Goal: Task Accomplishment & Management: Use online tool/utility

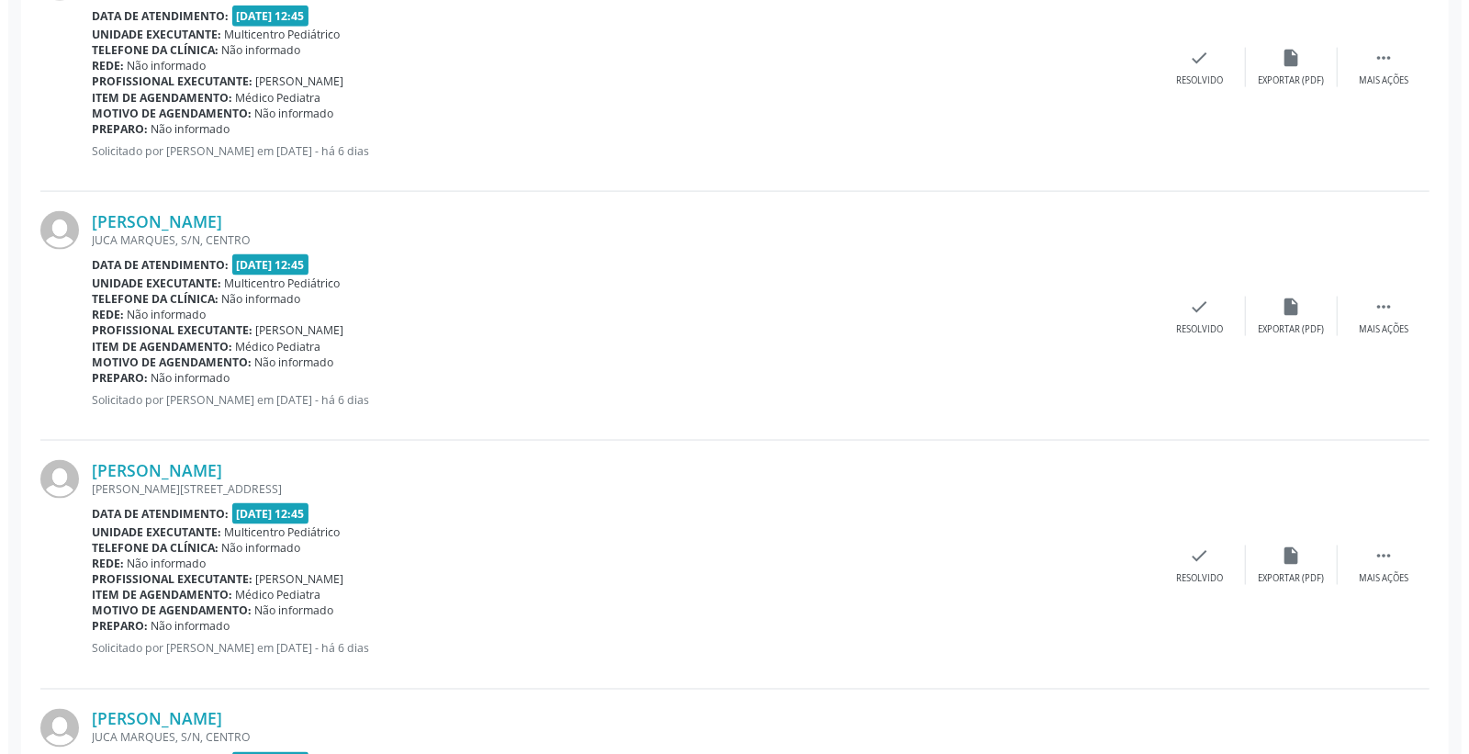
scroll to position [1836, 0]
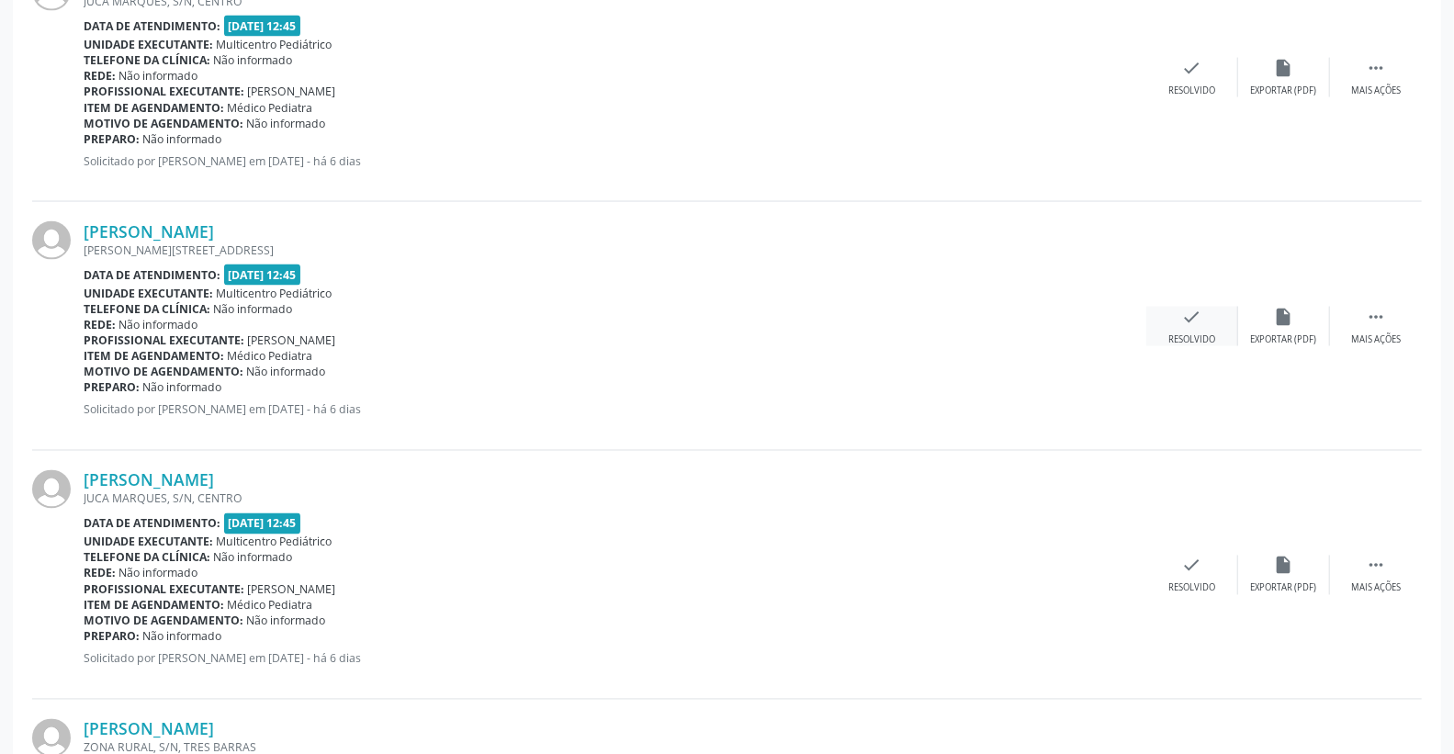
click at [1207, 313] on div "check Resolvido" at bounding box center [1192, 326] width 92 height 39
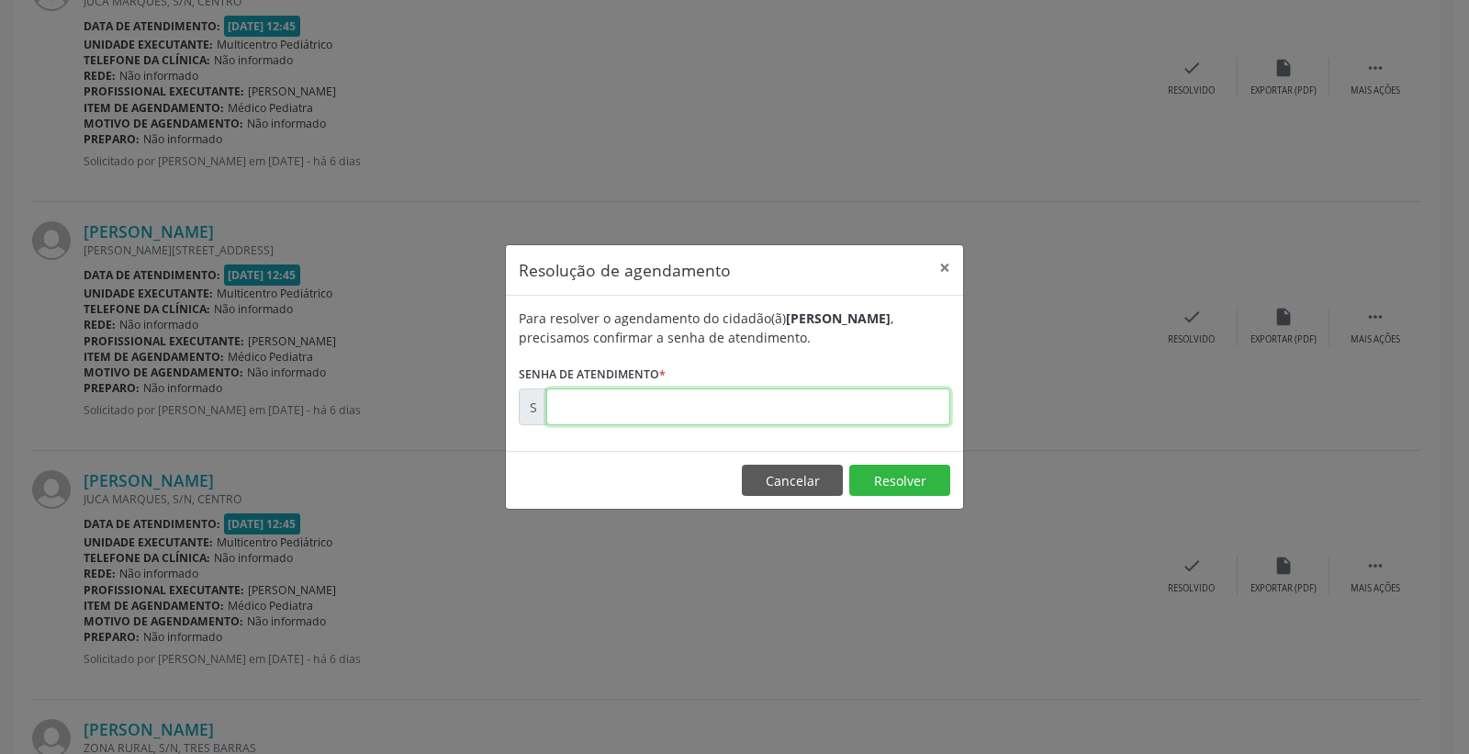
click at [852, 409] on input "text" at bounding box center [748, 406] width 404 height 37
type input "00175616"
click at [913, 488] on button "Resolver" at bounding box center [899, 480] width 101 height 31
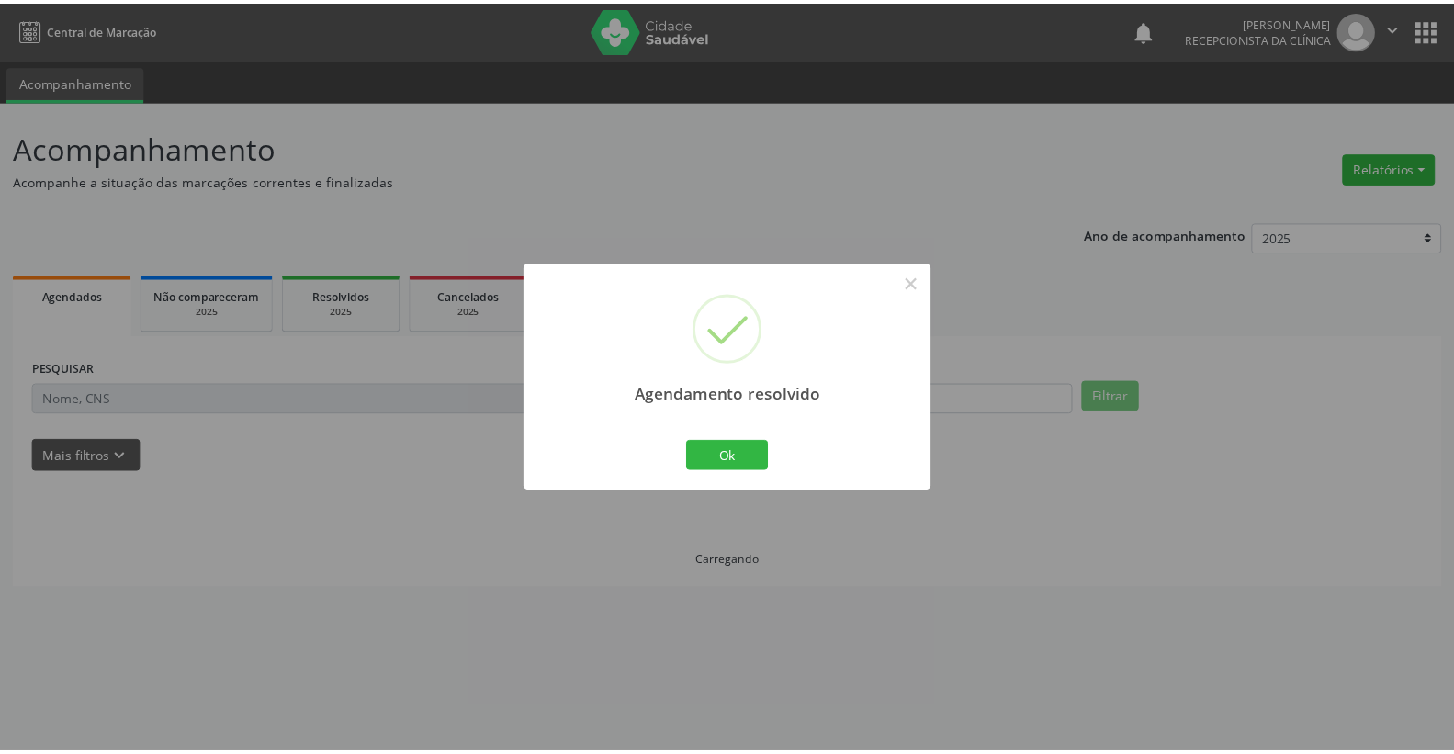
scroll to position [0, 0]
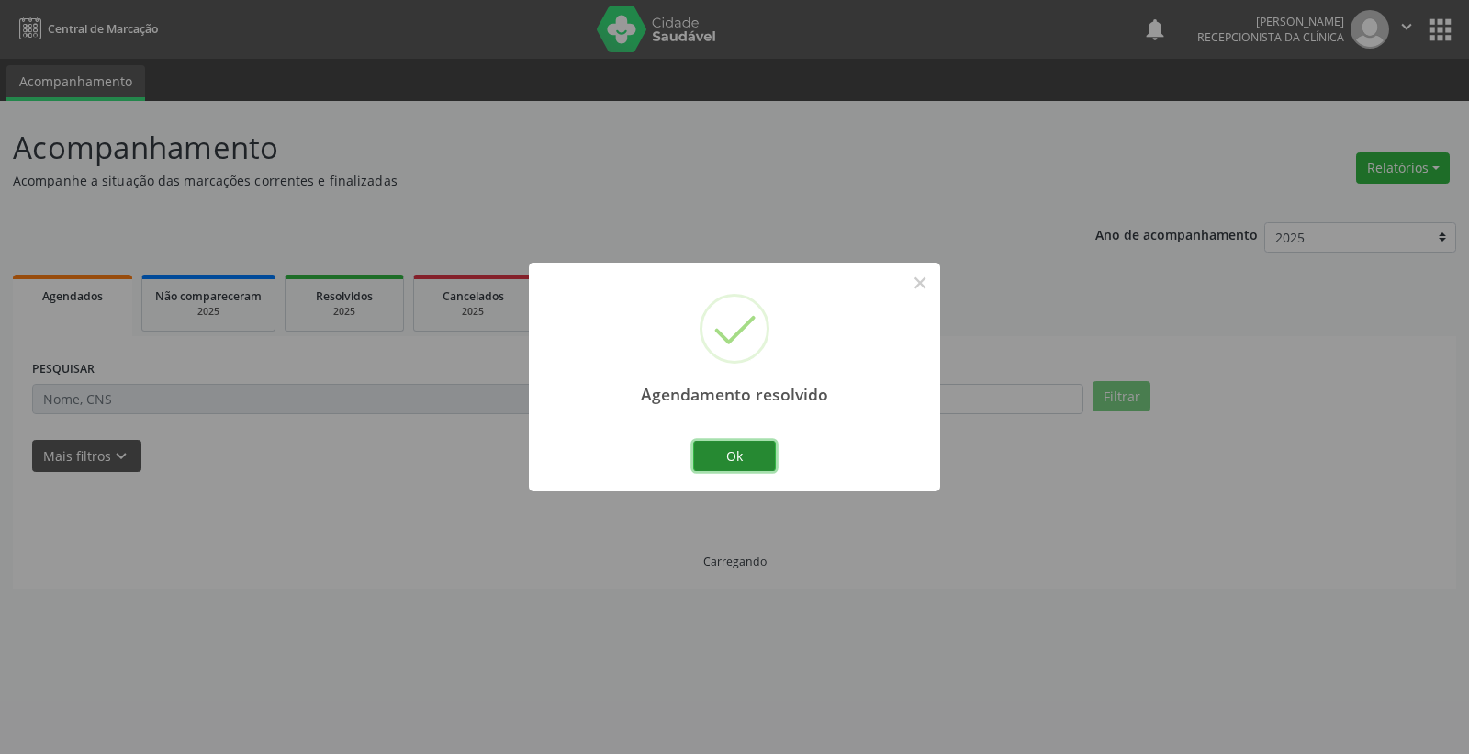
click at [749, 465] on button "Ok" at bounding box center [734, 456] width 83 height 31
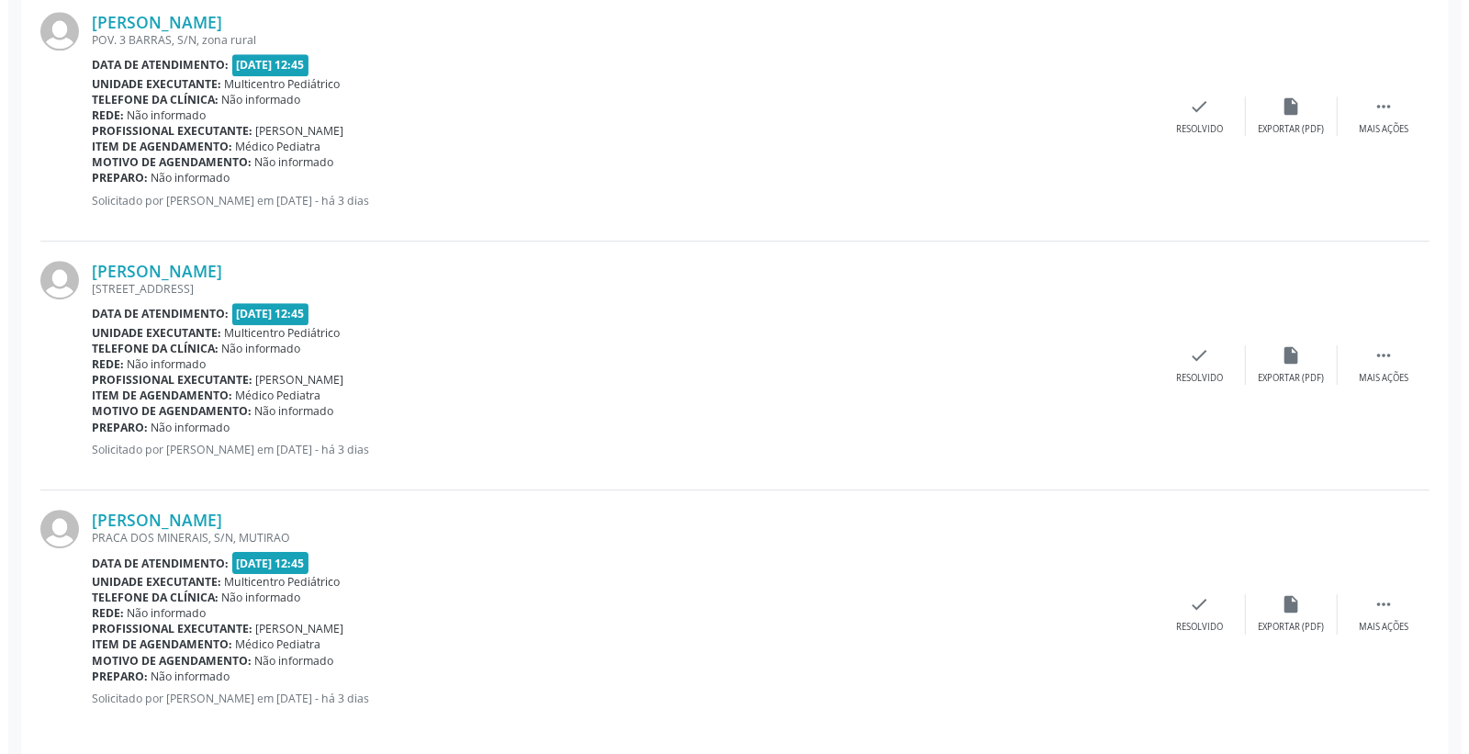
scroll to position [3307, 0]
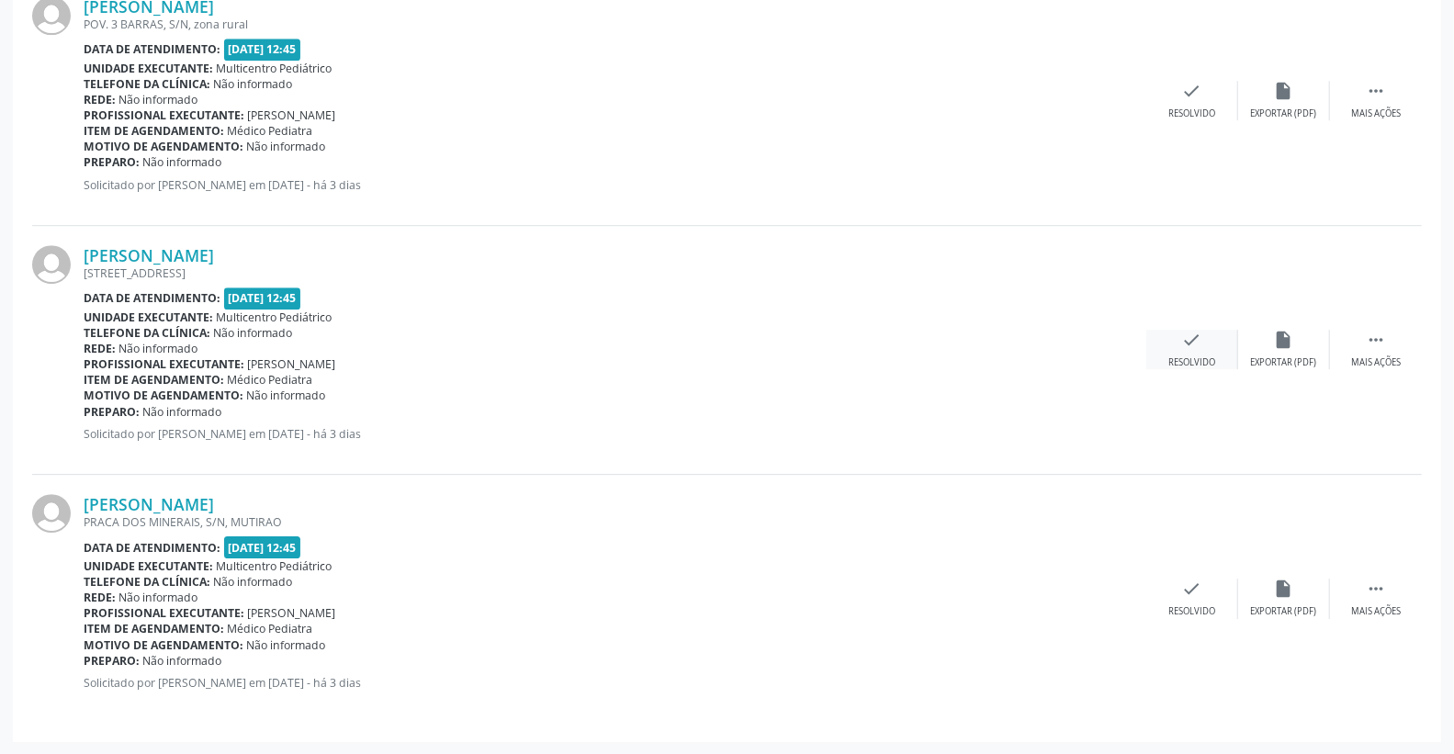
click at [1205, 351] on div "check Resolvido" at bounding box center [1192, 349] width 92 height 39
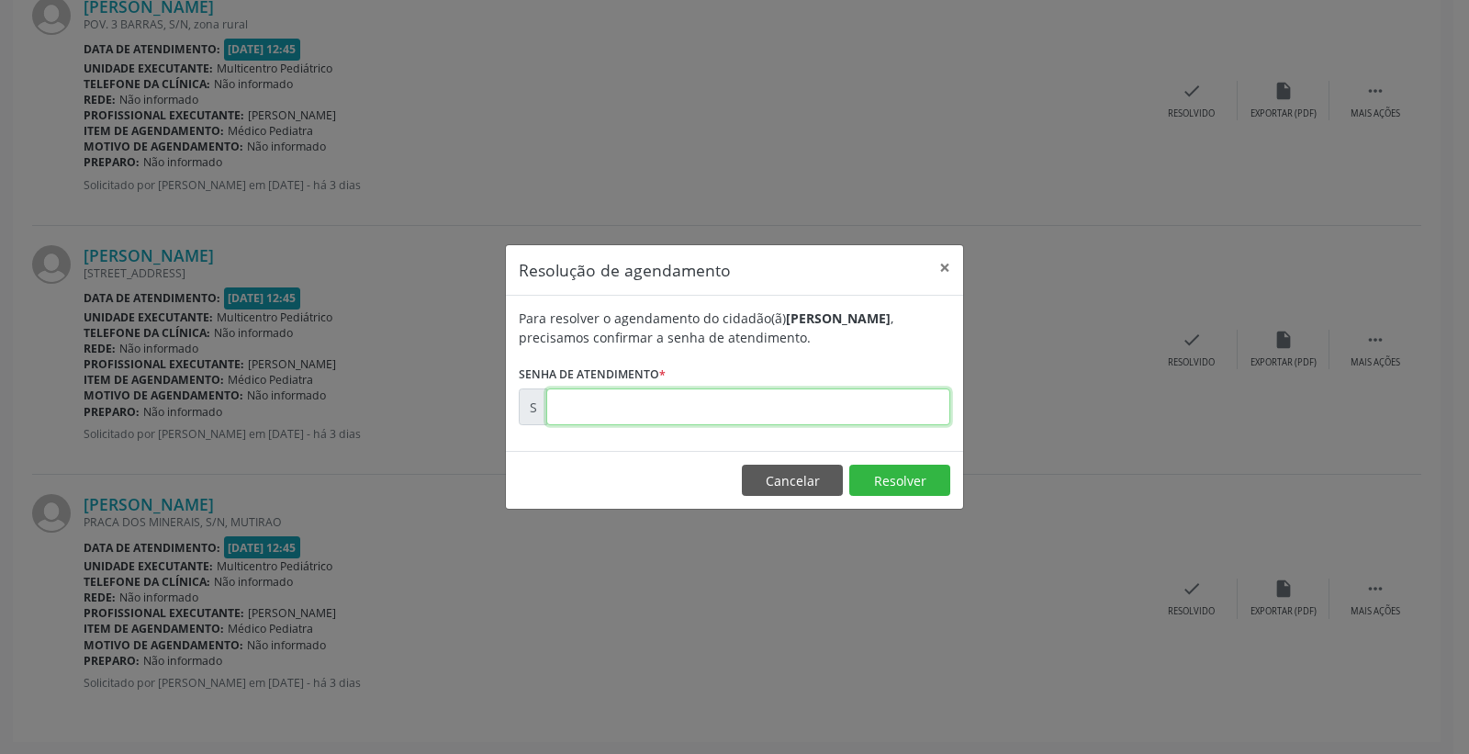
click at [763, 416] on input "text" at bounding box center [748, 406] width 404 height 37
type input "00175678"
click at [874, 473] on button "Resolver" at bounding box center [899, 480] width 101 height 31
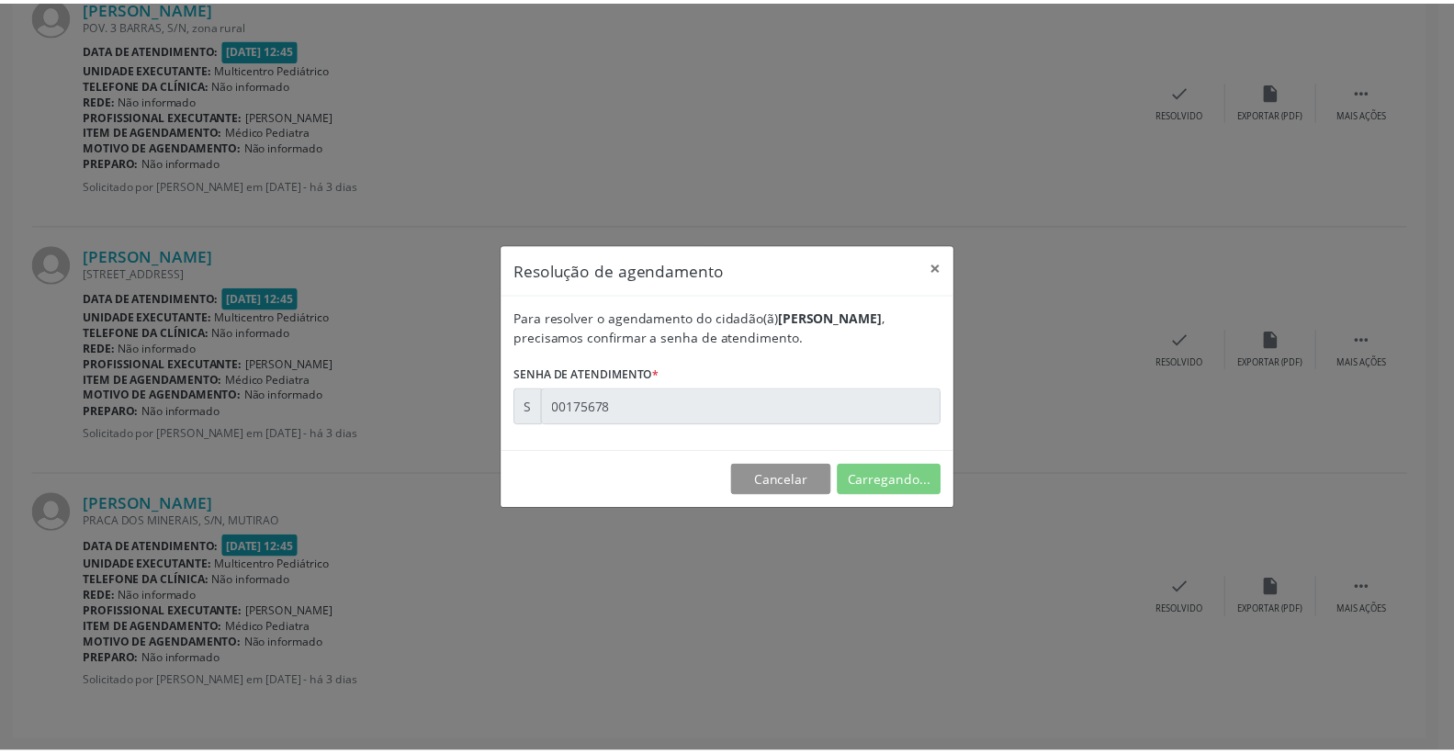
scroll to position [0, 0]
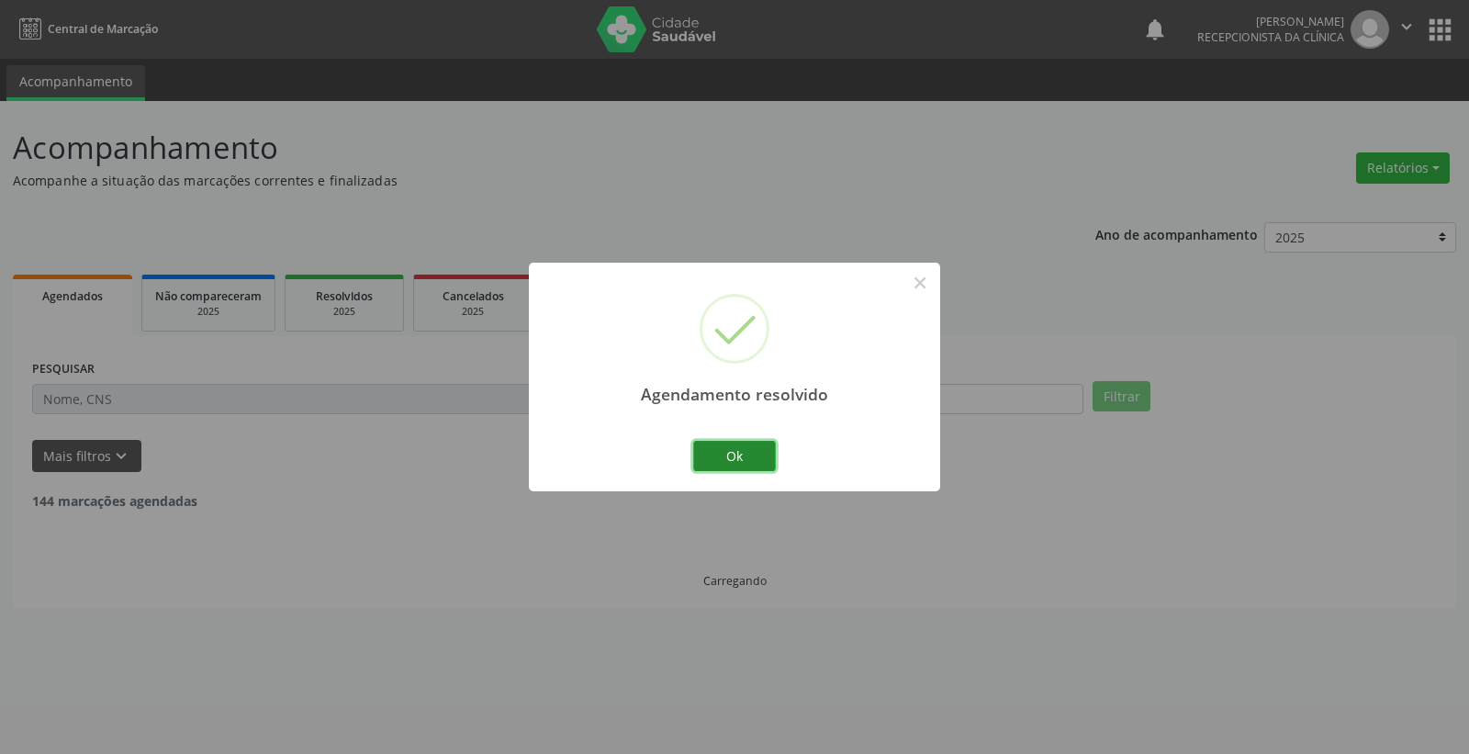
click at [741, 462] on button "Ok" at bounding box center [734, 456] width 83 height 31
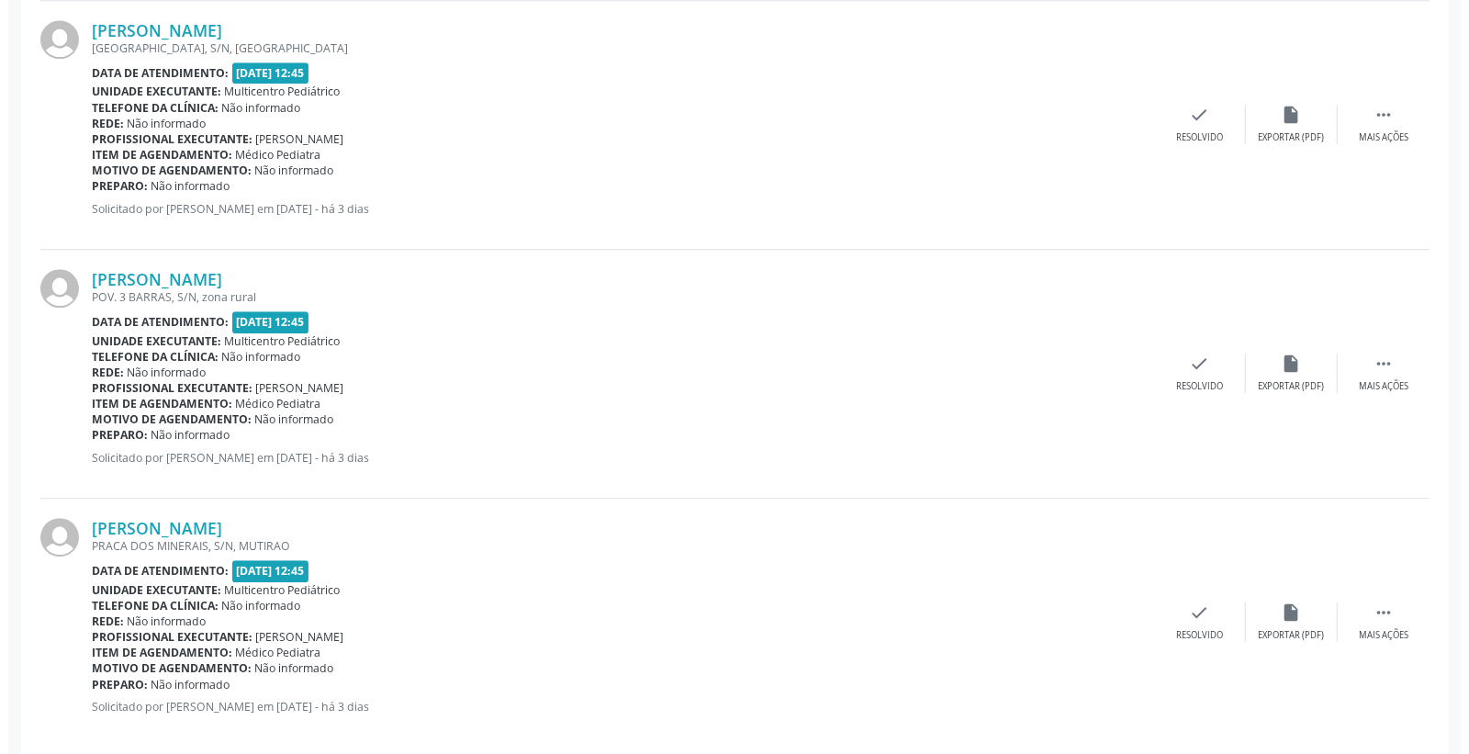
scroll to position [3058, 0]
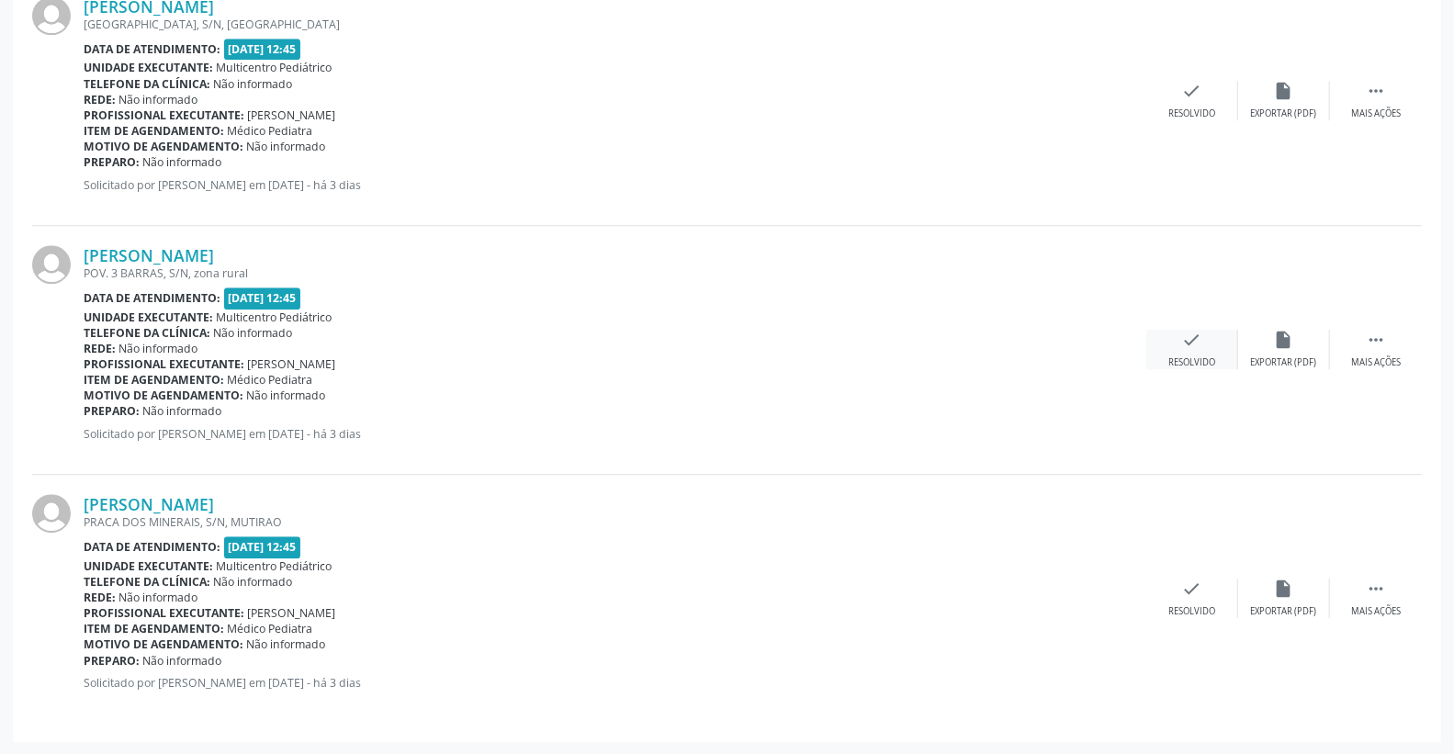
click at [1182, 337] on icon "check" at bounding box center [1192, 340] width 20 height 20
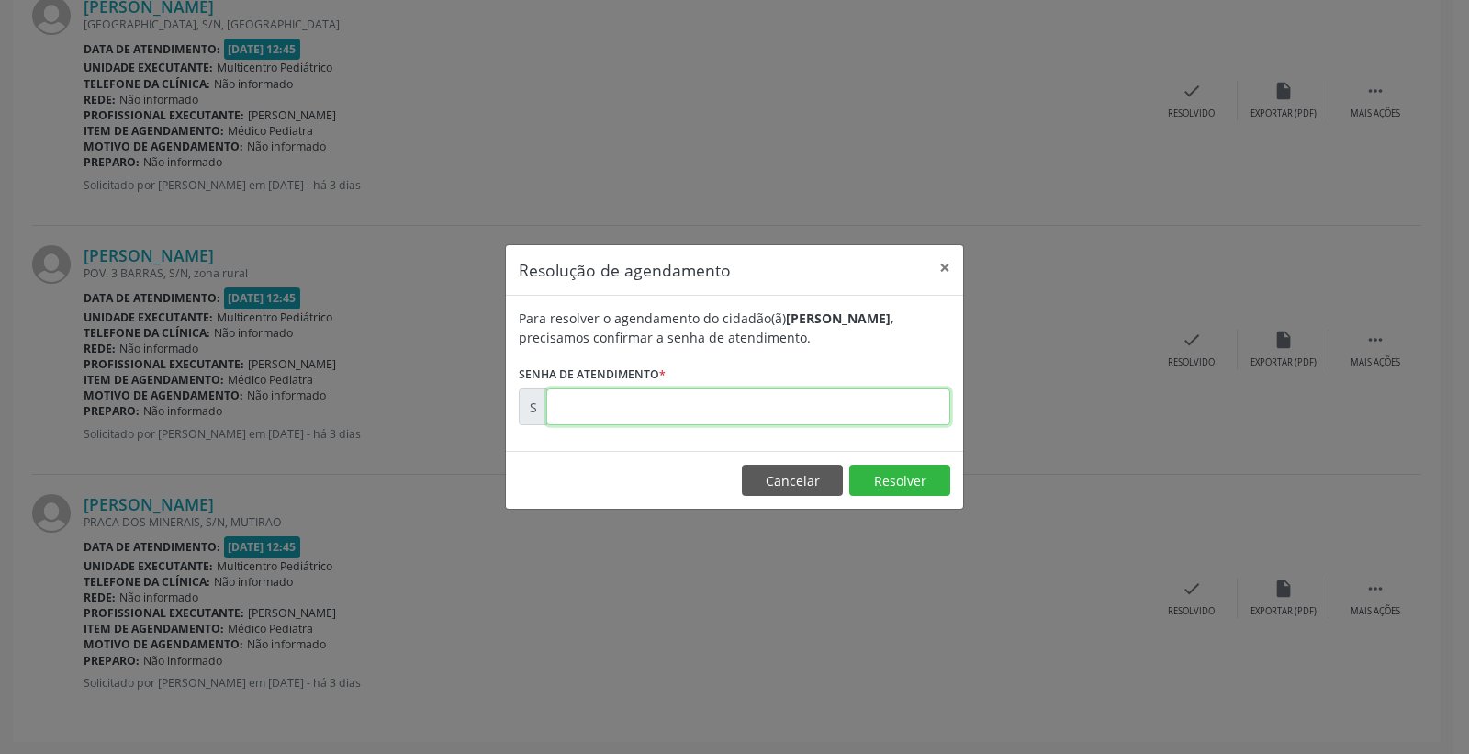
click at [896, 409] on input "text" at bounding box center [748, 406] width 404 height 37
type input "00175674"
click at [883, 477] on button "Resolver" at bounding box center [899, 480] width 101 height 31
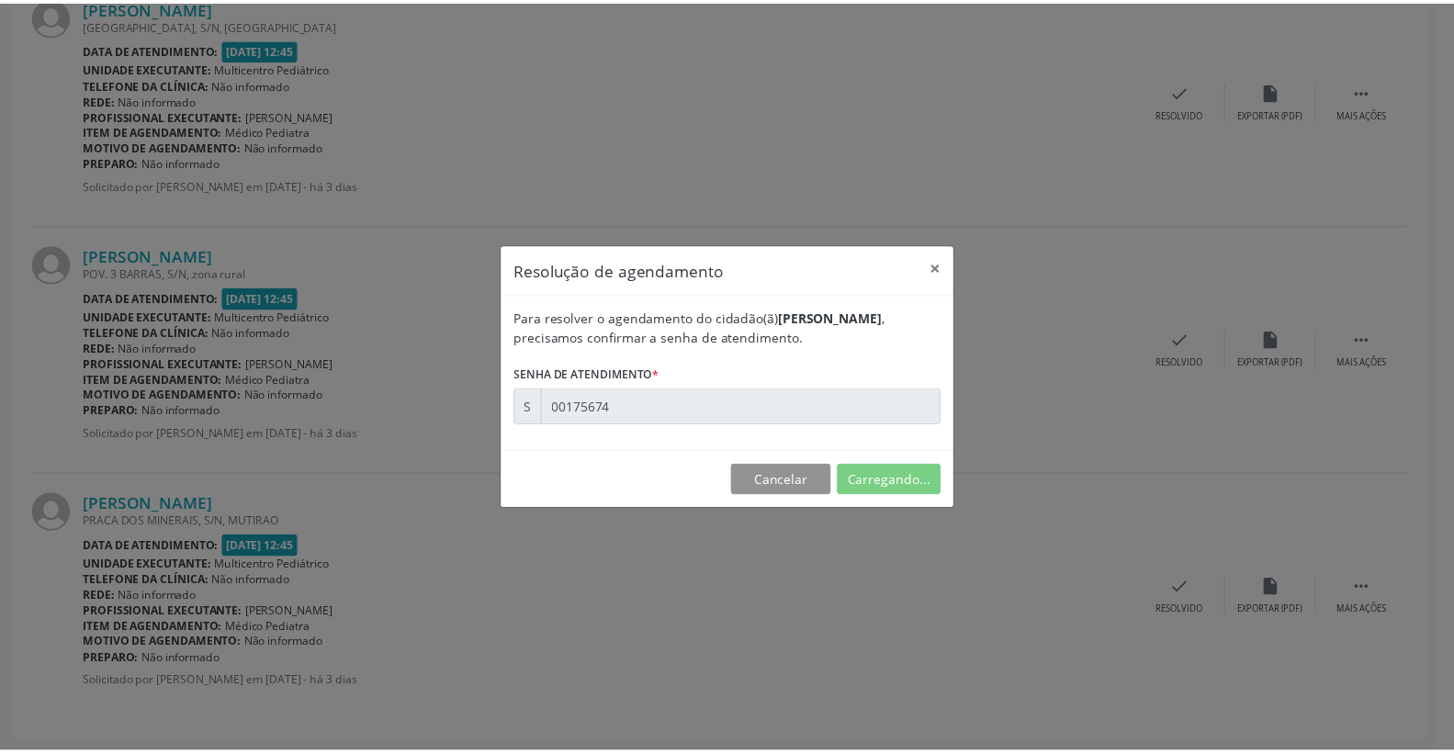
scroll to position [0, 0]
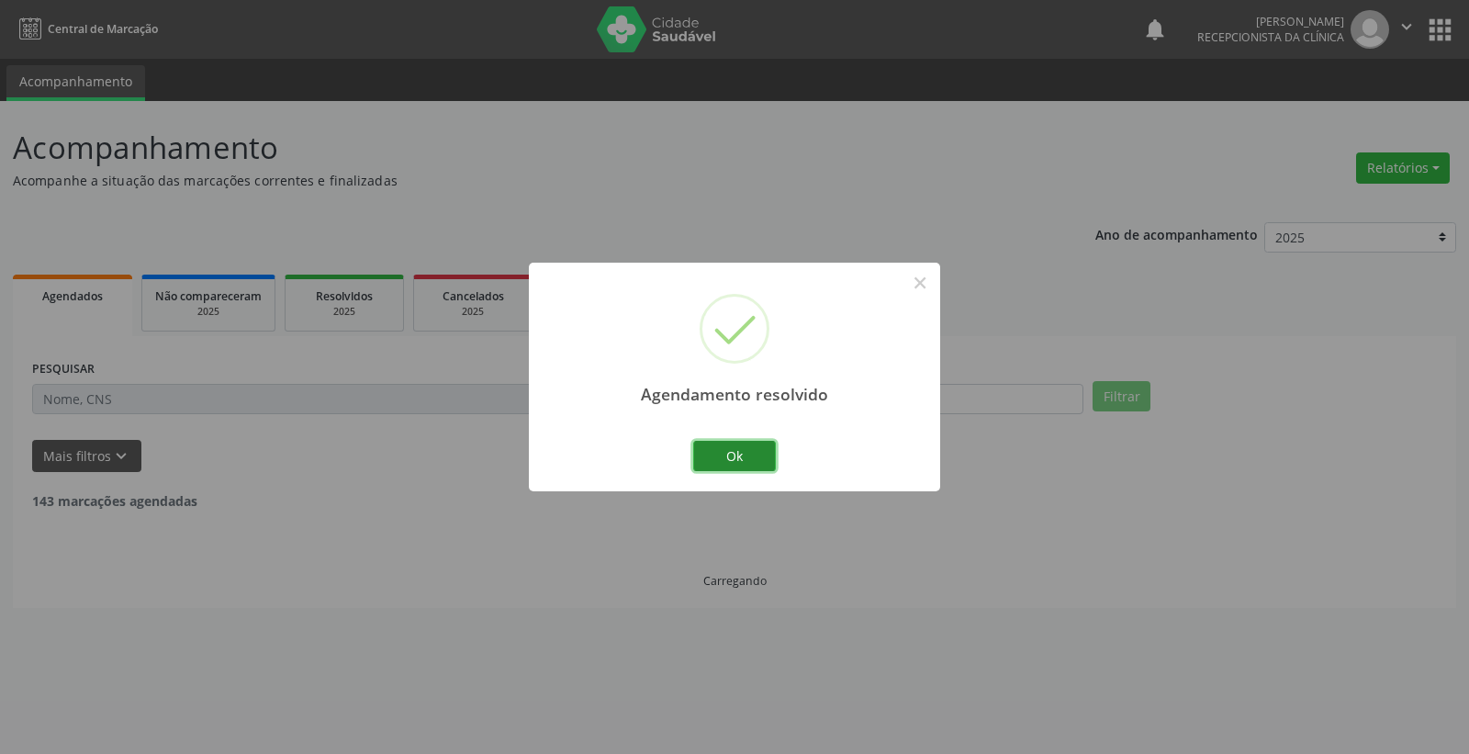
click at [719, 465] on button "Ok" at bounding box center [734, 456] width 83 height 31
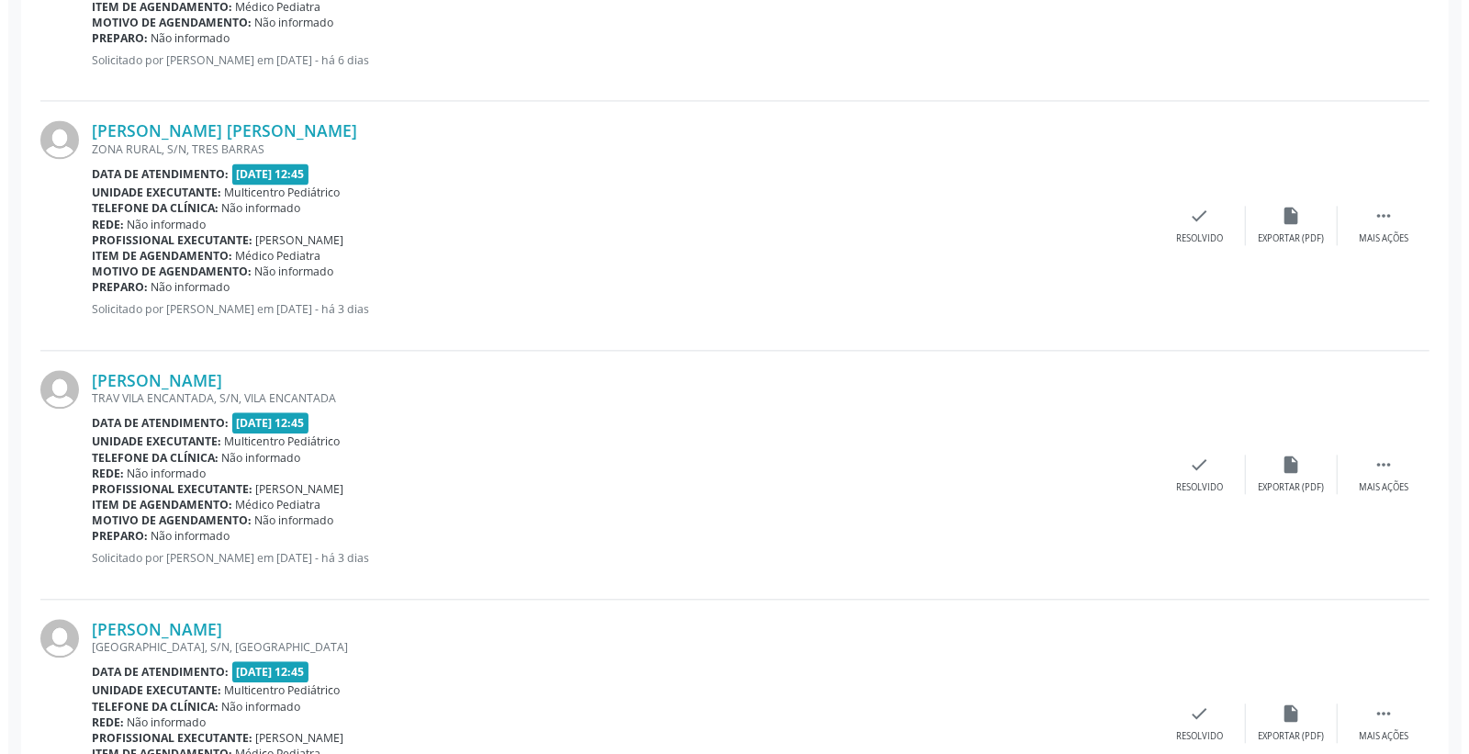
scroll to position [2448, 0]
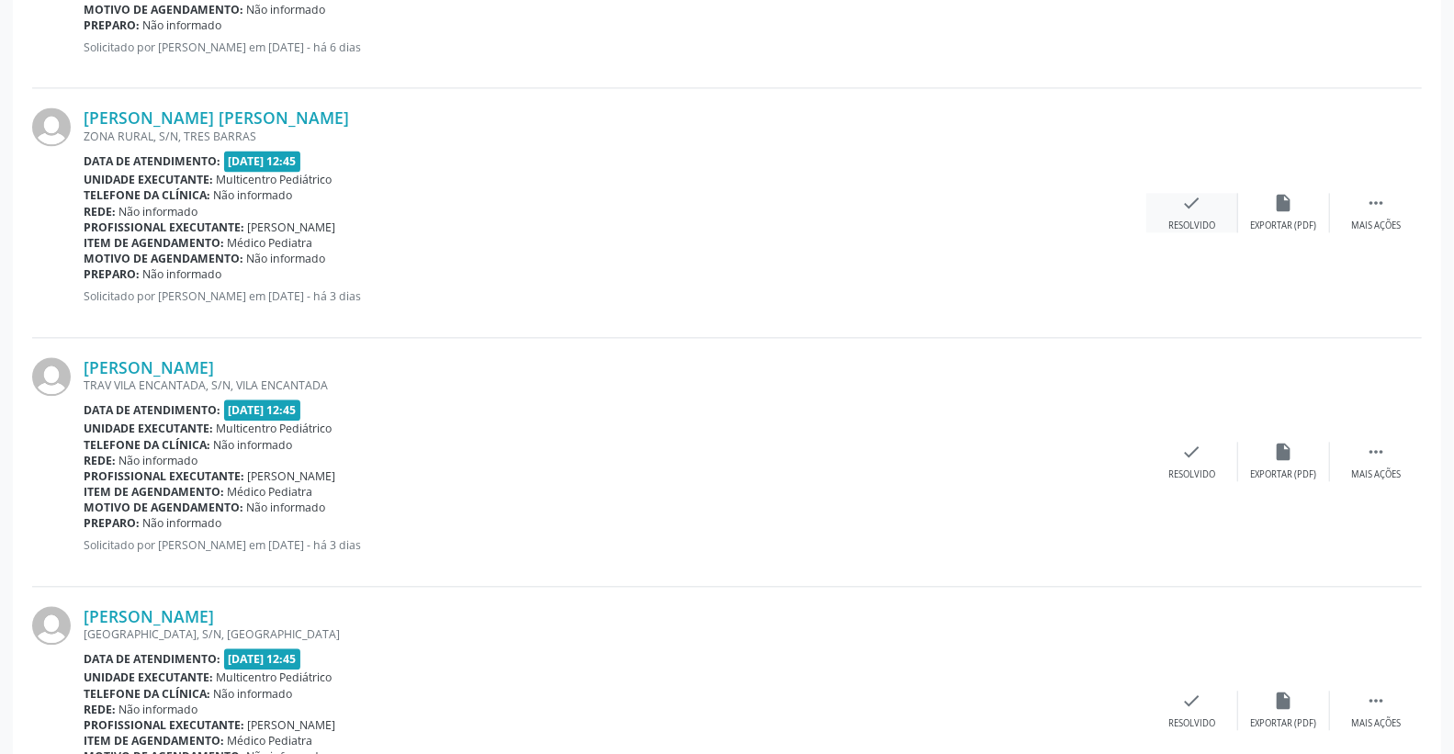
click at [1178, 203] on div "check Resolvido" at bounding box center [1192, 212] width 92 height 39
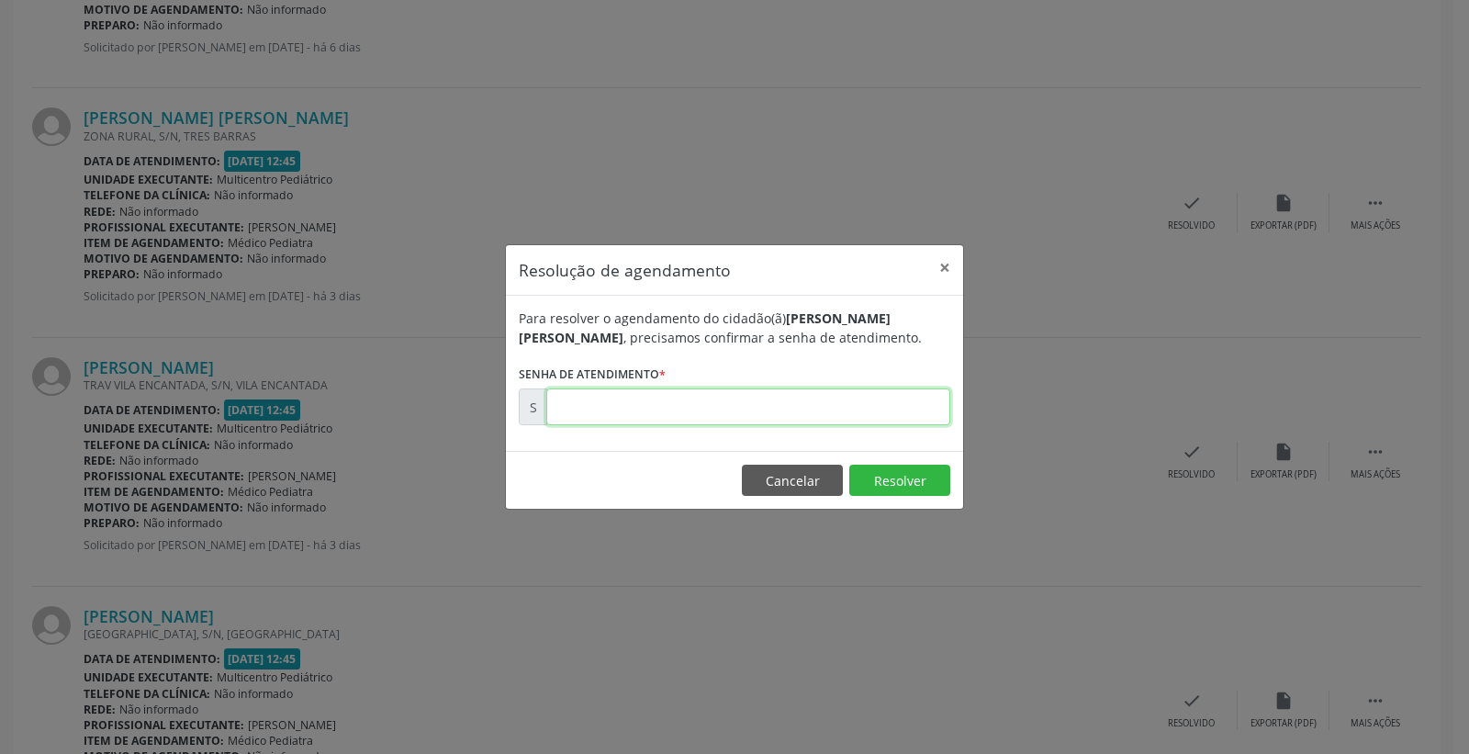
click at [891, 389] on input "text" at bounding box center [748, 406] width 404 height 37
type input "00175669"
click at [905, 475] on button "Resolver" at bounding box center [899, 480] width 101 height 31
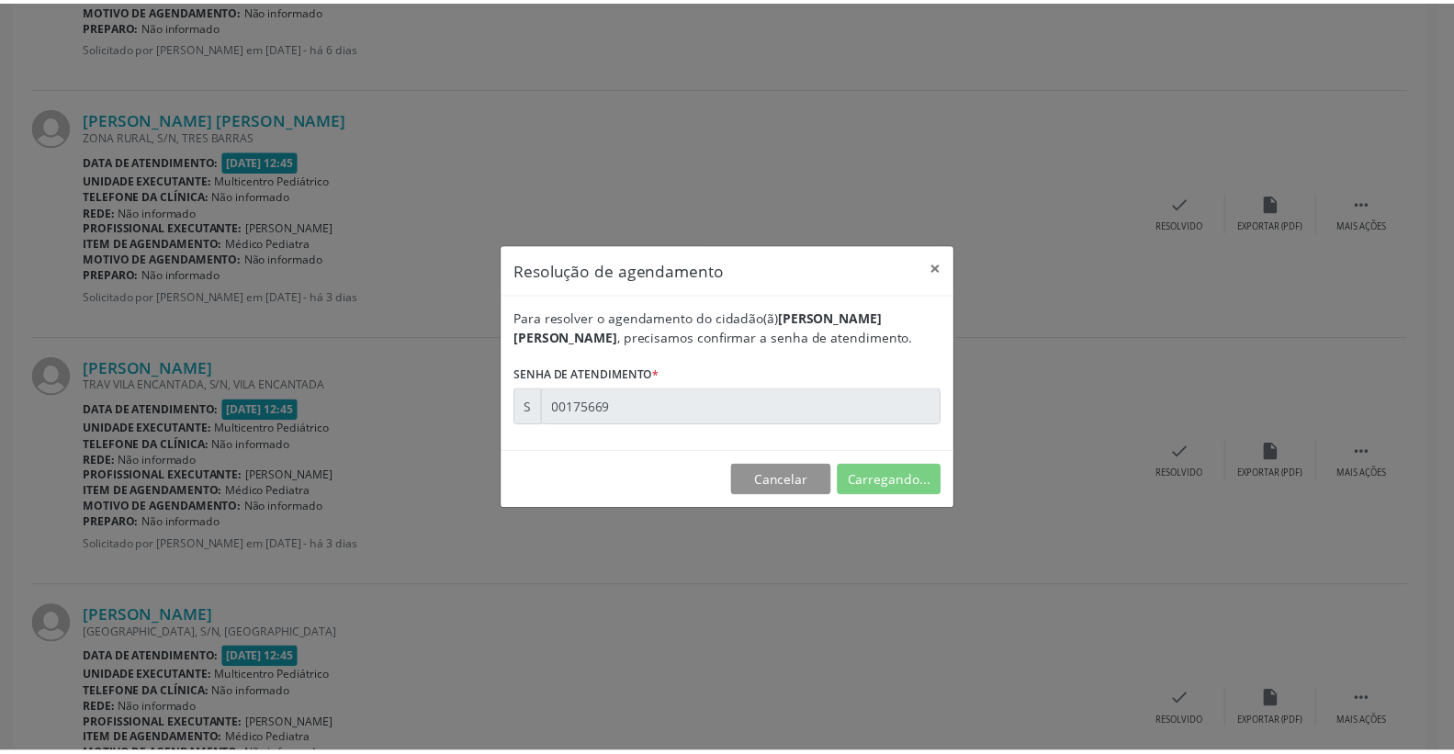
scroll to position [0, 0]
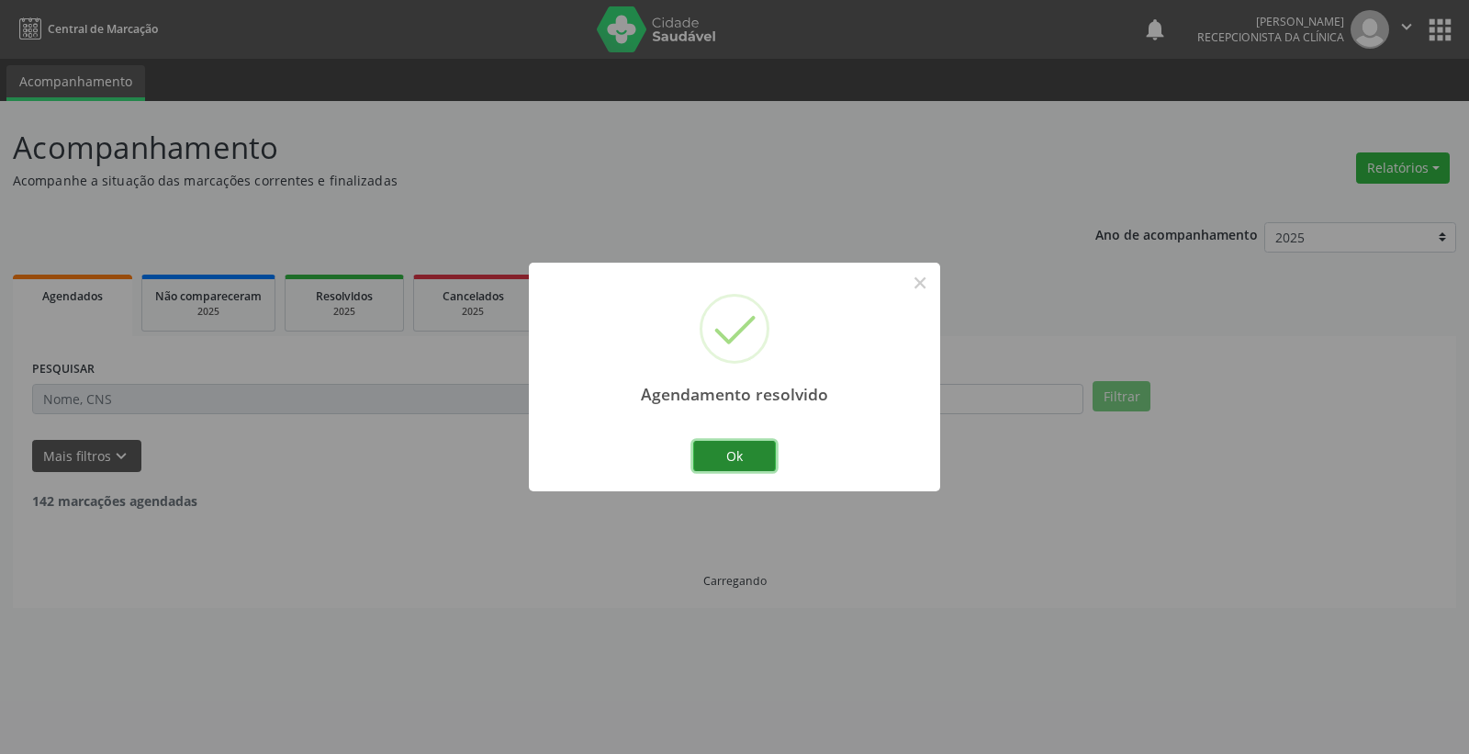
click at [739, 462] on button "Ok" at bounding box center [734, 456] width 83 height 31
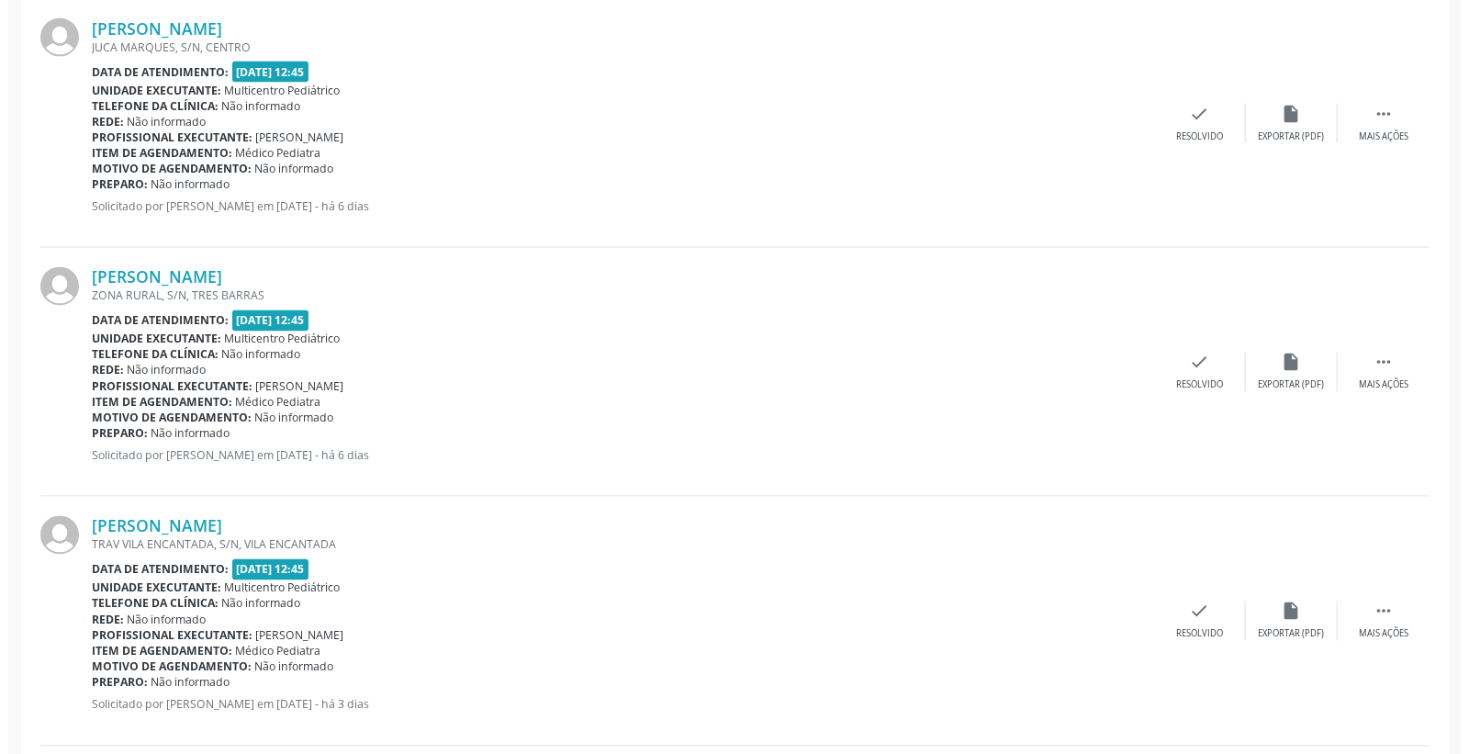
scroll to position [2040, 0]
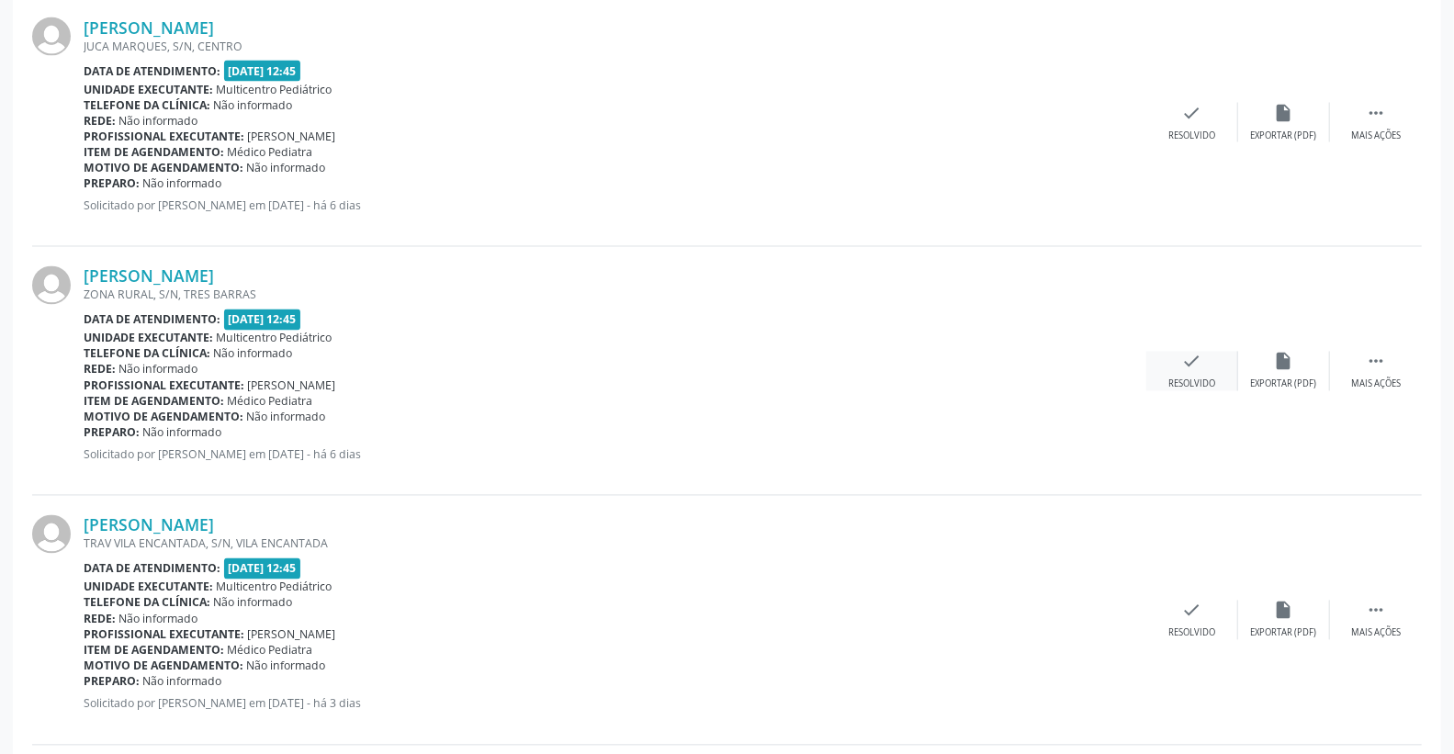
click at [1191, 356] on icon "check" at bounding box center [1192, 362] width 20 height 20
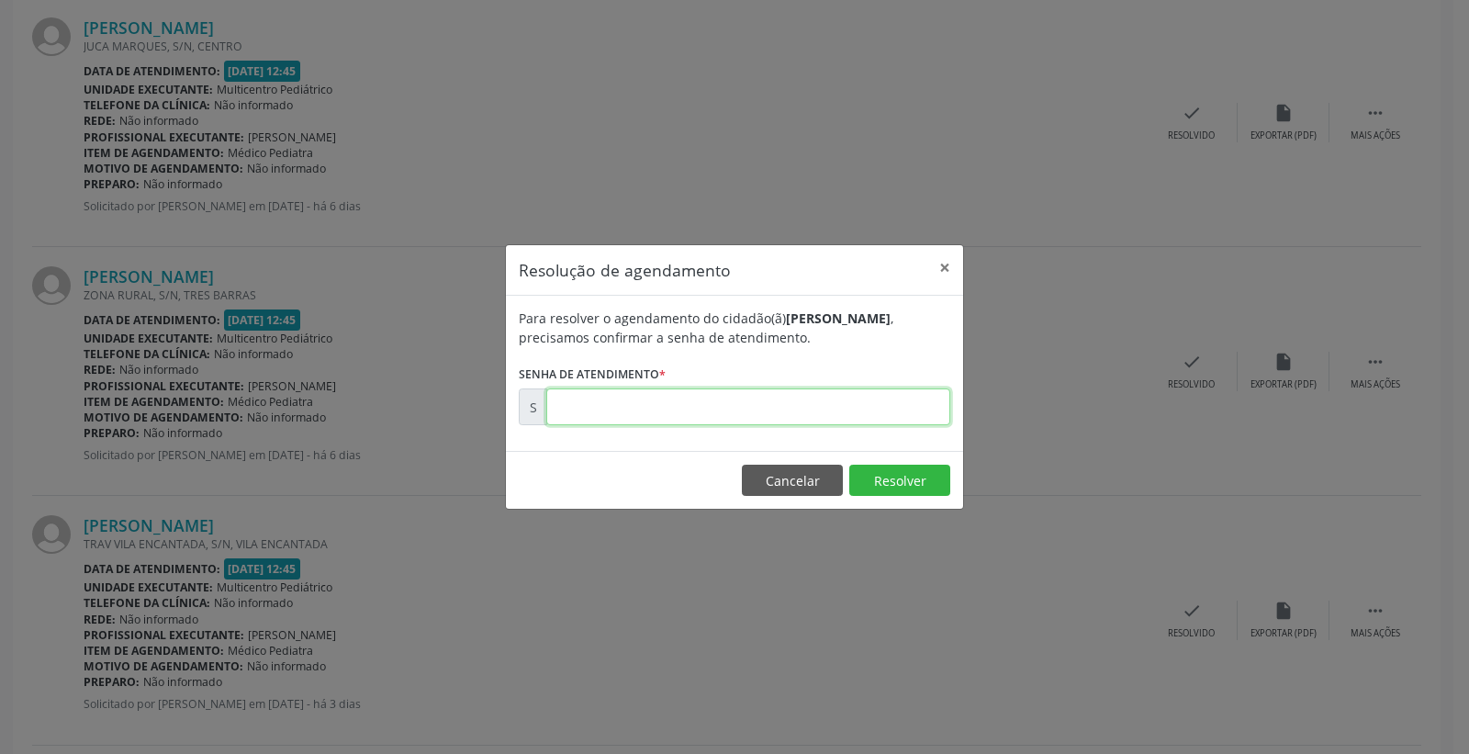
click at [852, 406] on input "text" at bounding box center [748, 406] width 404 height 37
type input "00175642"
click at [875, 474] on button "Resolver" at bounding box center [899, 480] width 101 height 31
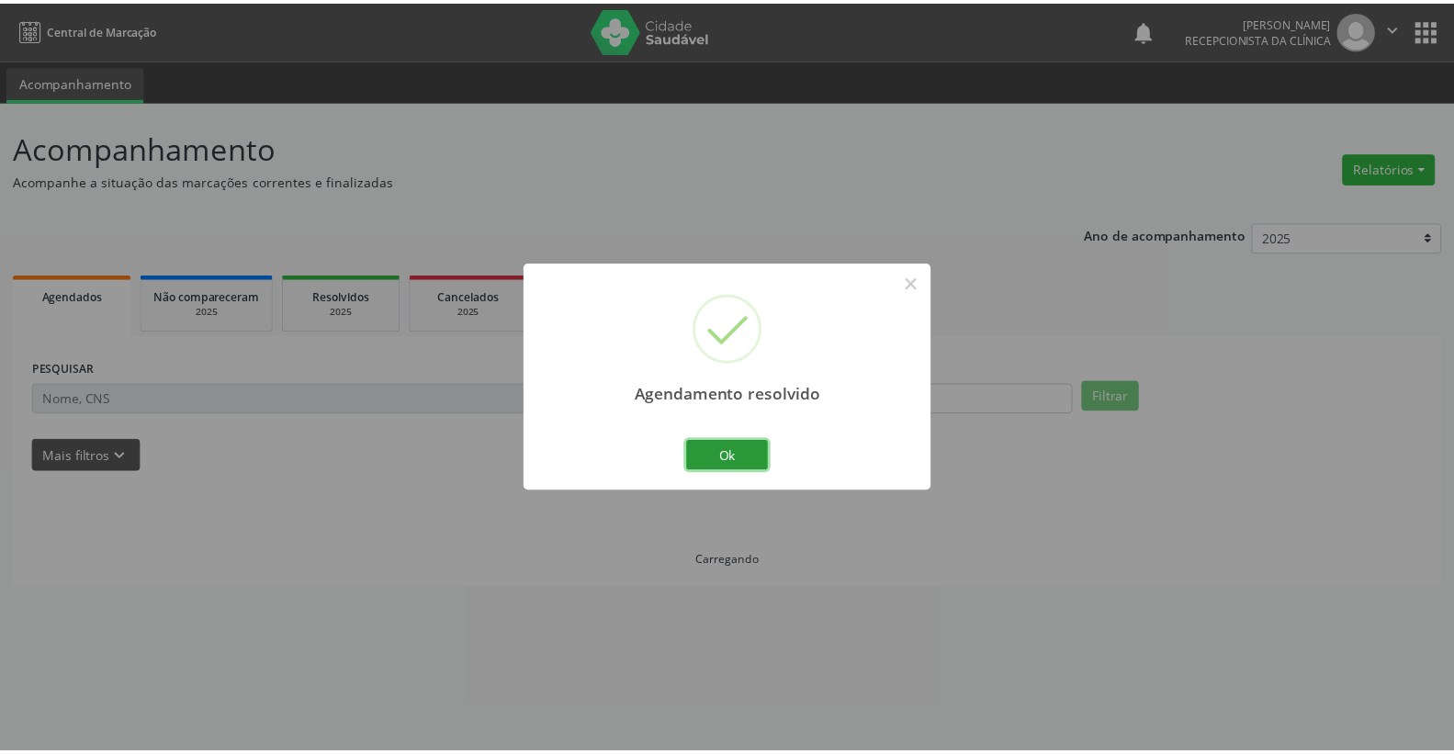
scroll to position [0, 0]
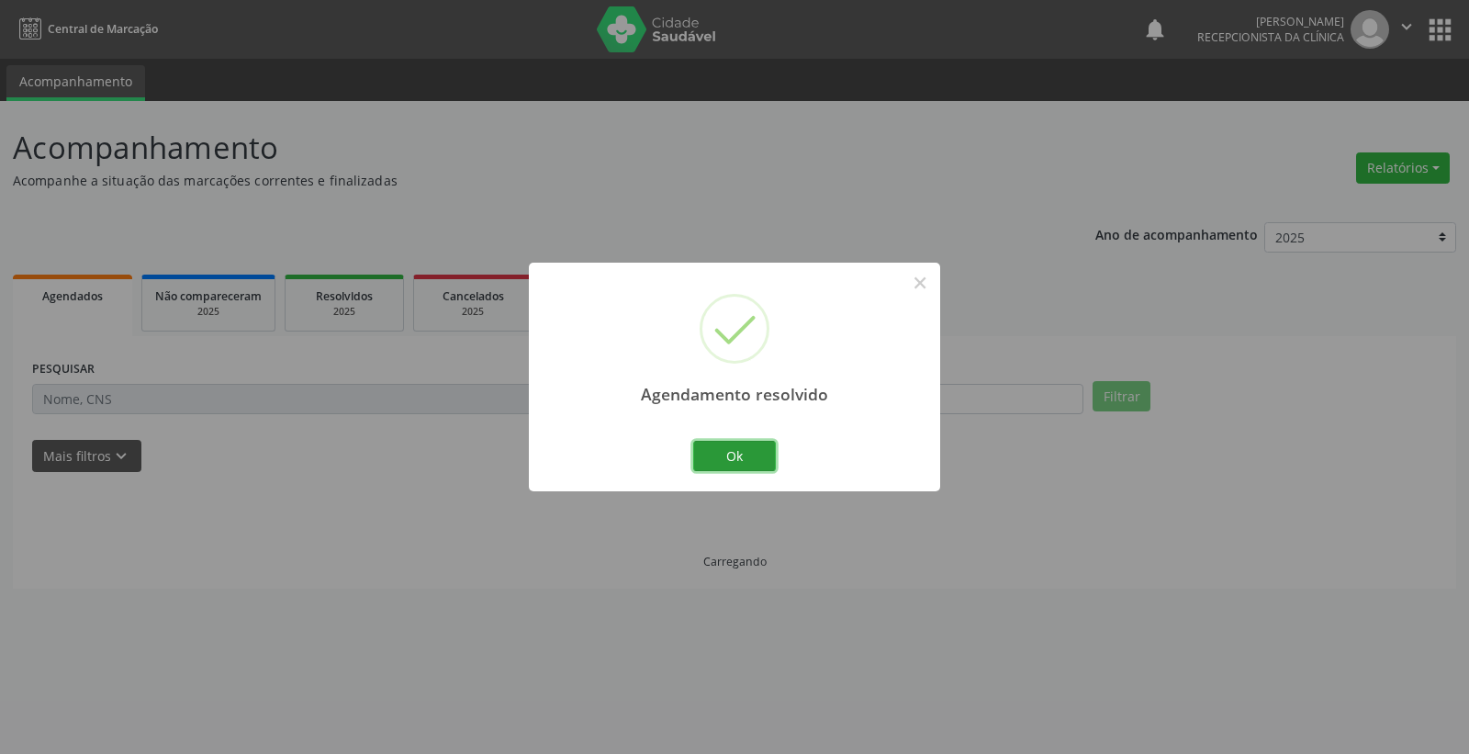
click at [738, 443] on button "Ok" at bounding box center [734, 456] width 83 height 31
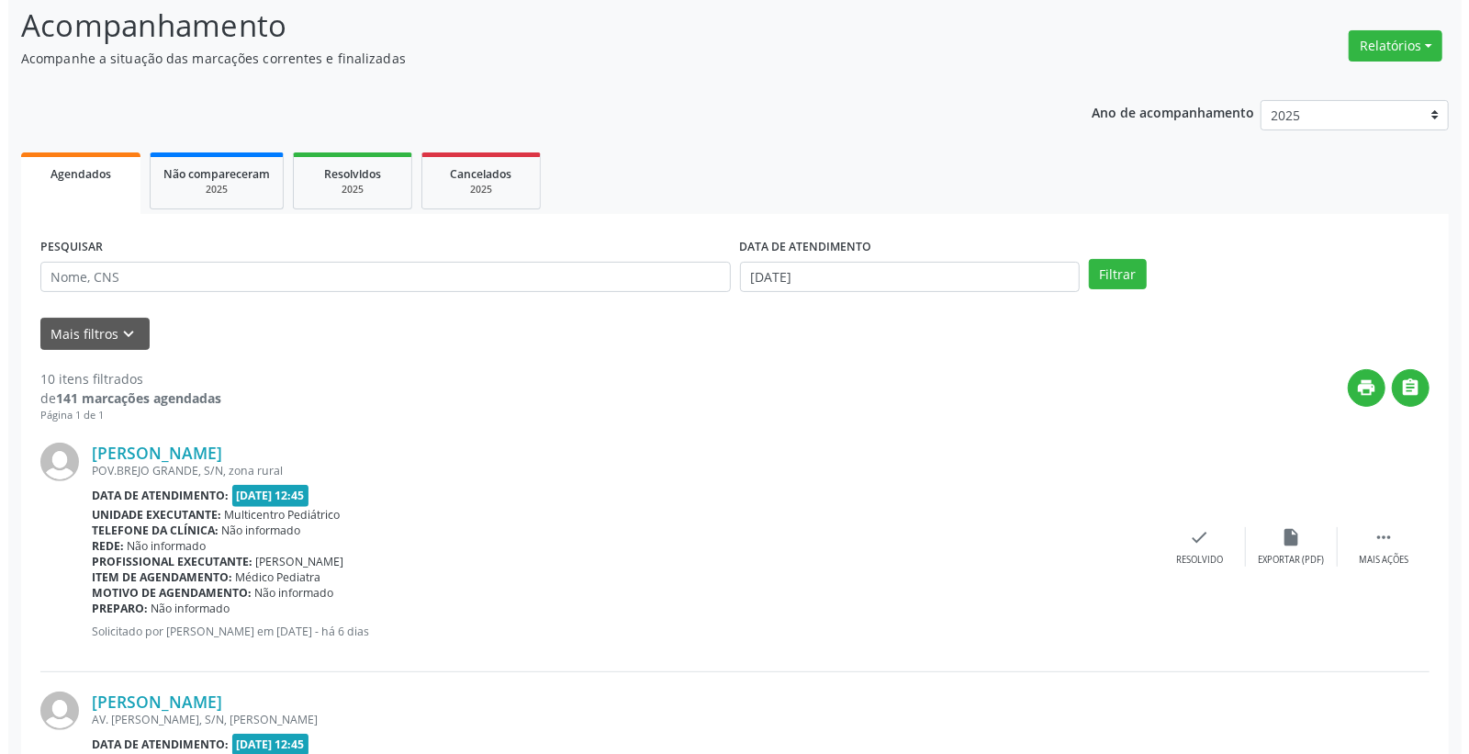
scroll to position [204, 0]
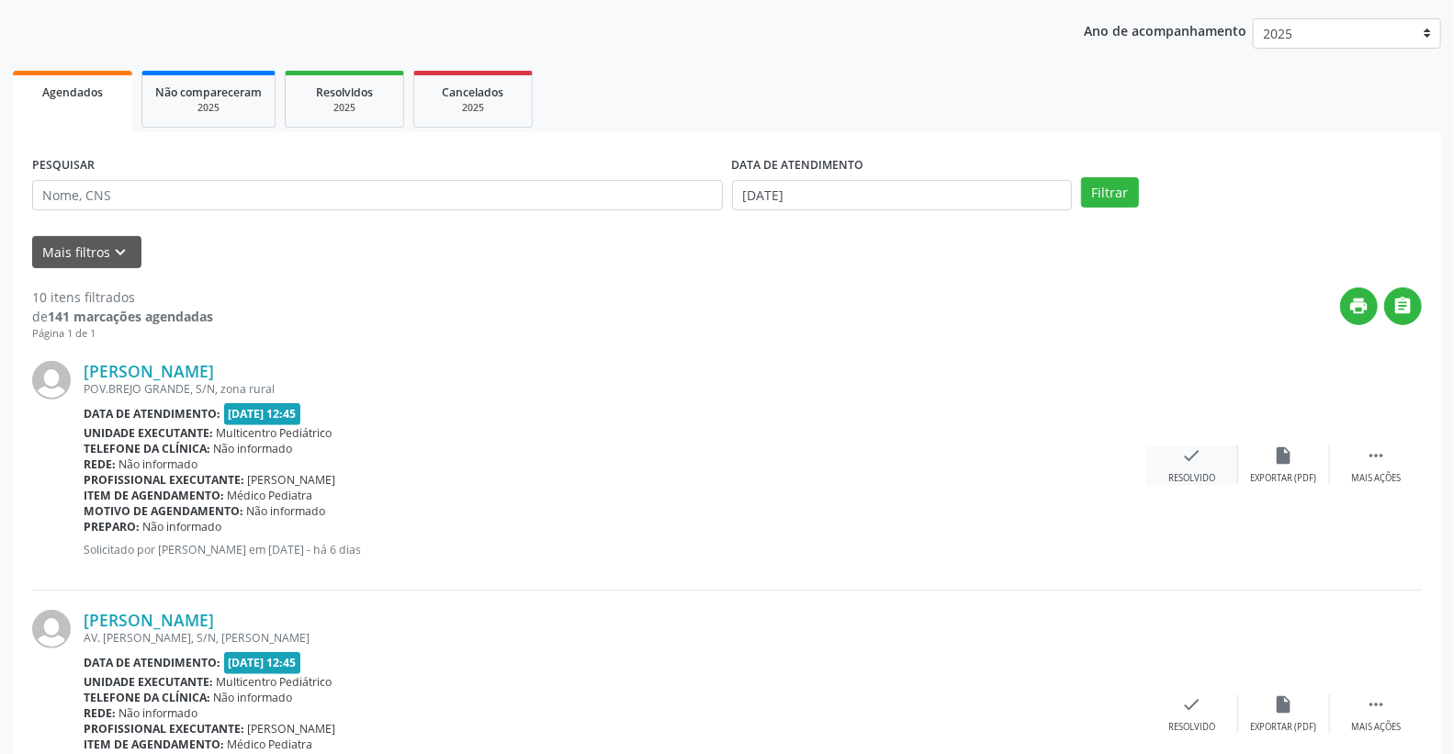
click at [1206, 445] on div "check Resolvido" at bounding box center [1192, 464] width 92 height 39
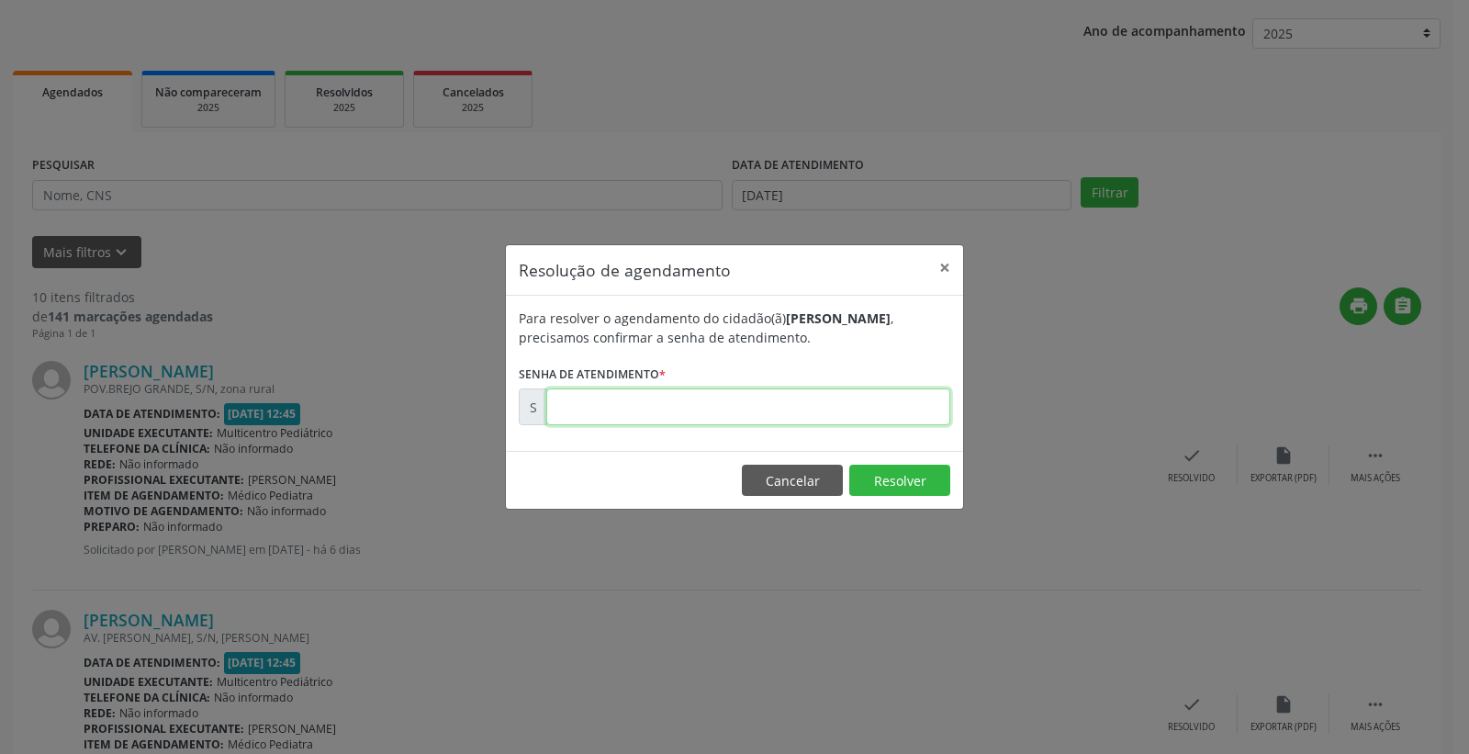
click at [864, 413] on input "text" at bounding box center [748, 406] width 404 height 37
type input "00175501"
click at [913, 479] on button "Resolver" at bounding box center [899, 480] width 101 height 31
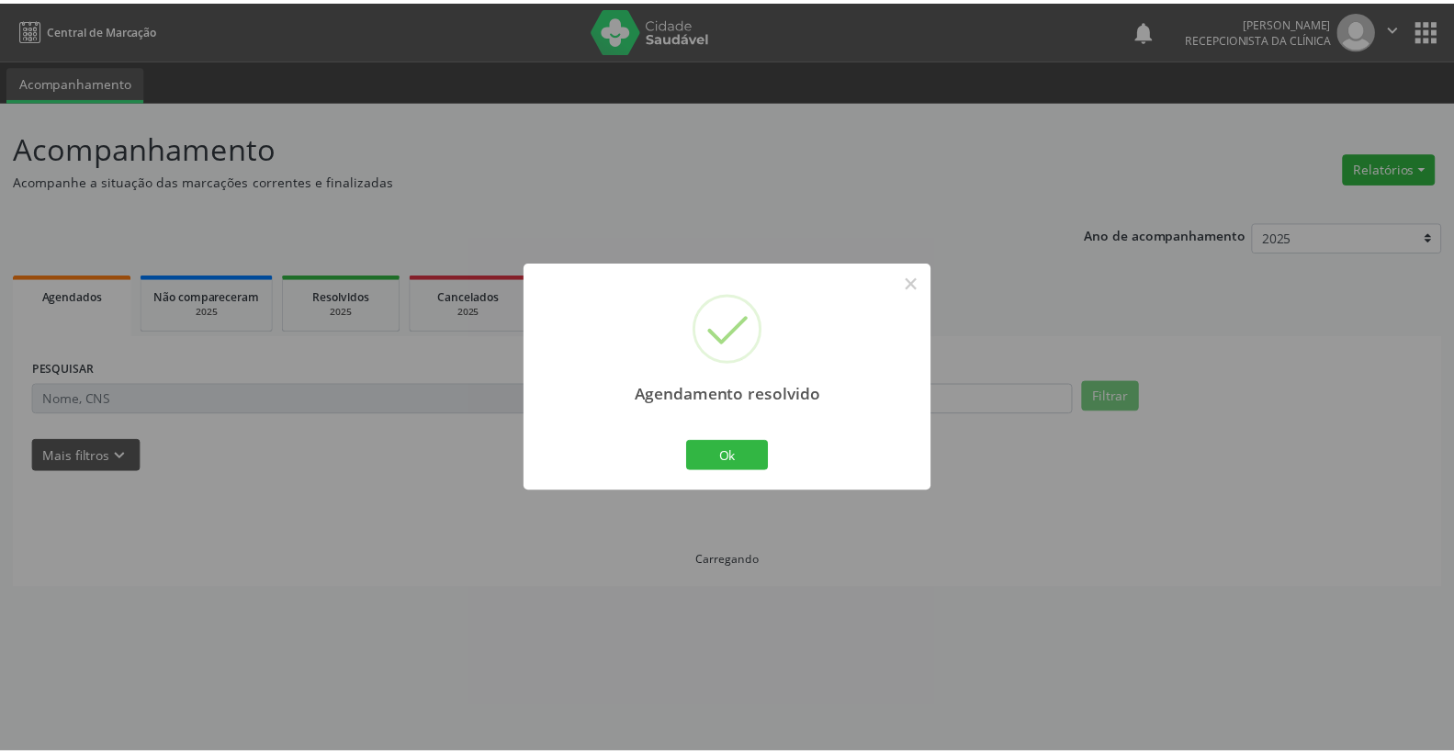
scroll to position [0, 0]
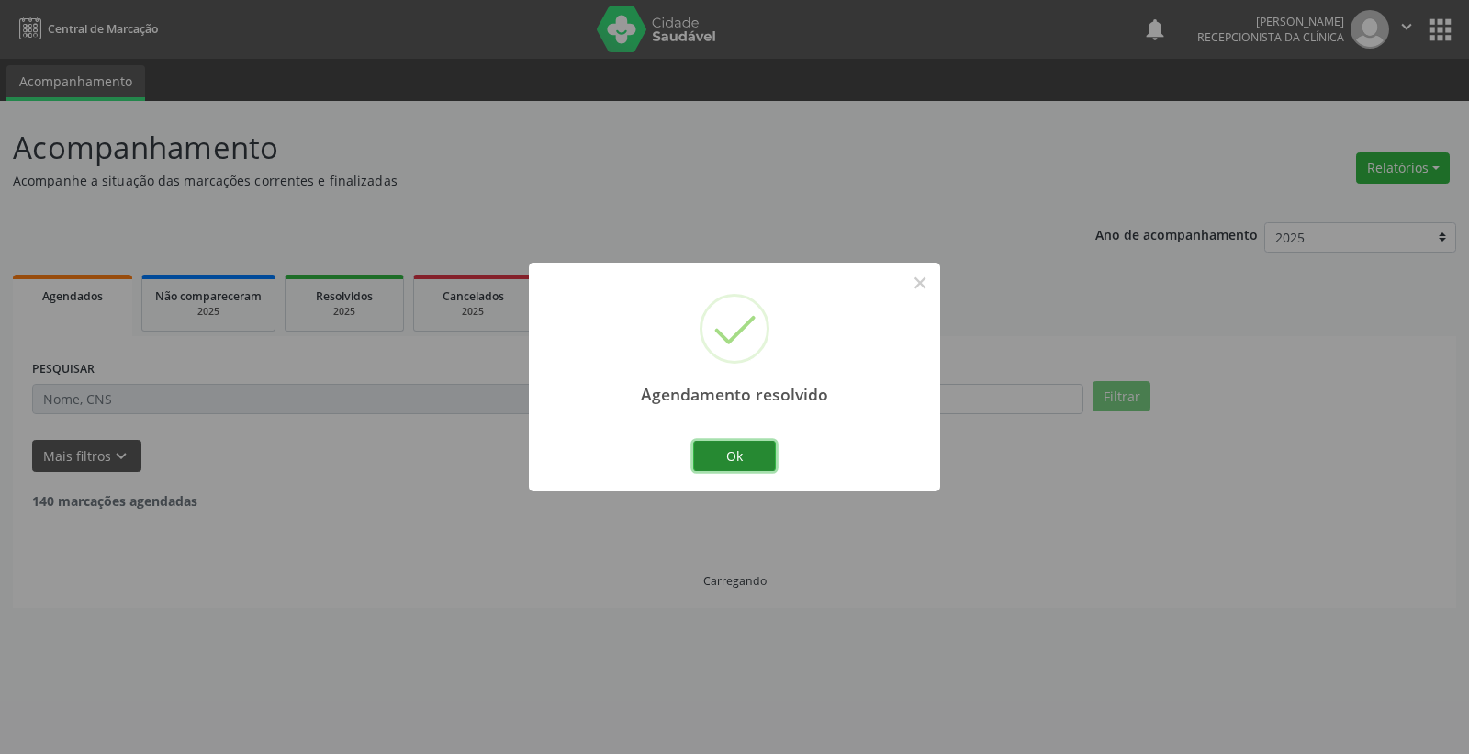
click at [749, 448] on button "Ok" at bounding box center [734, 456] width 83 height 31
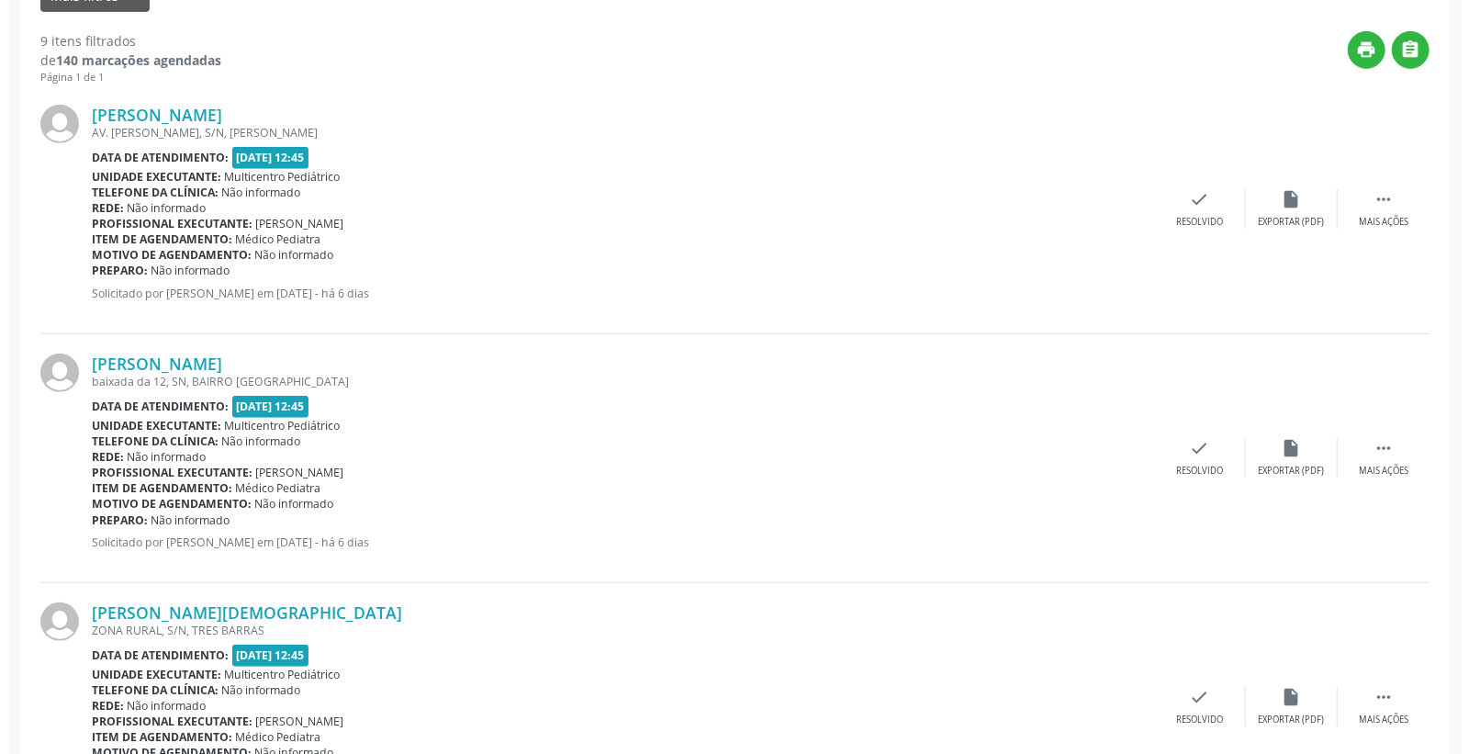
scroll to position [510, 0]
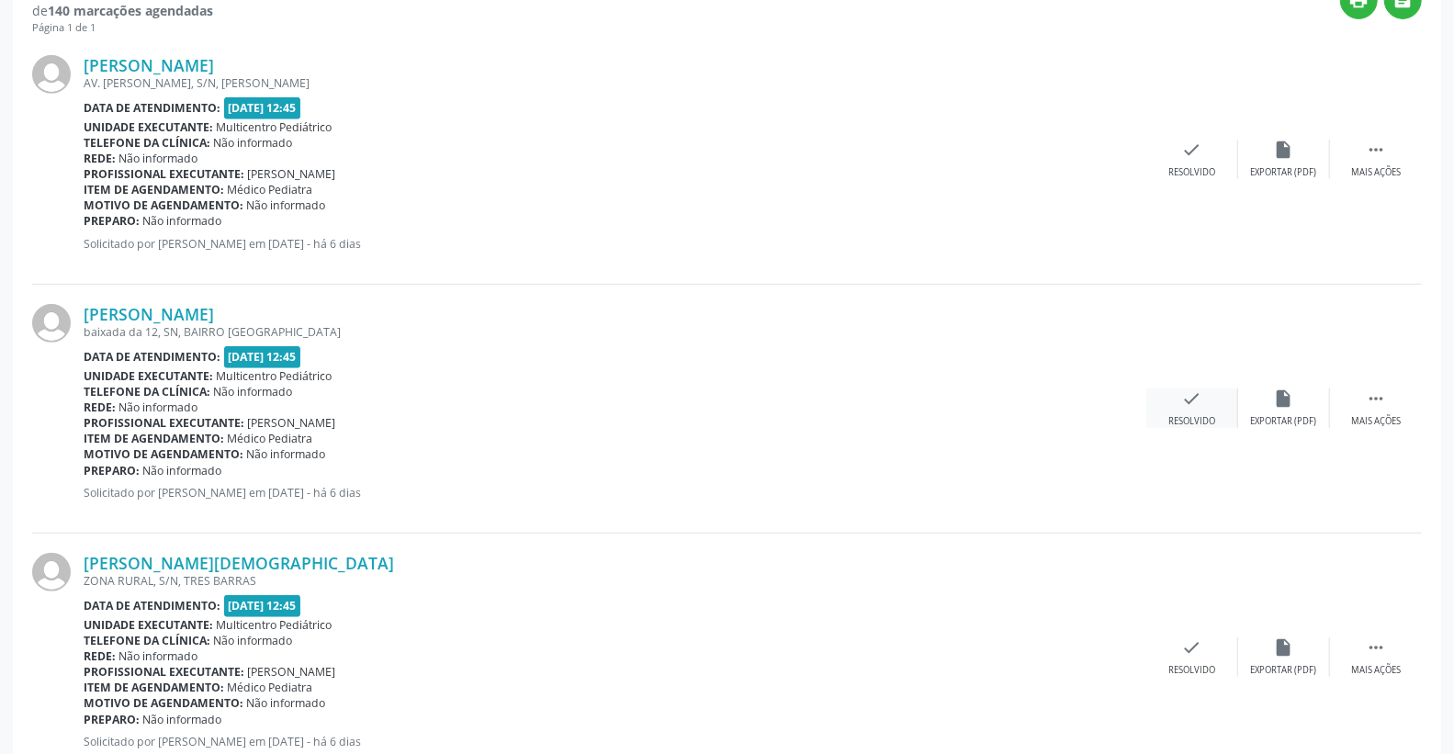
click at [1199, 401] on icon "check" at bounding box center [1192, 398] width 20 height 20
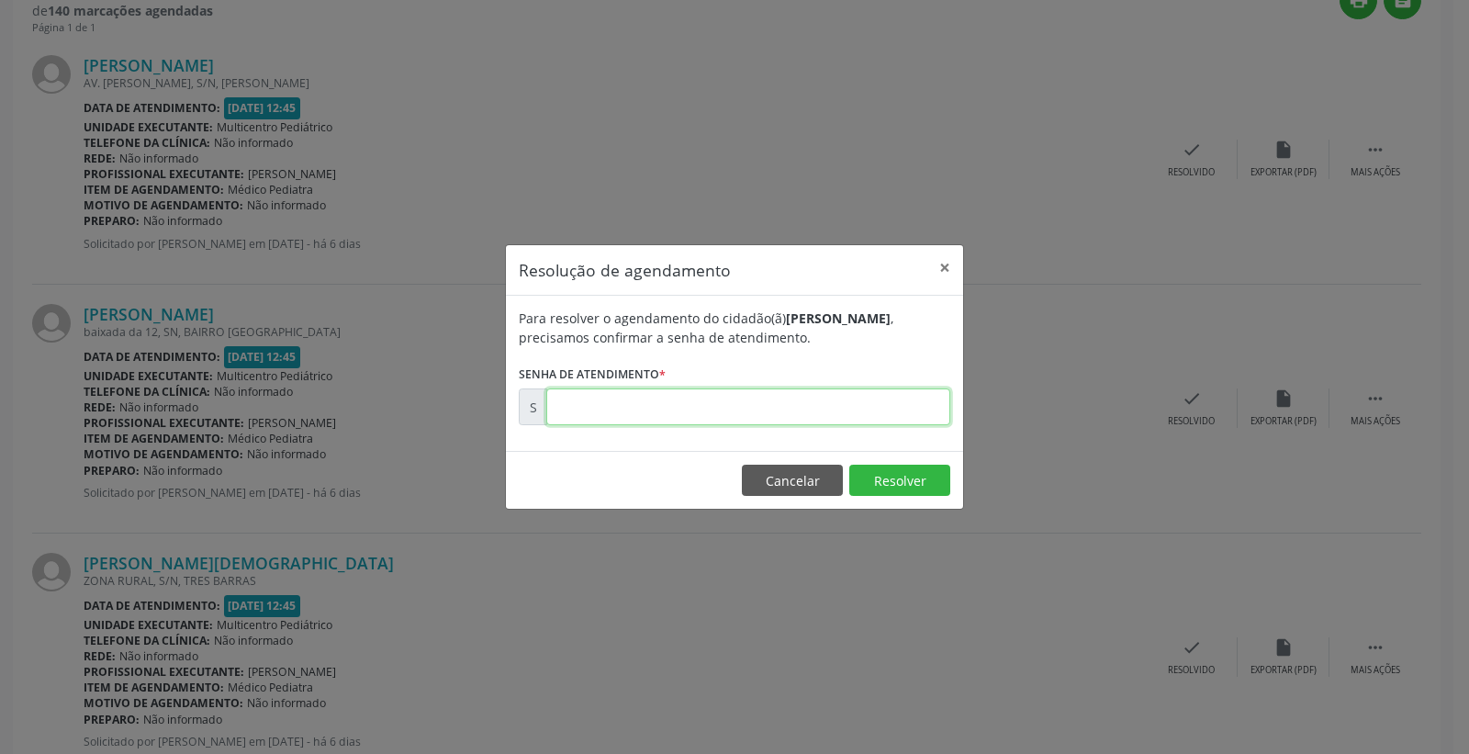
click at [840, 424] on input "text" at bounding box center [748, 406] width 404 height 37
type input "00175574"
click at [931, 471] on button "Resolver" at bounding box center [899, 480] width 101 height 31
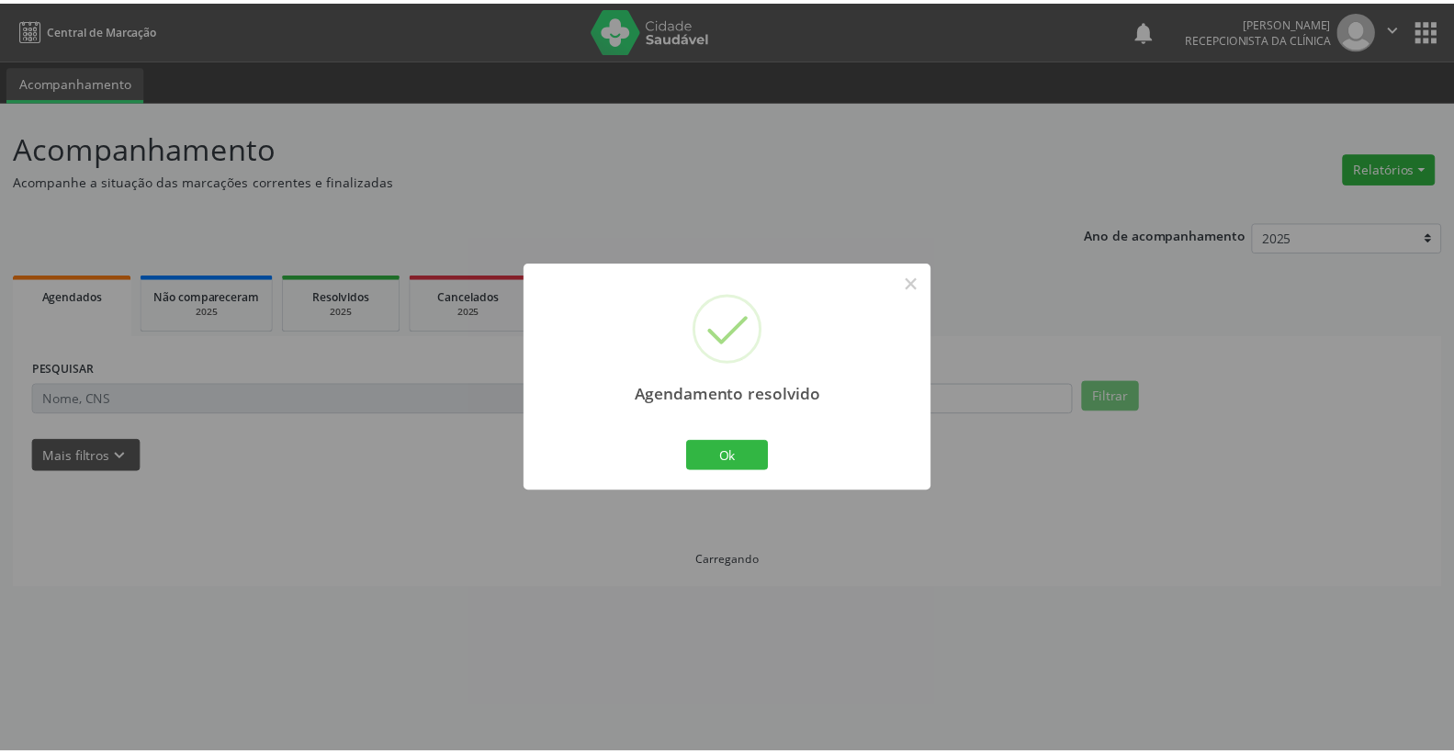
scroll to position [0, 0]
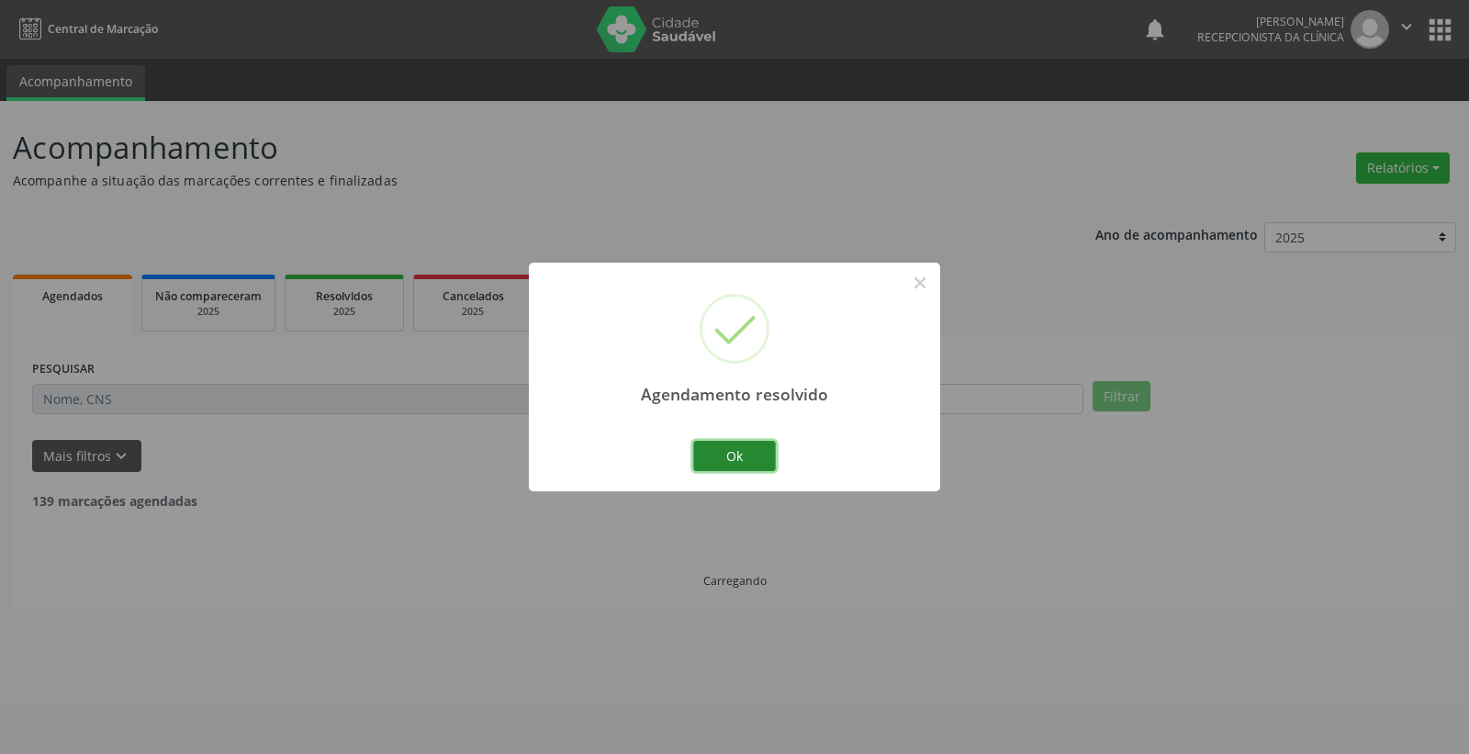
click at [753, 451] on button "Ok" at bounding box center [734, 456] width 83 height 31
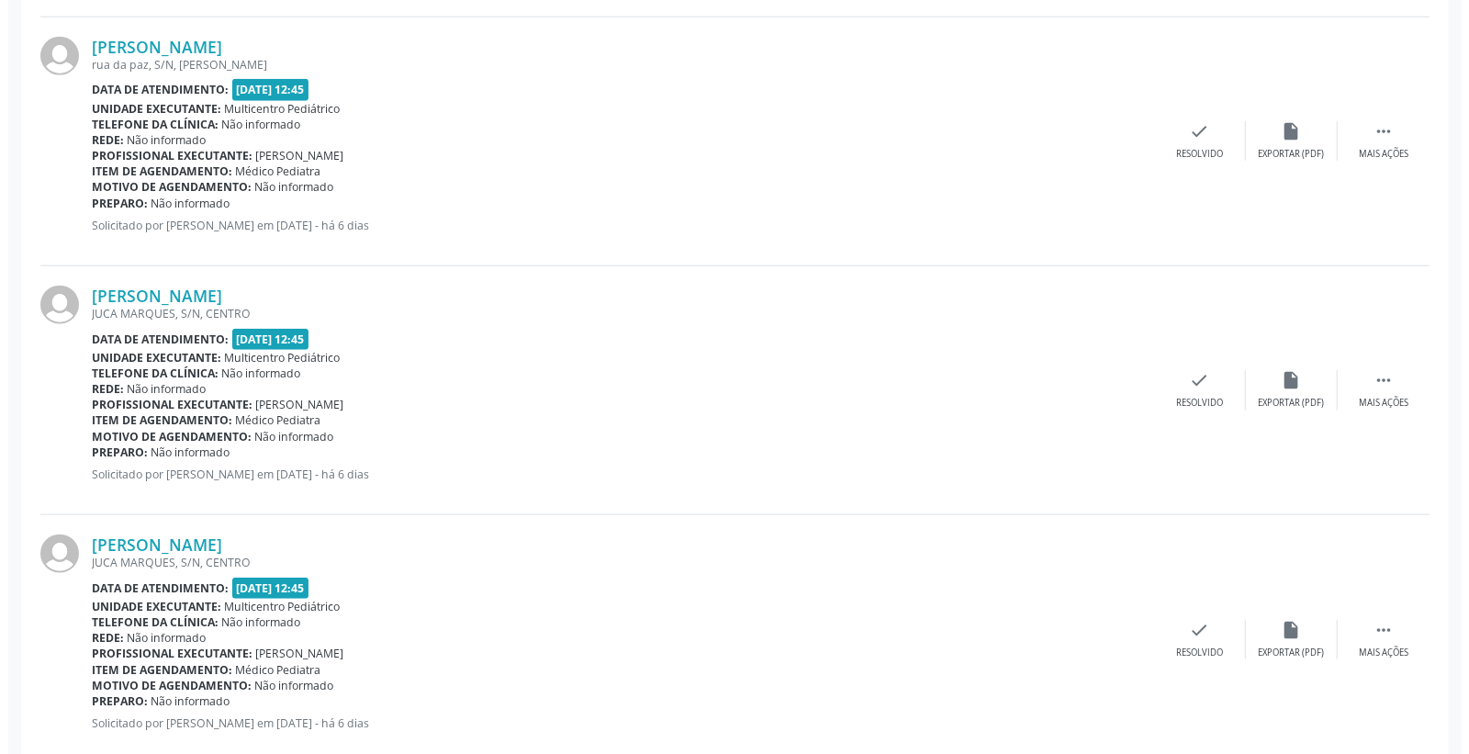
scroll to position [1326, 0]
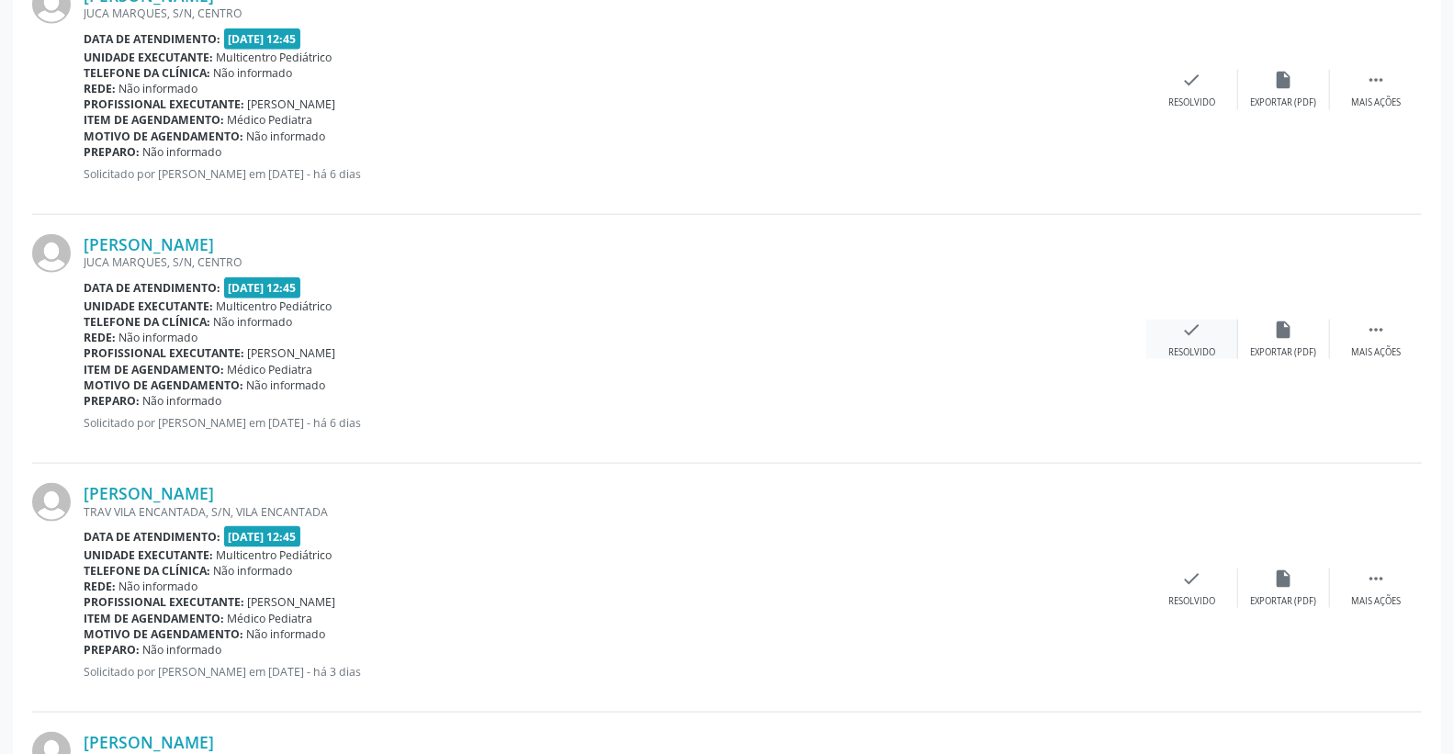
click at [1197, 320] on icon "check" at bounding box center [1192, 330] width 20 height 20
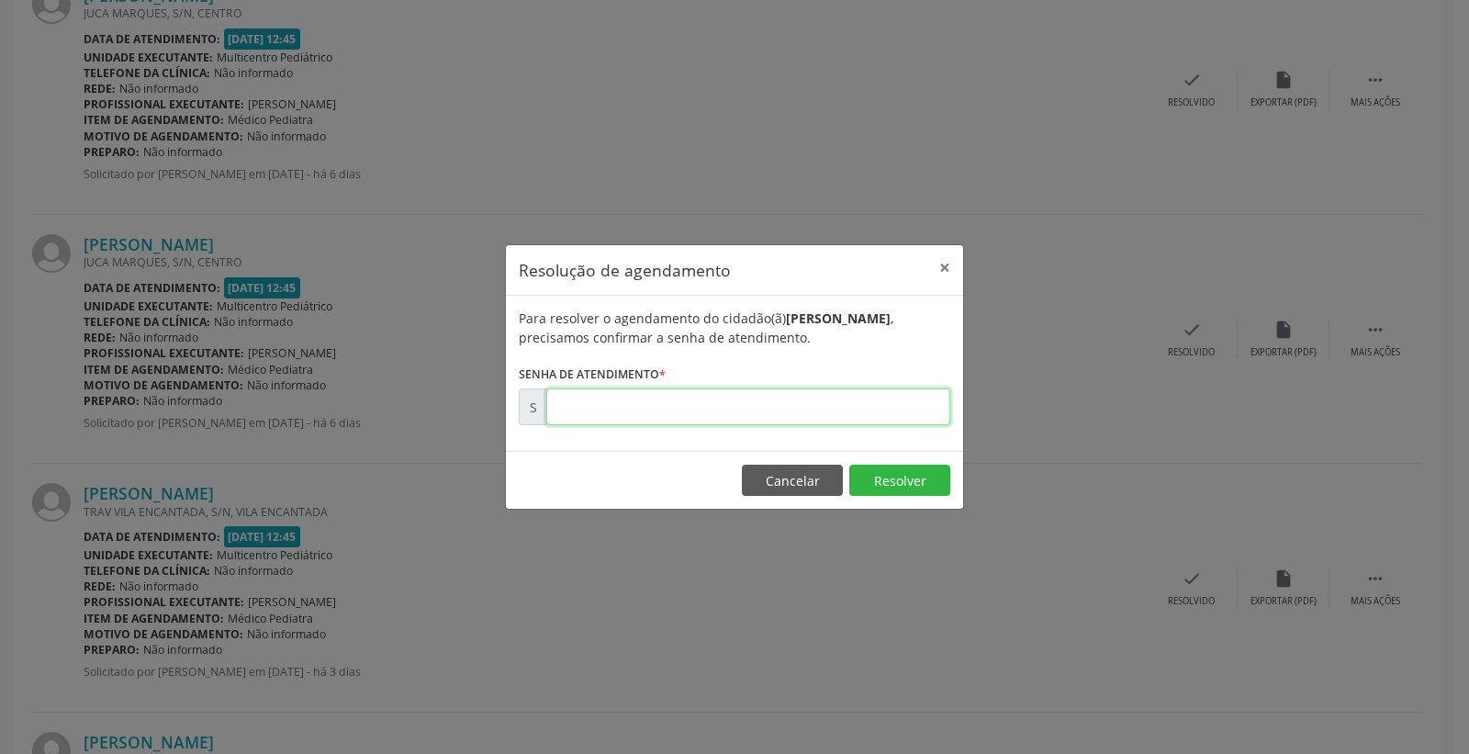
click at [894, 413] on input "text" at bounding box center [748, 406] width 404 height 37
type input "00175640"
click at [907, 478] on button "Resolver" at bounding box center [899, 480] width 101 height 31
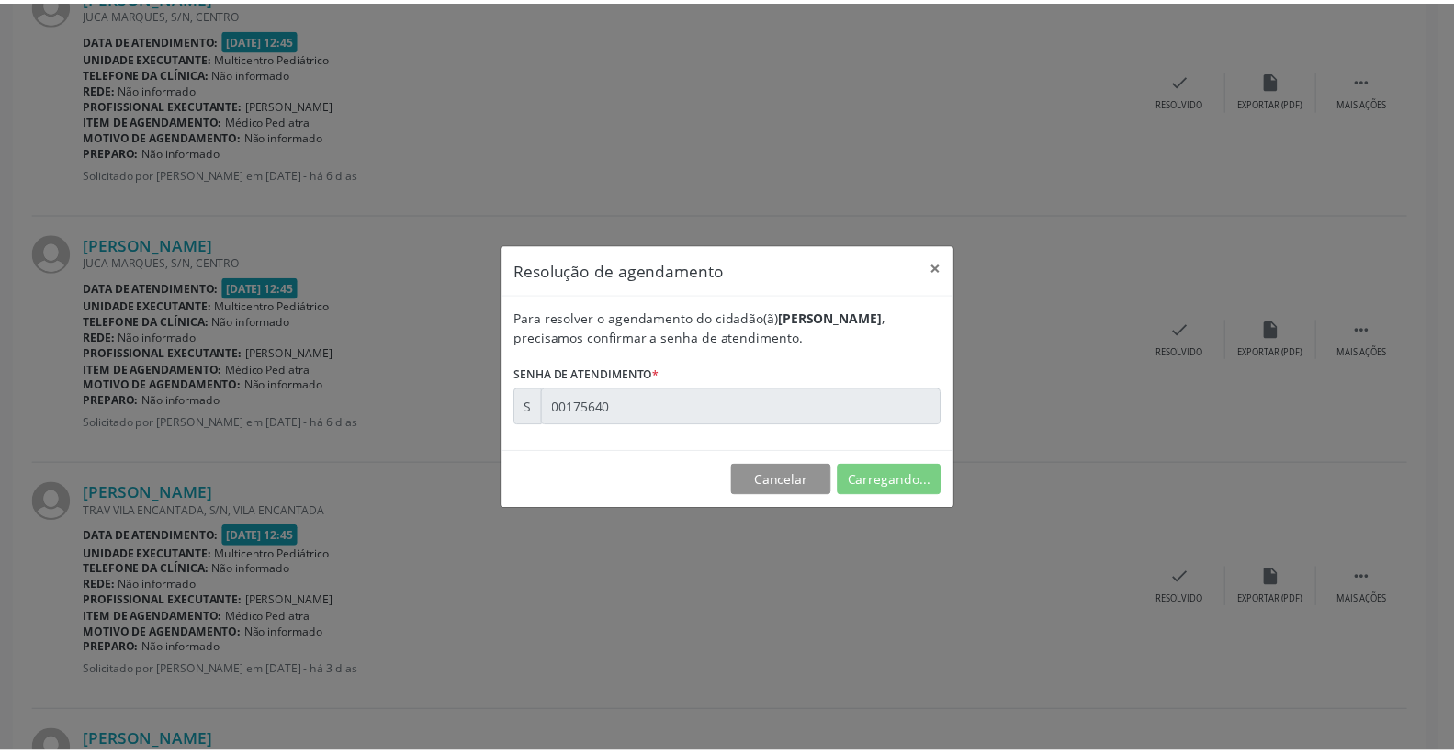
scroll to position [0, 0]
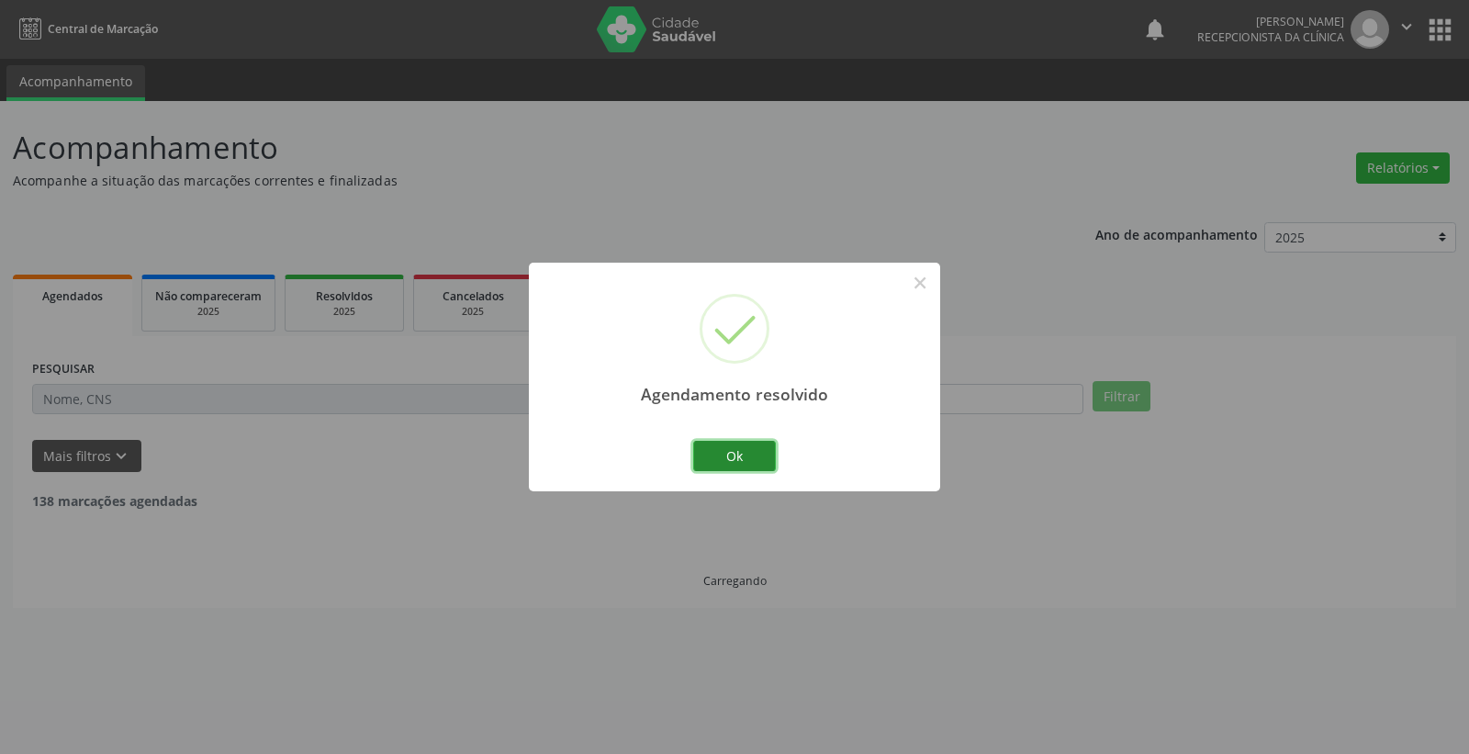
click at [745, 447] on button "Ok" at bounding box center [734, 456] width 83 height 31
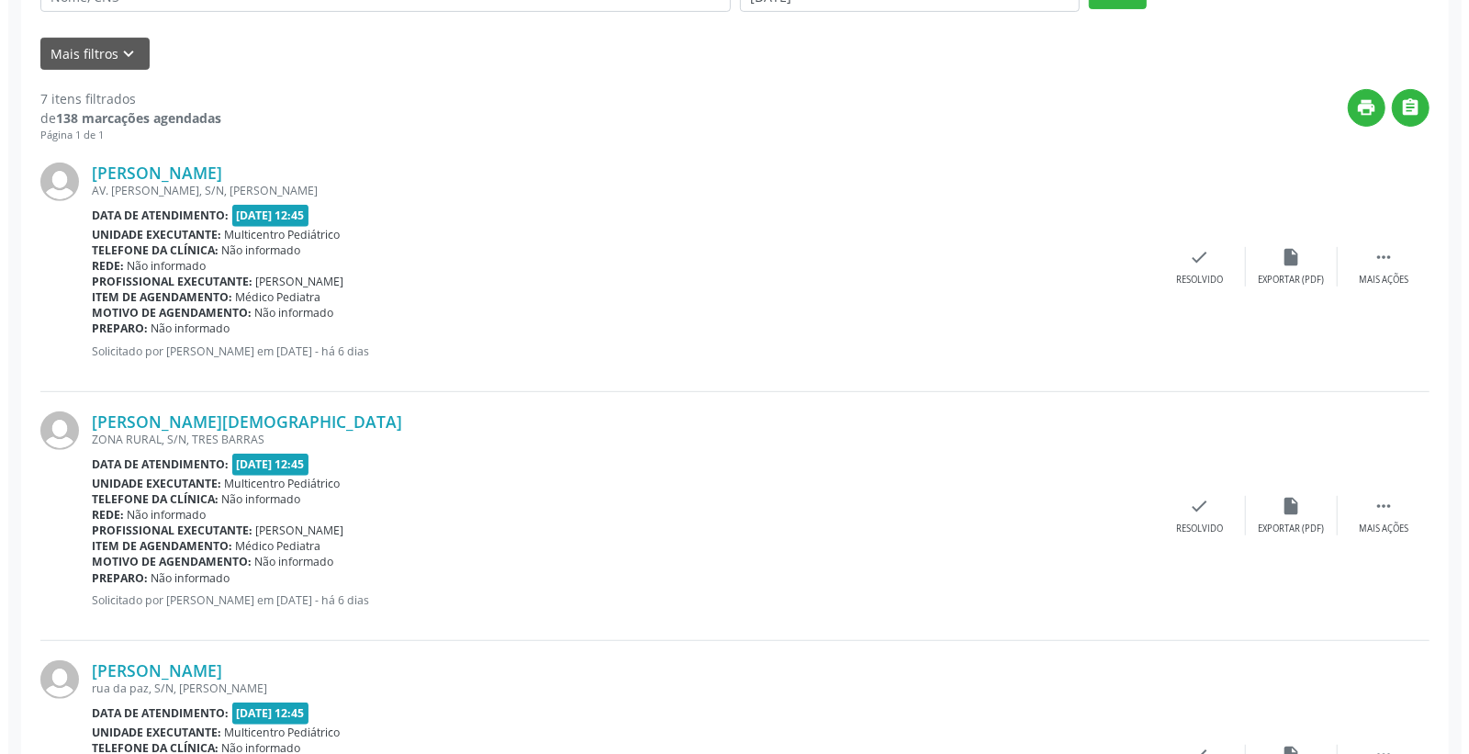
scroll to position [510, 0]
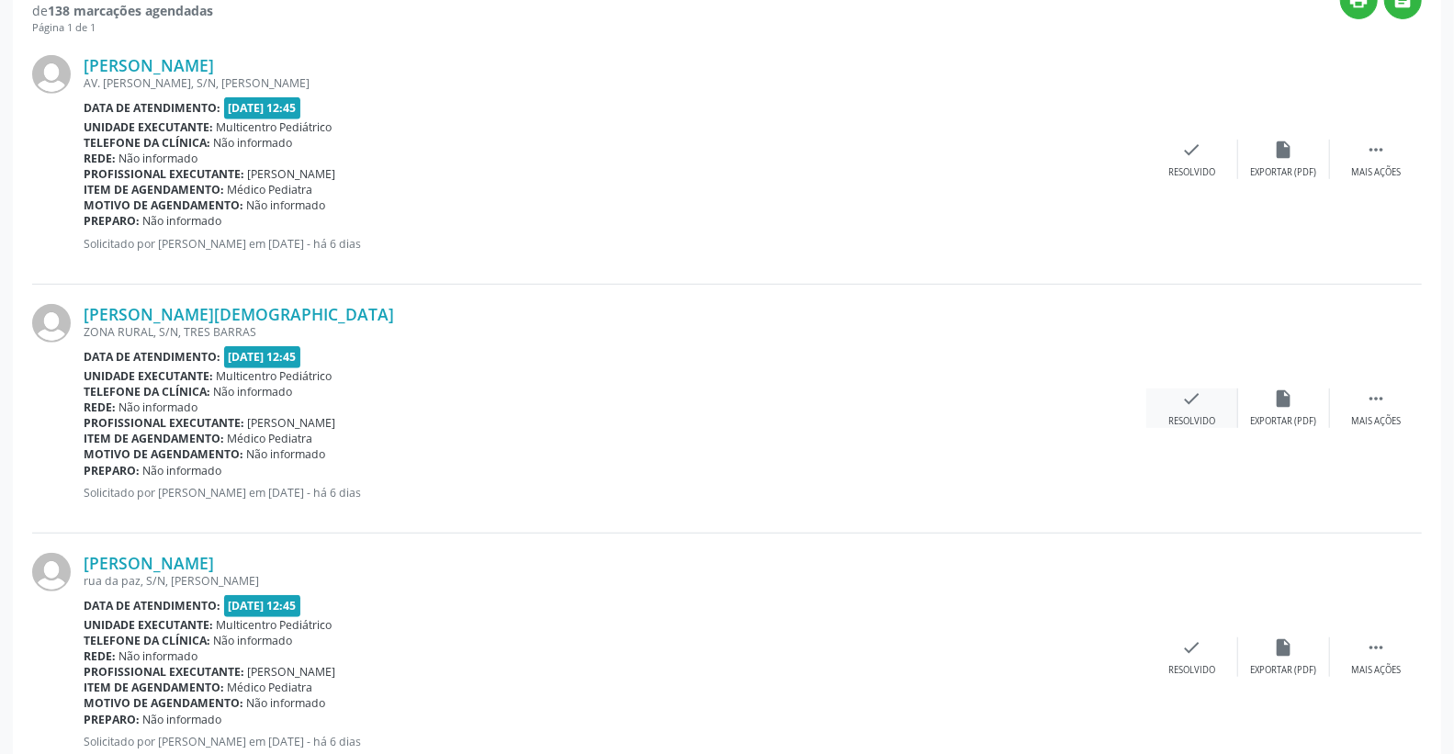
click at [1182, 399] on icon "check" at bounding box center [1192, 398] width 20 height 20
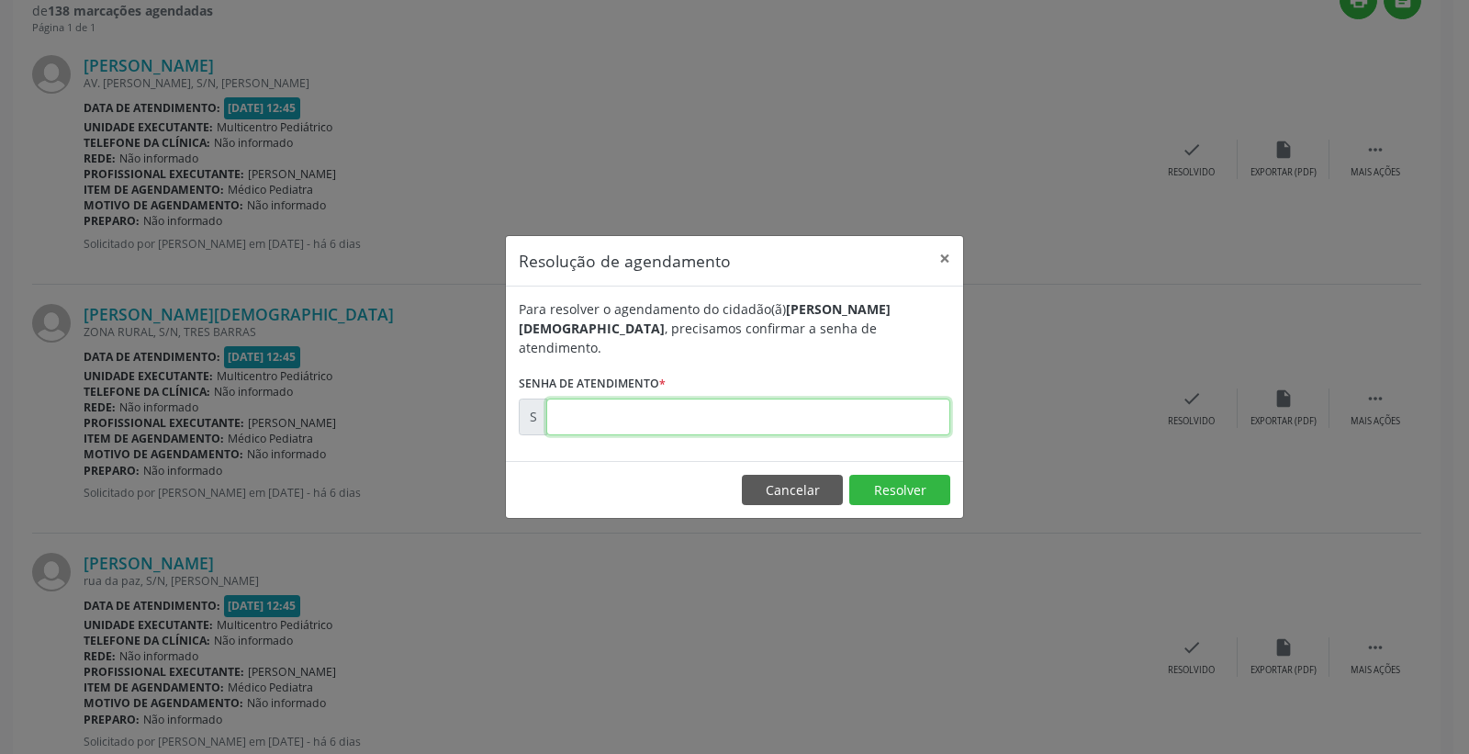
click at [881, 404] on input "text" at bounding box center [748, 417] width 404 height 37
type input "00175581"
click at [892, 476] on button "Resolver" at bounding box center [899, 490] width 101 height 31
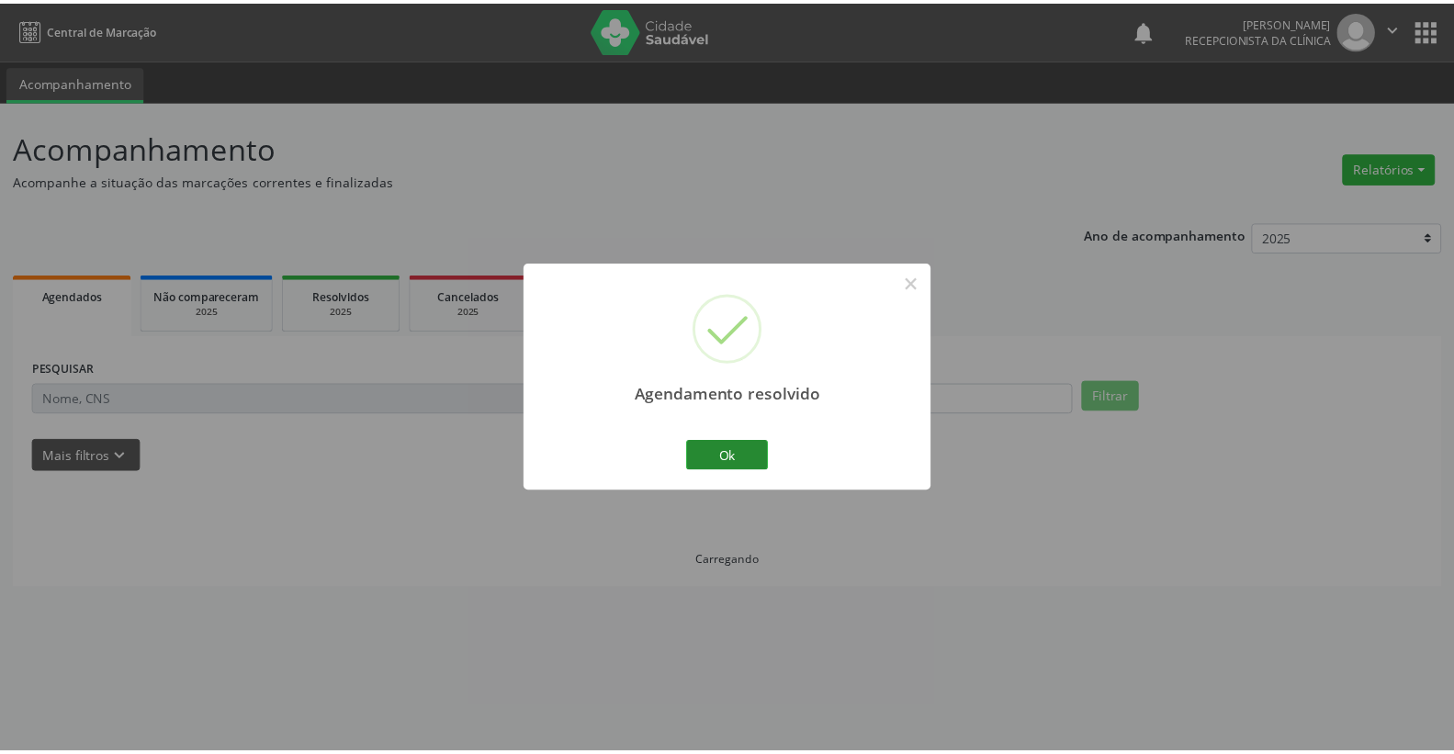
scroll to position [0, 0]
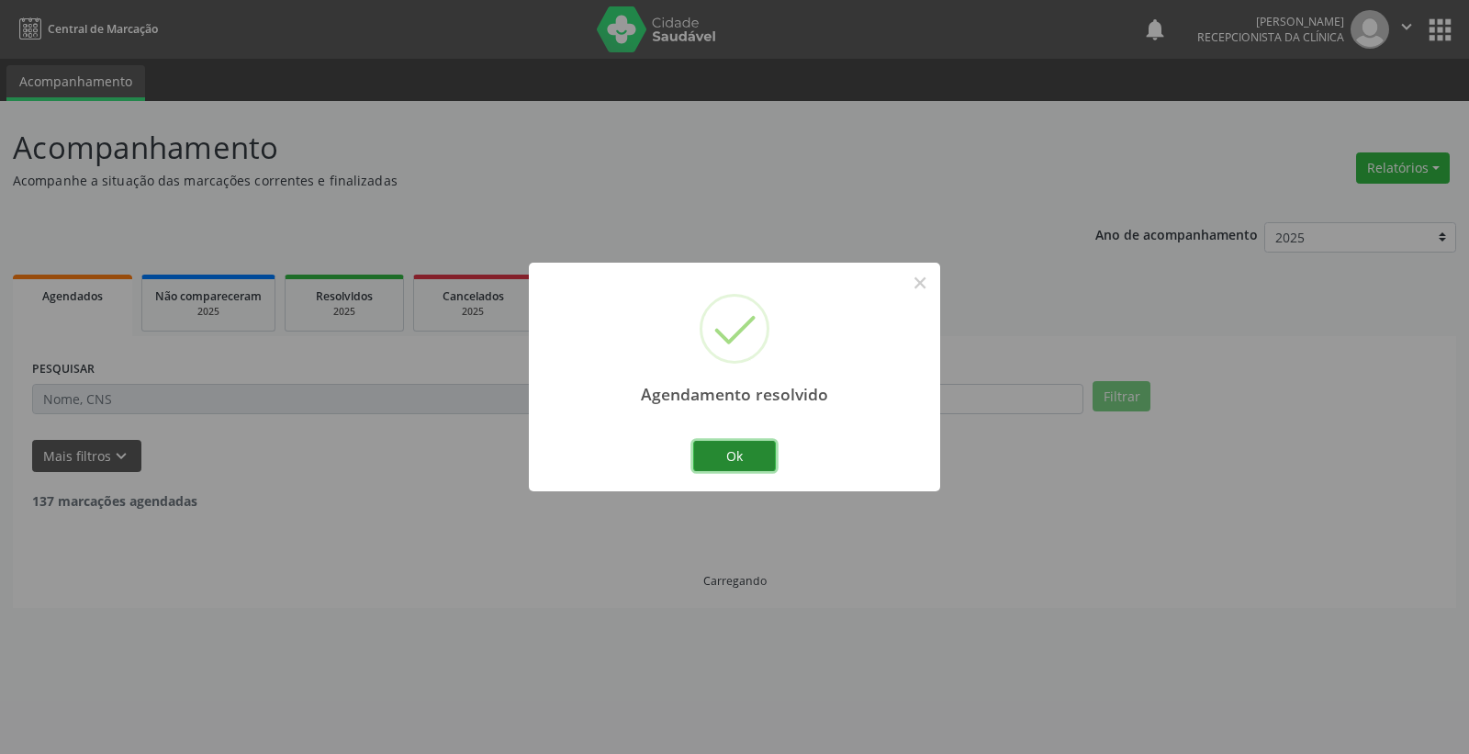
drag, startPoint x: 744, startPoint y: 452, endPoint x: 737, endPoint y: 463, distance: 12.8
click at [738, 461] on button "Ok" at bounding box center [734, 456] width 83 height 31
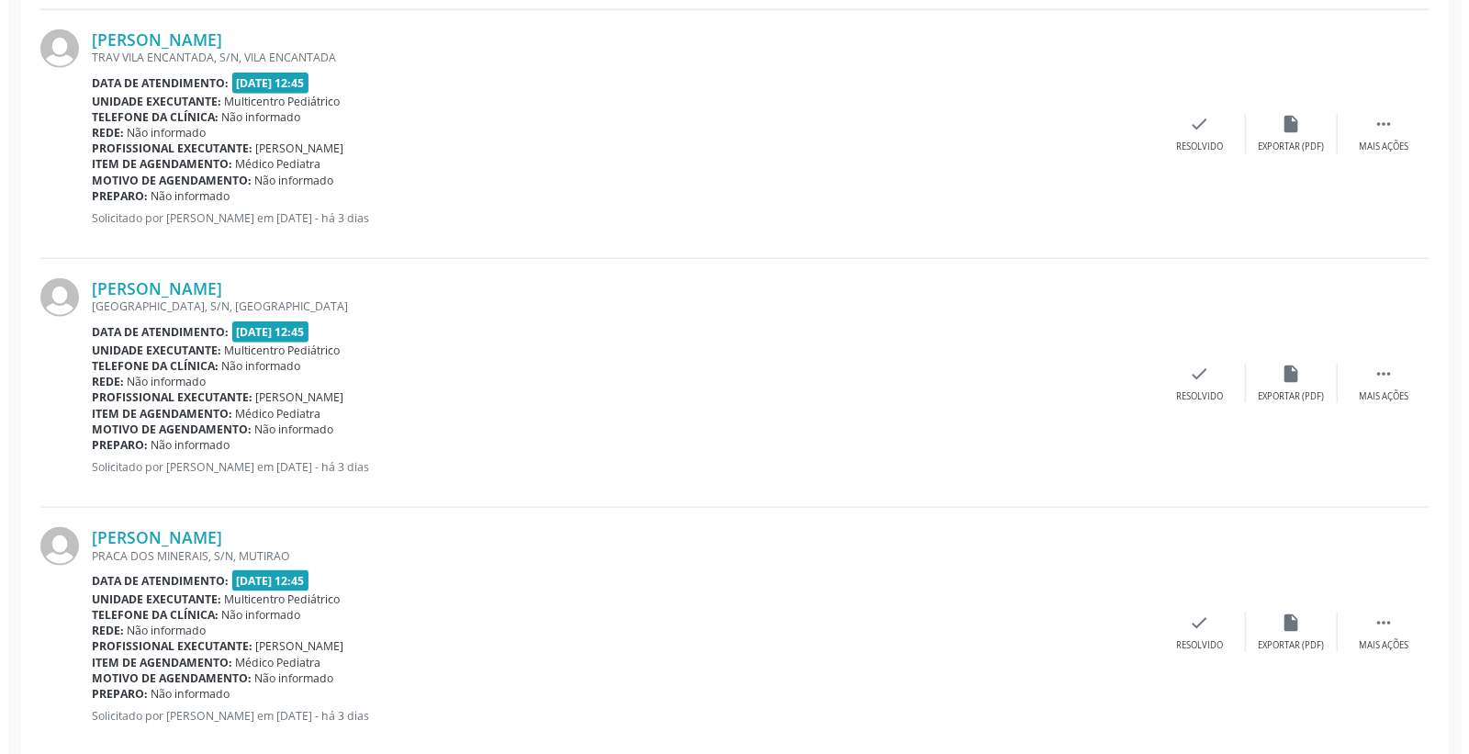
scroll to position [1315, 0]
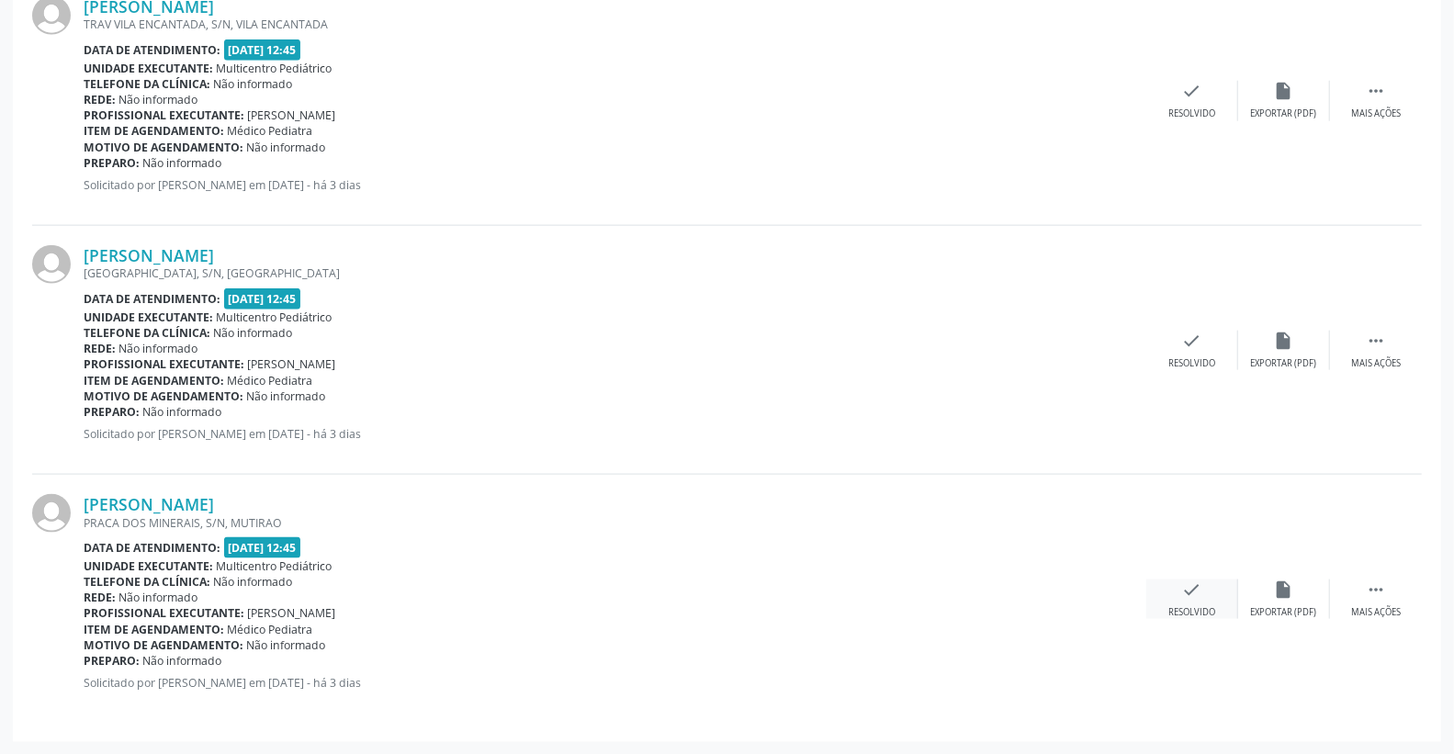
click at [1200, 589] on icon "check" at bounding box center [1192, 589] width 20 height 20
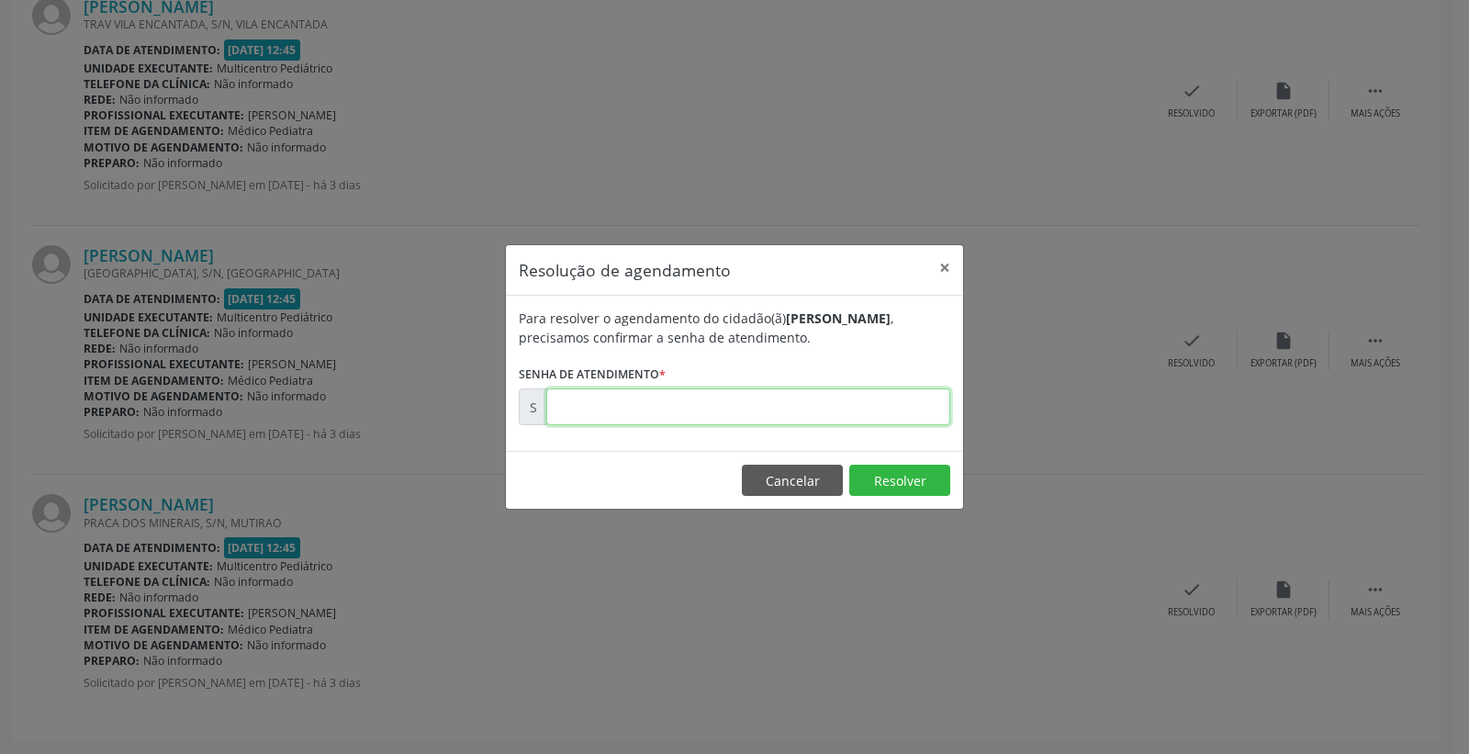
click at [767, 411] on input "text" at bounding box center [748, 406] width 404 height 37
type input "00175679"
drag, startPoint x: 901, startPoint y: 468, endPoint x: 893, endPoint y: 493, distance: 26.1
click at [900, 466] on button "Resolver" at bounding box center [899, 480] width 101 height 31
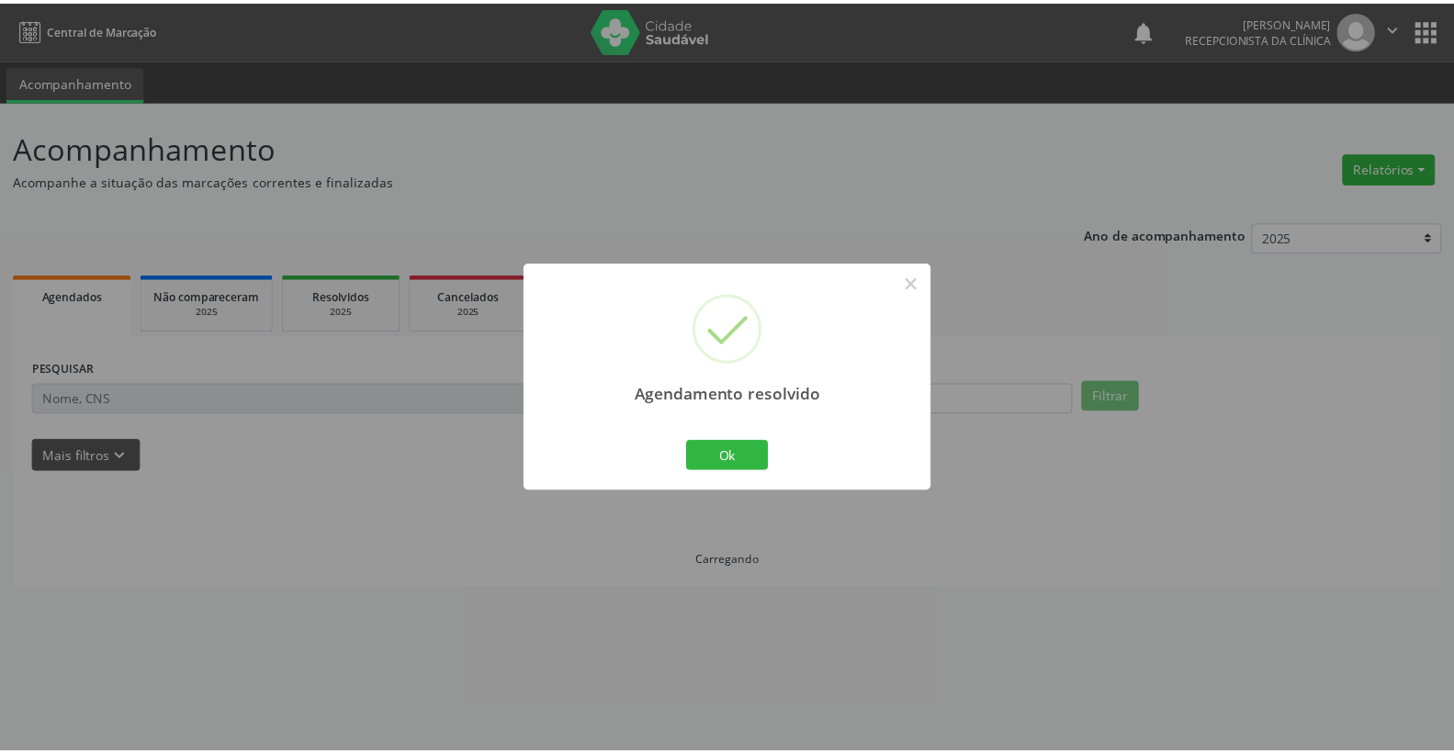
scroll to position [0, 0]
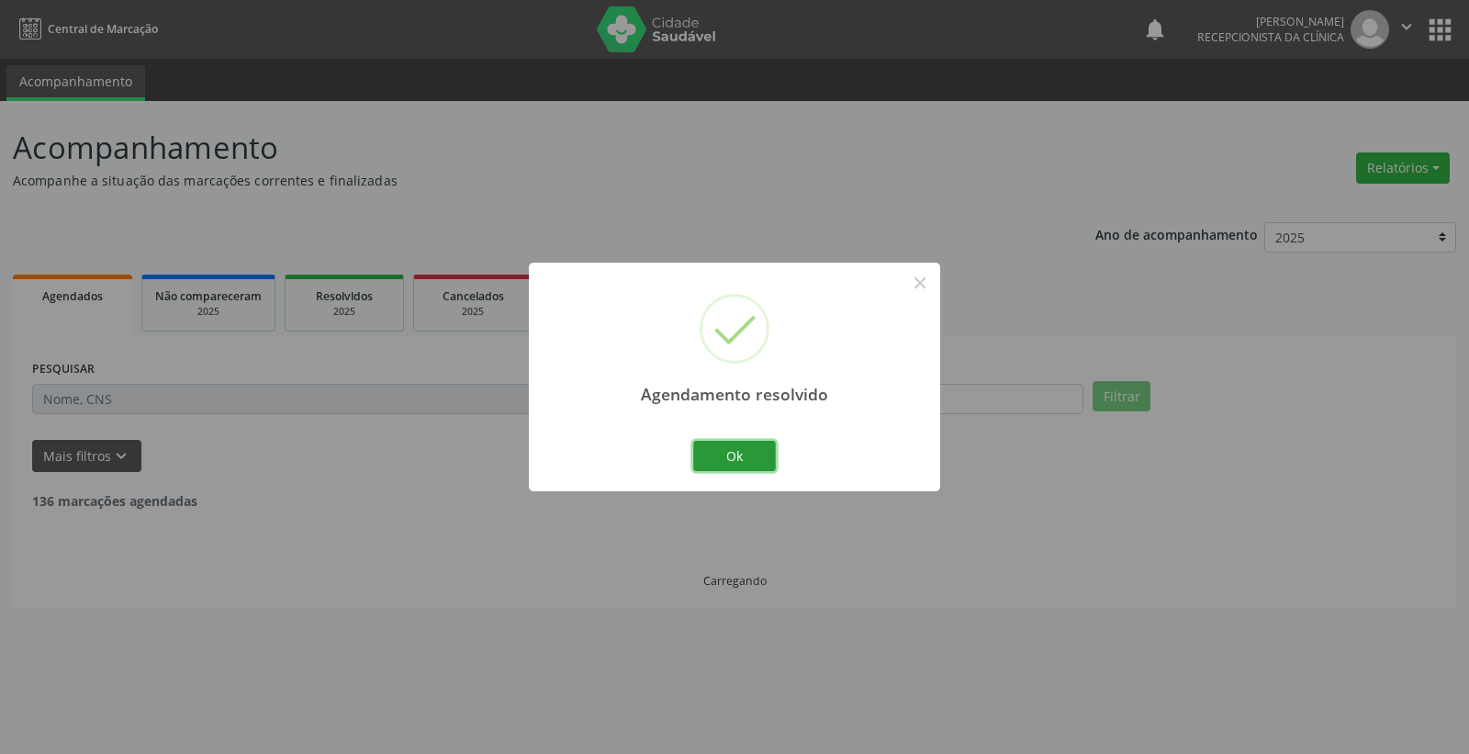
click at [724, 447] on button "Ok" at bounding box center [734, 456] width 83 height 31
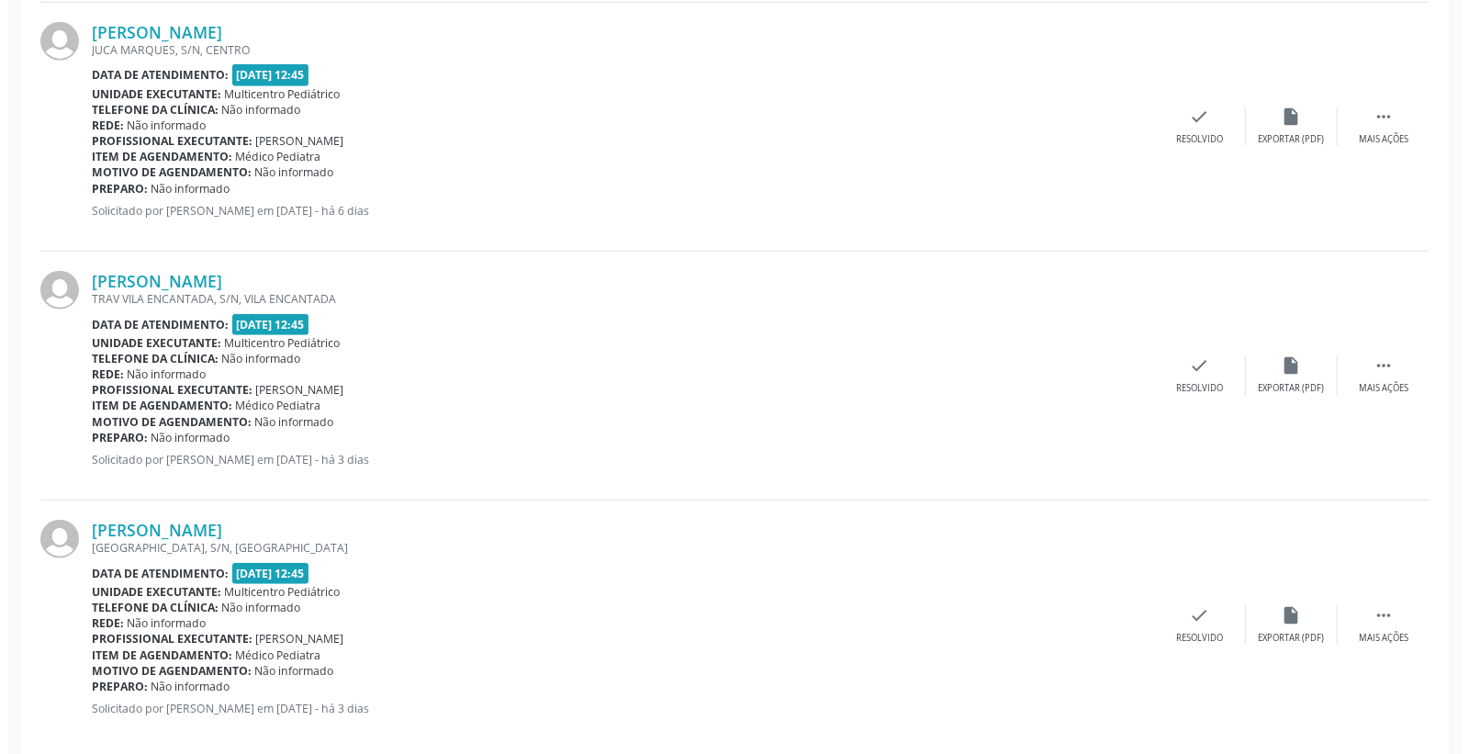
scroll to position [964, 0]
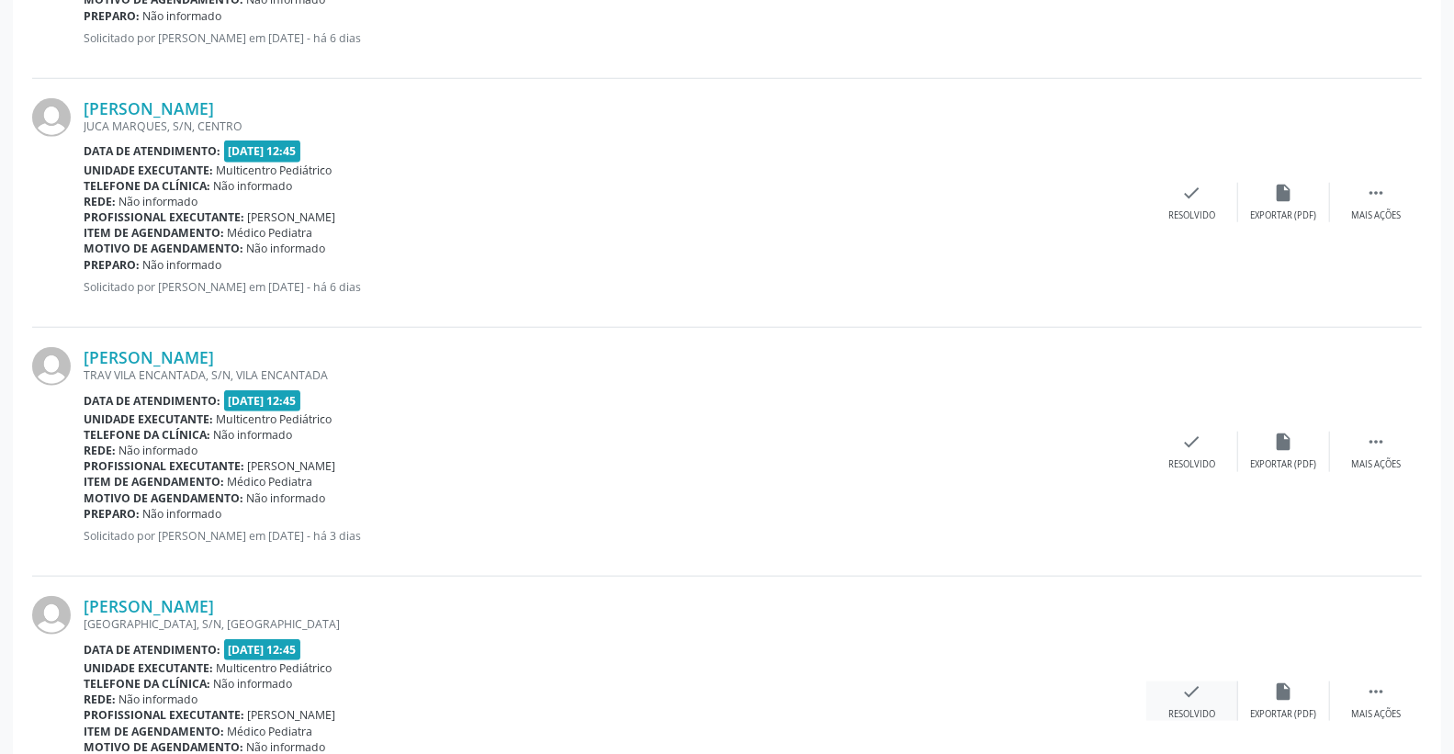
click at [1187, 699] on icon "check" at bounding box center [1192, 691] width 20 height 20
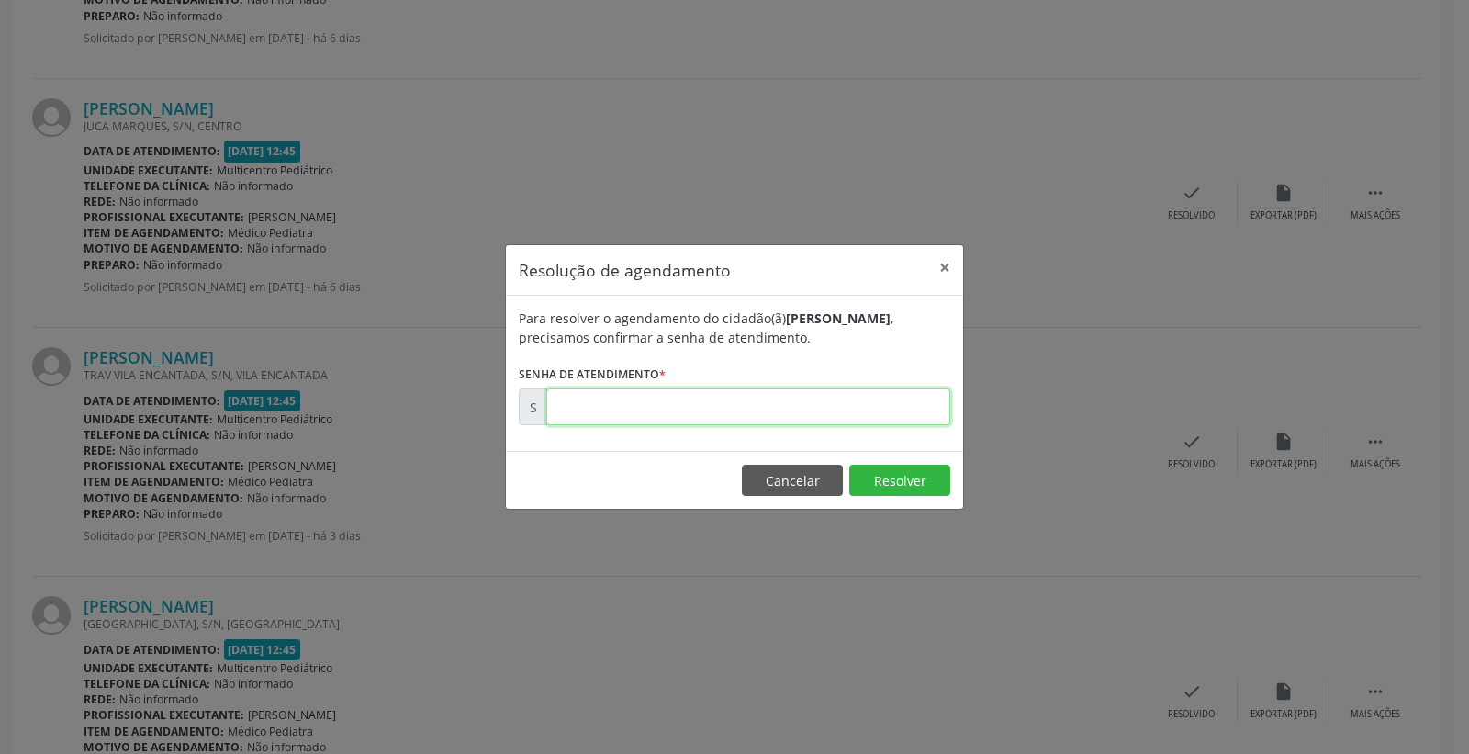
click at [834, 408] on input "text" at bounding box center [748, 406] width 404 height 37
type input "00175673"
click at [906, 491] on button "Resolver" at bounding box center [899, 480] width 101 height 31
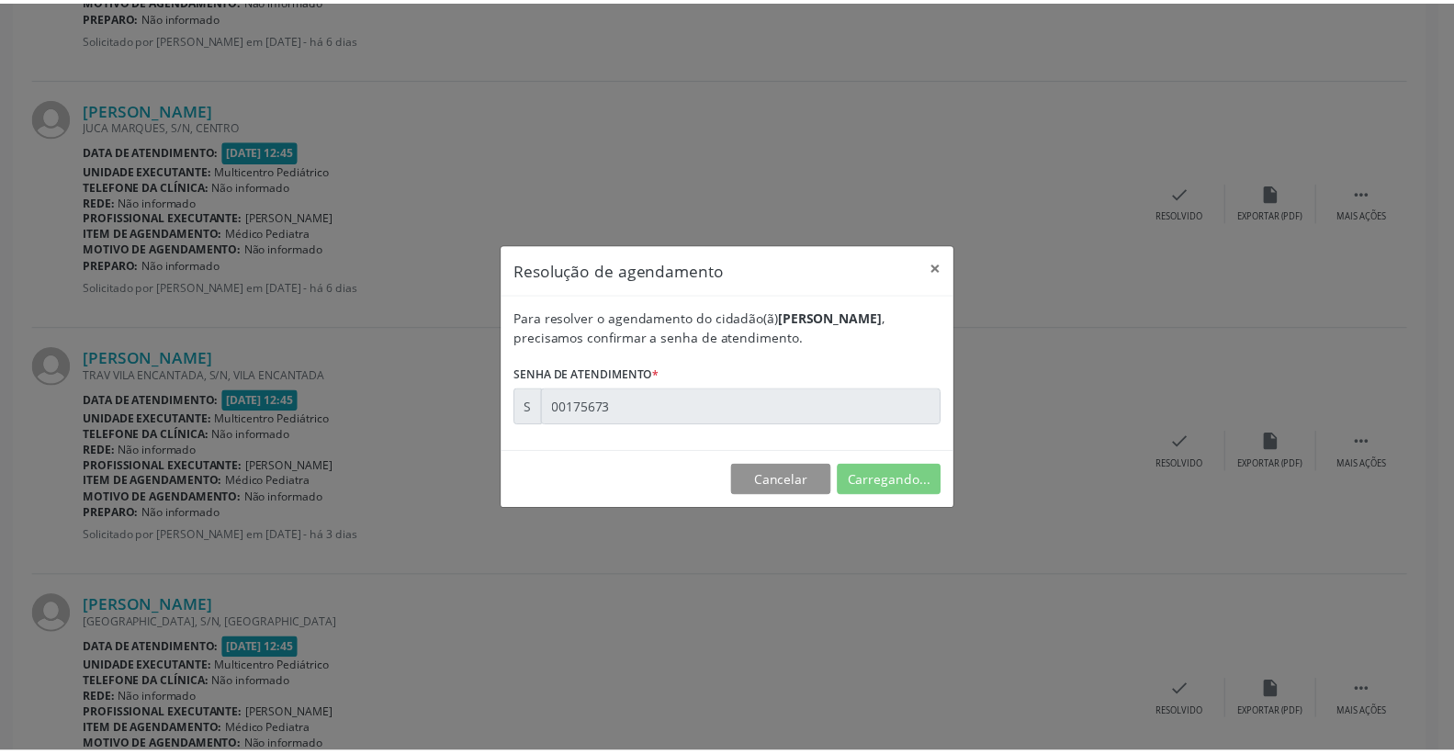
scroll to position [0, 0]
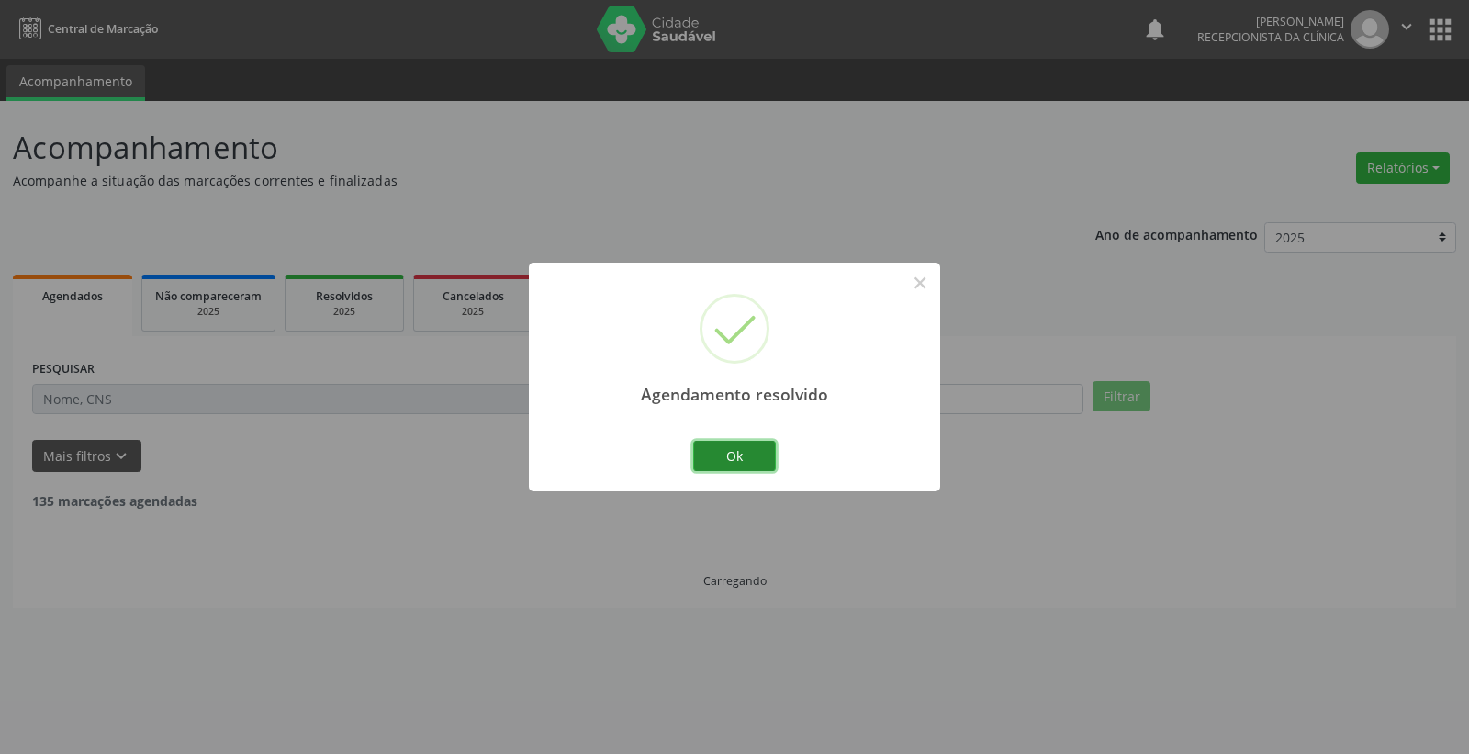
click at [742, 452] on button "Ok" at bounding box center [734, 456] width 83 height 31
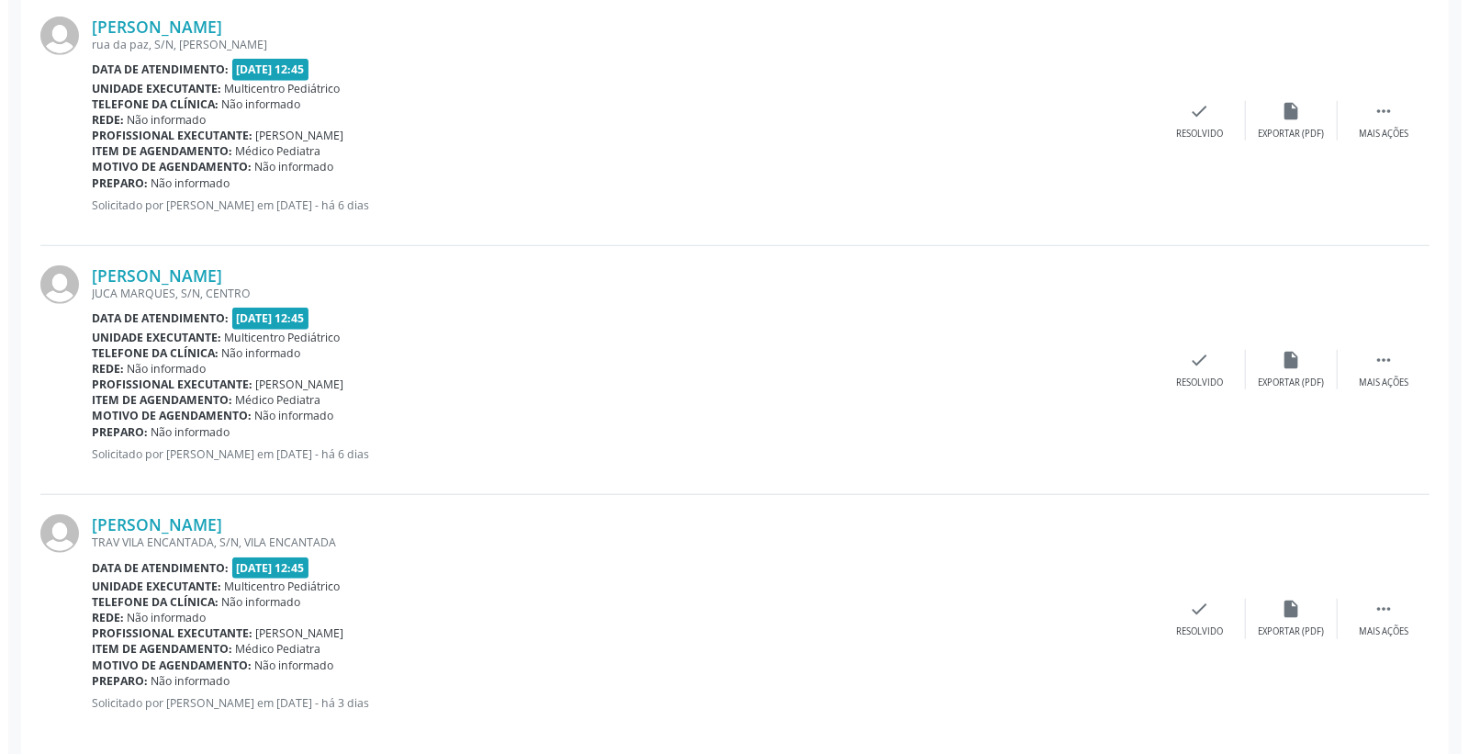
scroll to position [817, 0]
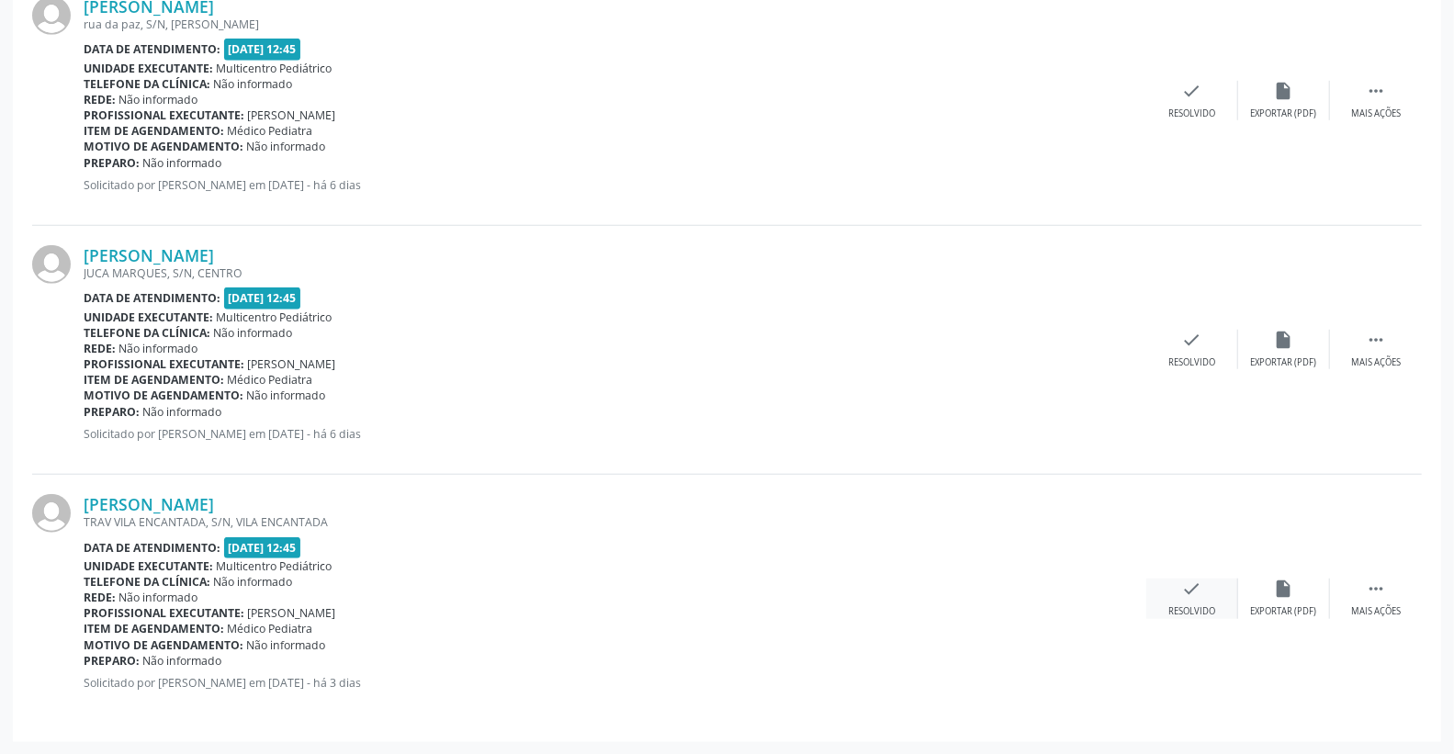
click at [1195, 601] on div "check Resolvido" at bounding box center [1192, 597] width 92 height 39
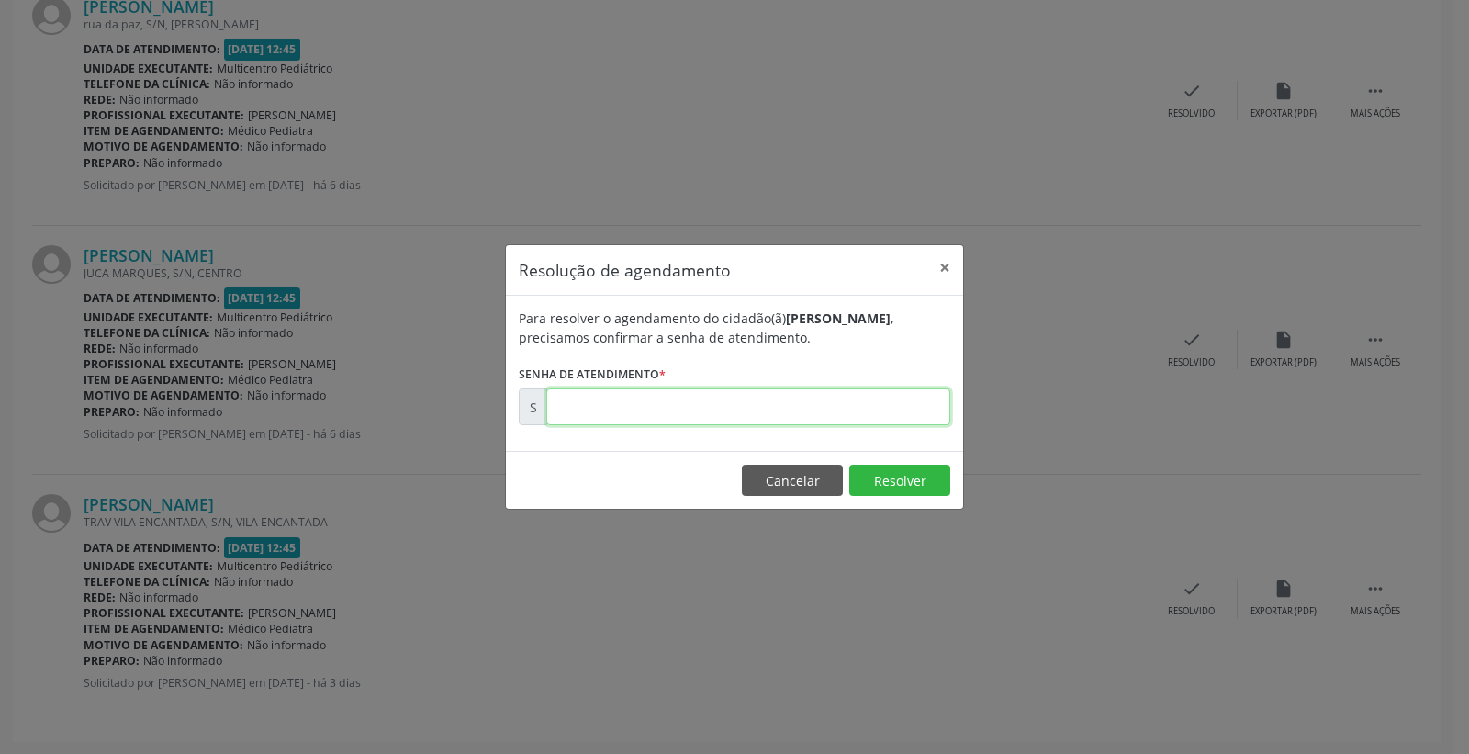
click at [864, 407] on input "text" at bounding box center [748, 406] width 404 height 37
type input "00175671"
click at [885, 481] on button "Resolver" at bounding box center [899, 480] width 101 height 31
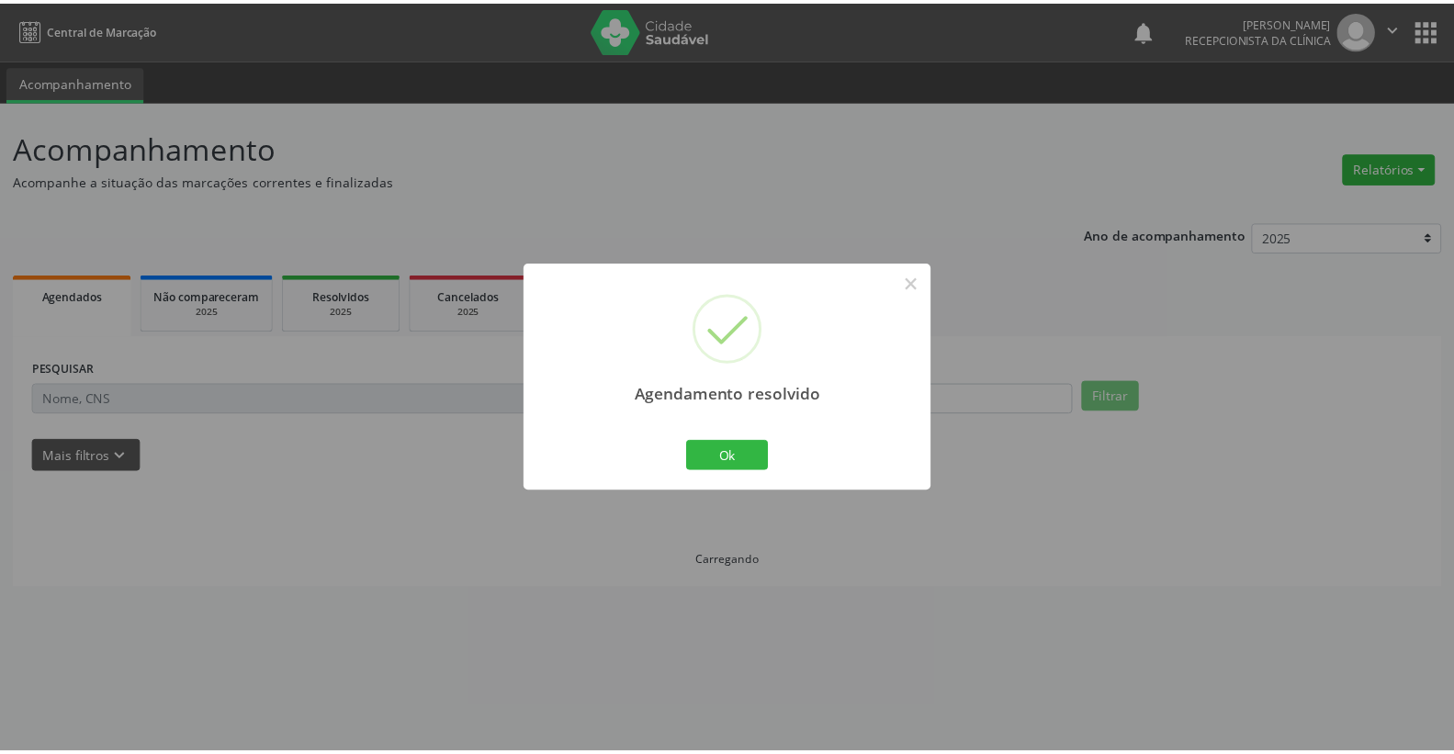
scroll to position [0, 0]
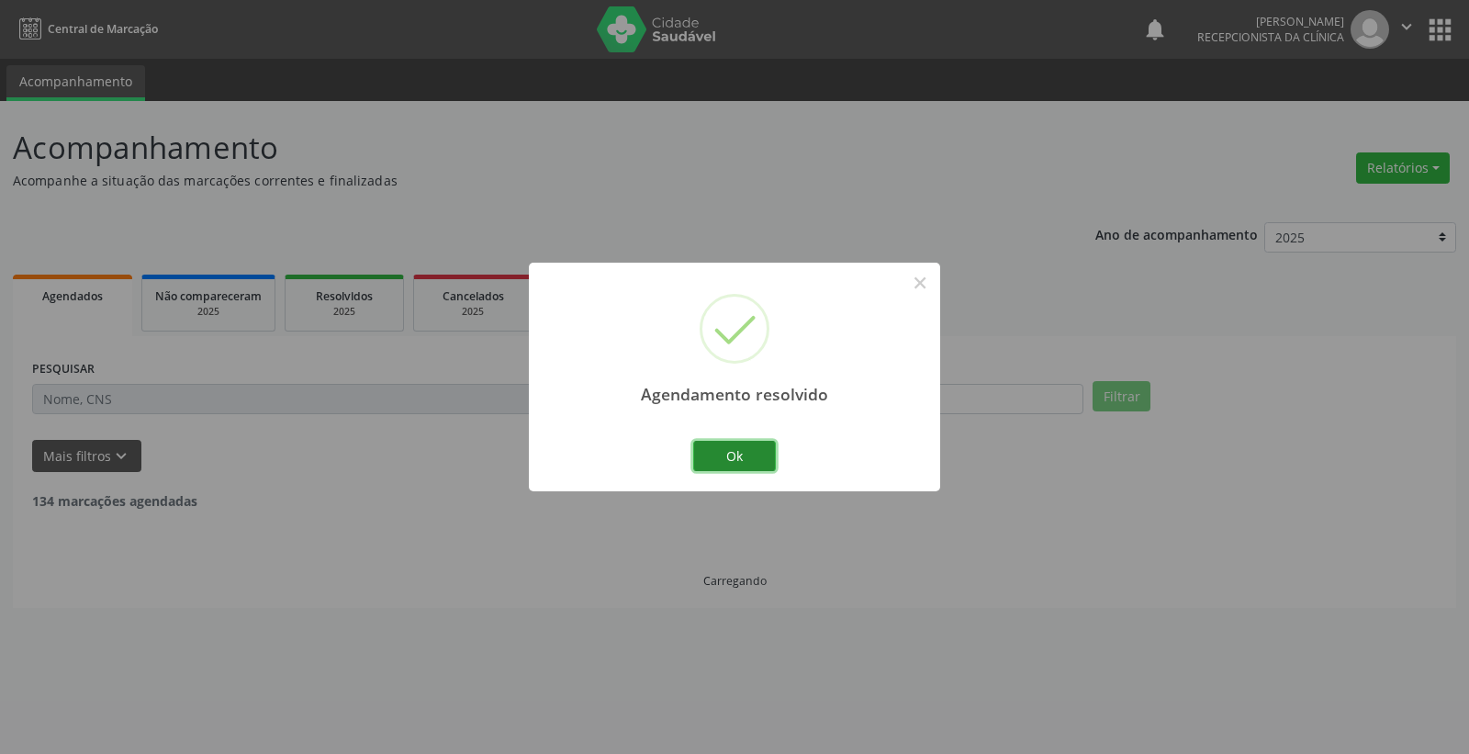
click at [721, 457] on button "Ok" at bounding box center [734, 456] width 83 height 31
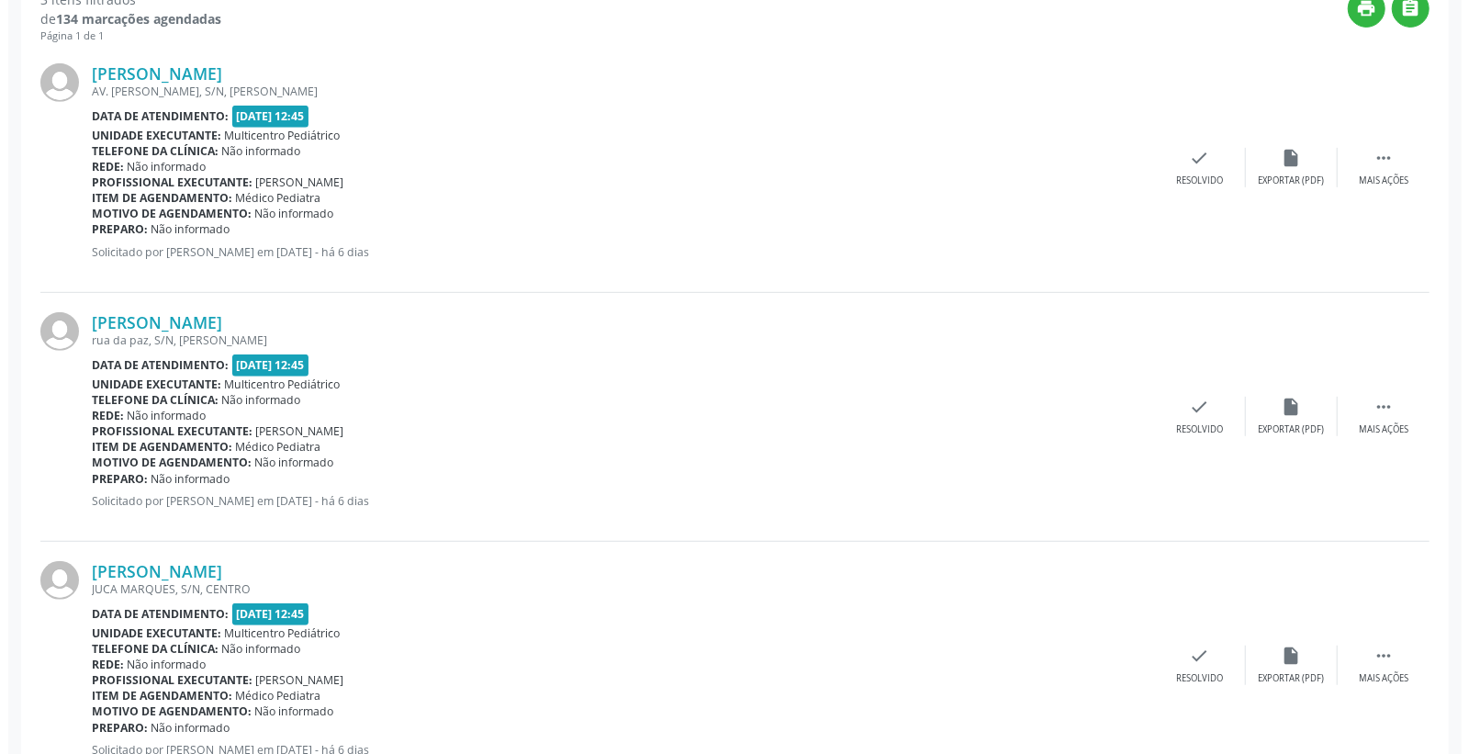
scroll to position [466, 0]
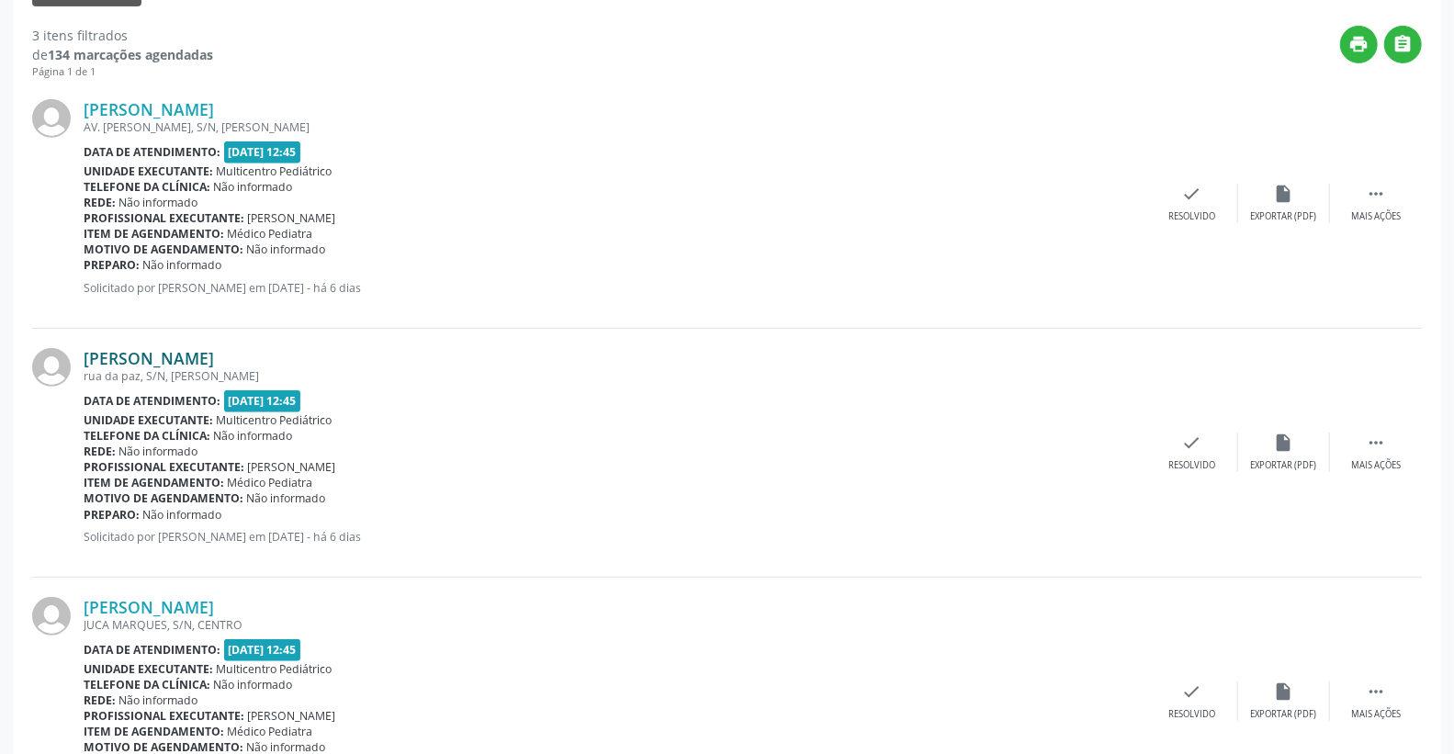
click at [154, 354] on link "[PERSON_NAME]" at bounding box center [149, 358] width 130 height 20
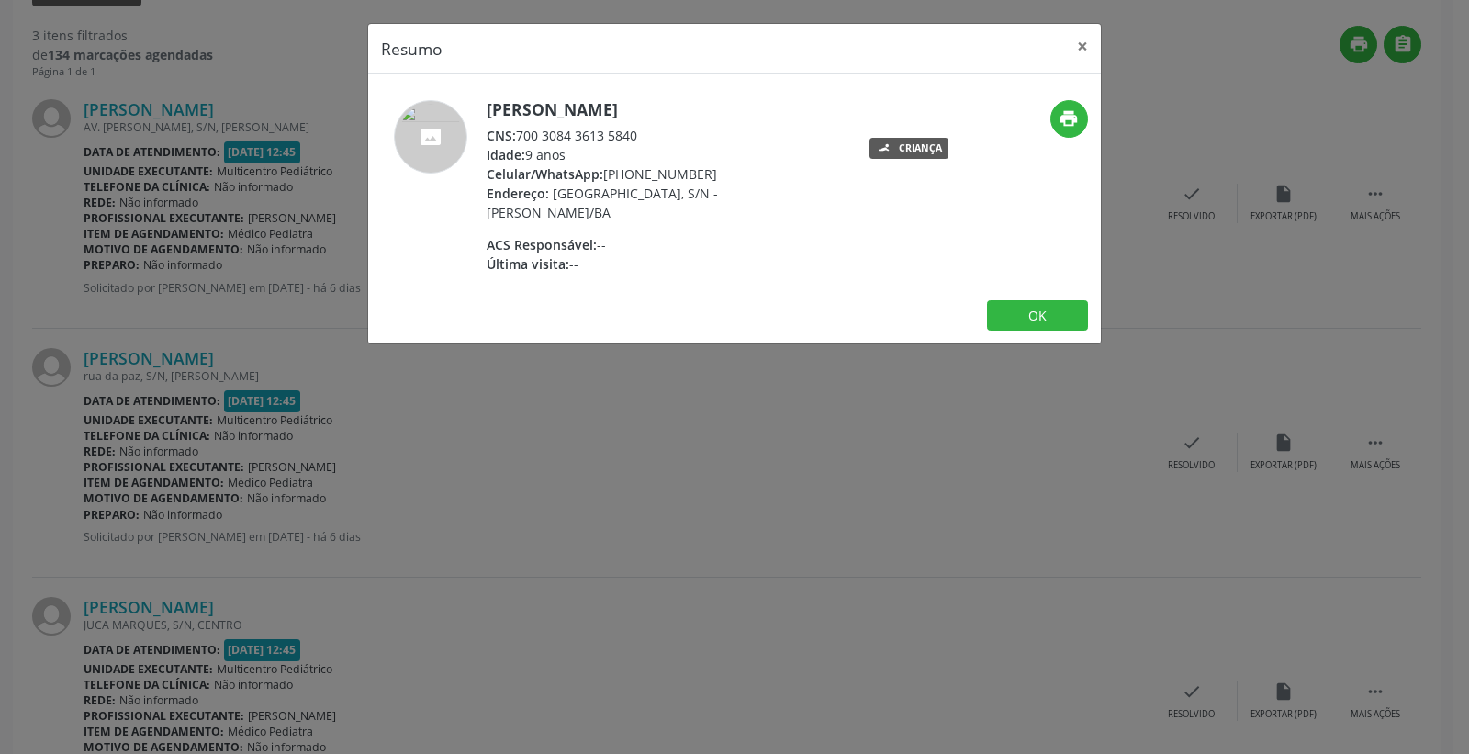
drag, startPoint x: 518, startPoint y: 129, endPoint x: 644, endPoint y: 129, distance: 125.8
click at [644, 129] on div "CNS: 700 3084 3613 5840" at bounding box center [665, 135] width 357 height 19
copy div "700 3084 3613 5840"
click at [1079, 43] on button "×" at bounding box center [1082, 46] width 37 height 45
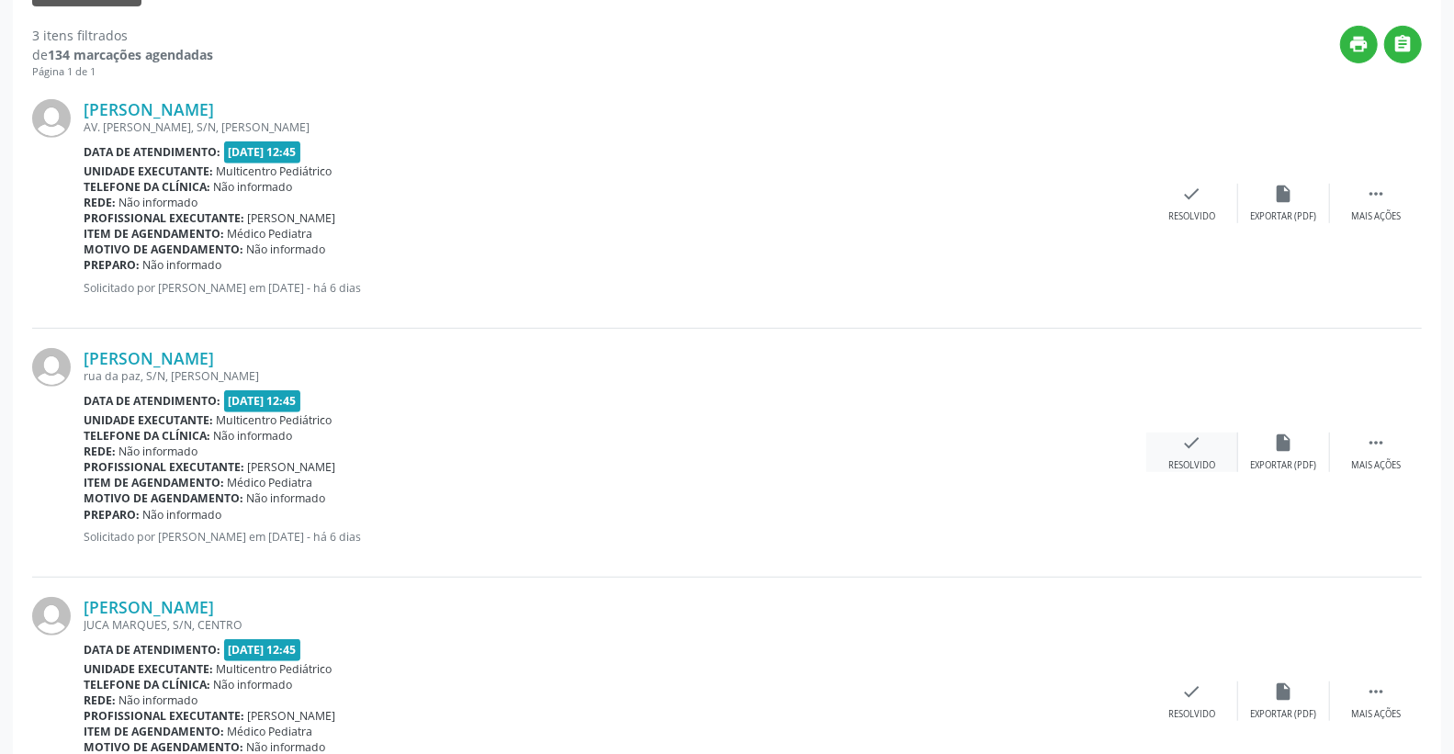
click at [1192, 452] on div "check Resolvido" at bounding box center [1192, 451] width 92 height 39
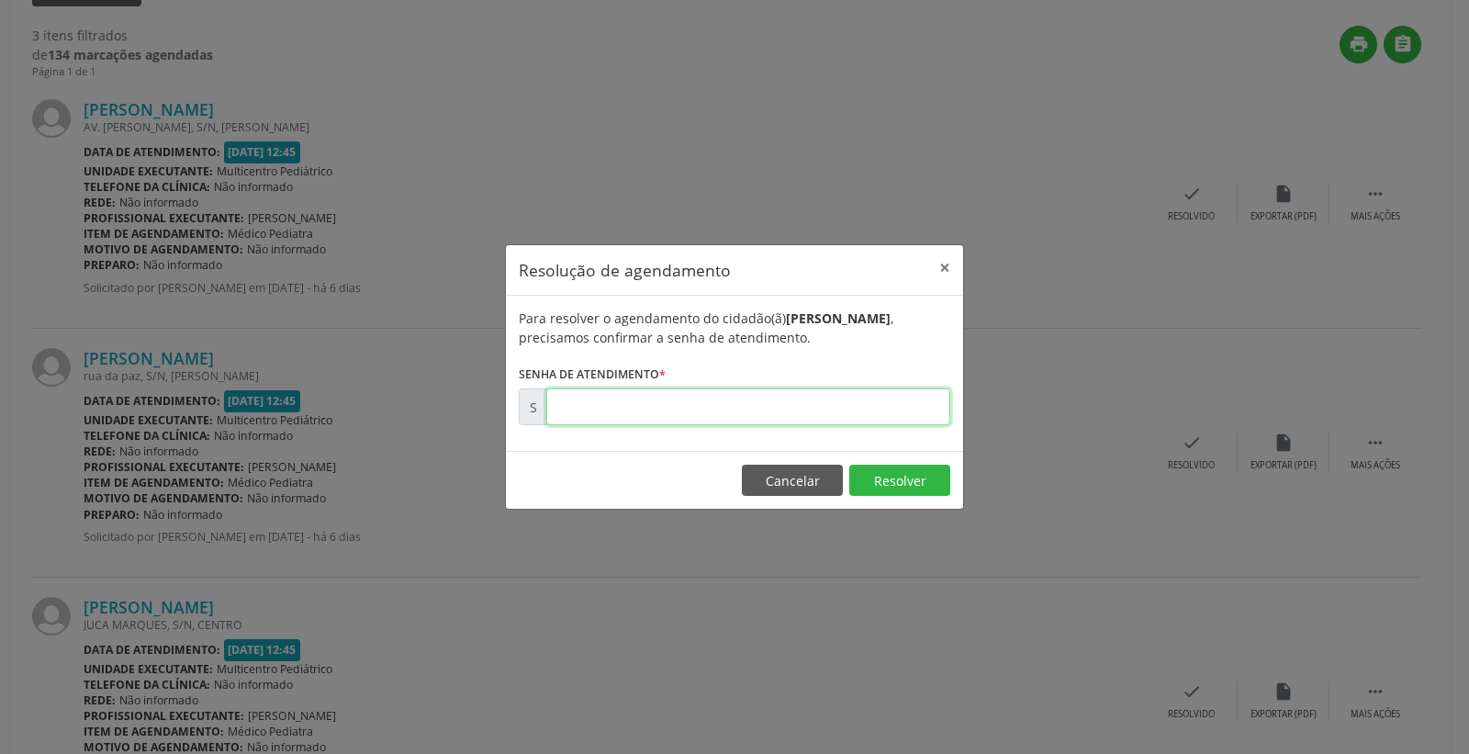
click at [870, 407] on input "text" at bounding box center [748, 406] width 404 height 37
type input "00175605"
click at [903, 473] on button "Resolver" at bounding box center [899, 480] width 101 height 31
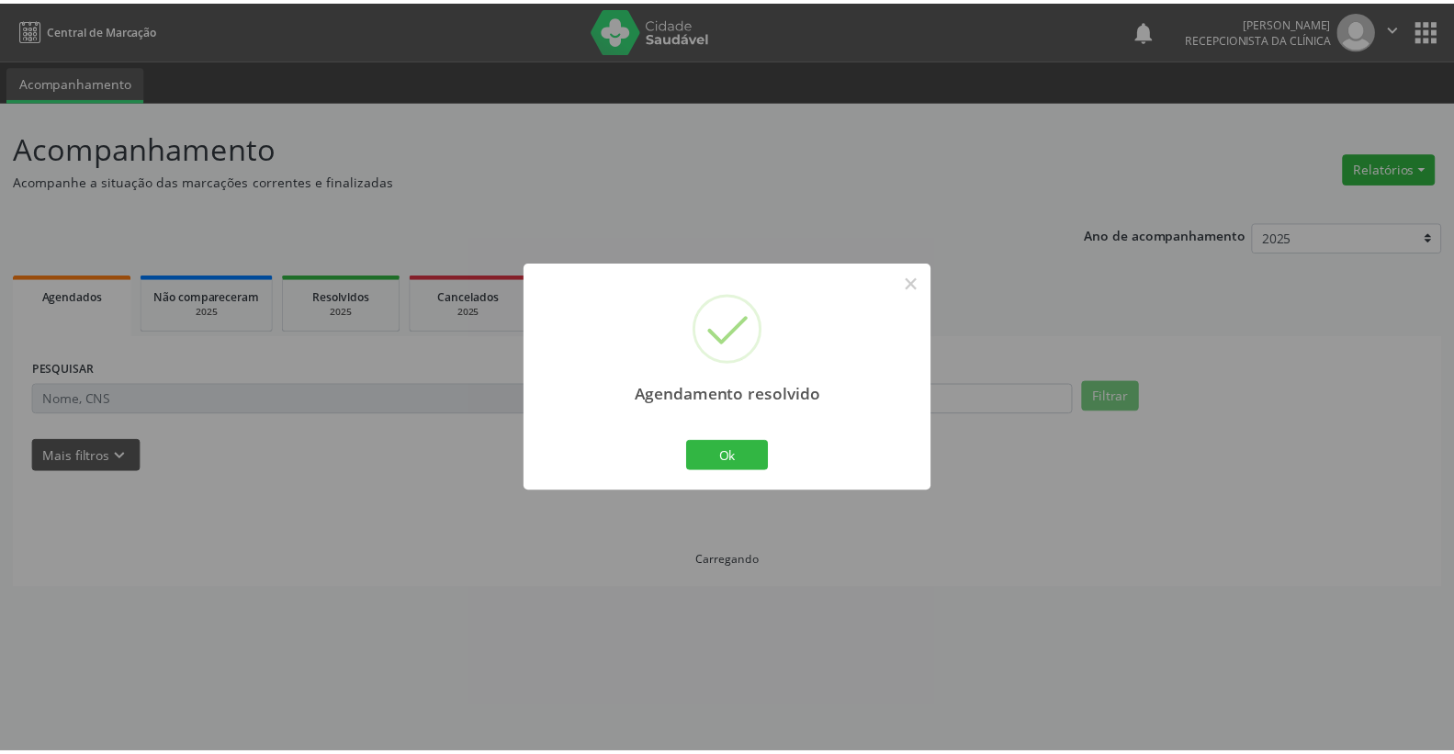
scroll to position [0, 0]
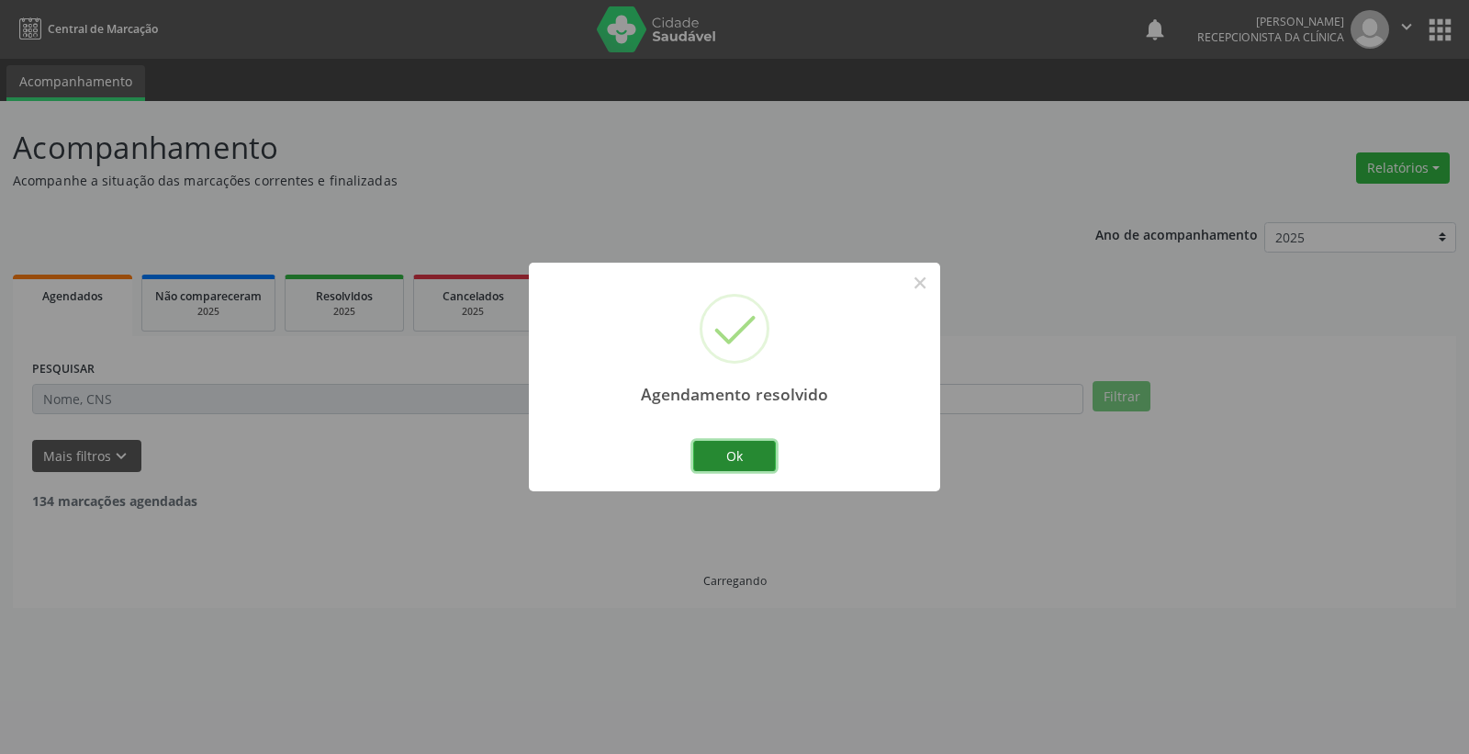
click at [744, 444] on button "Ok" at bounding box center [734, 456] width 83 height 31
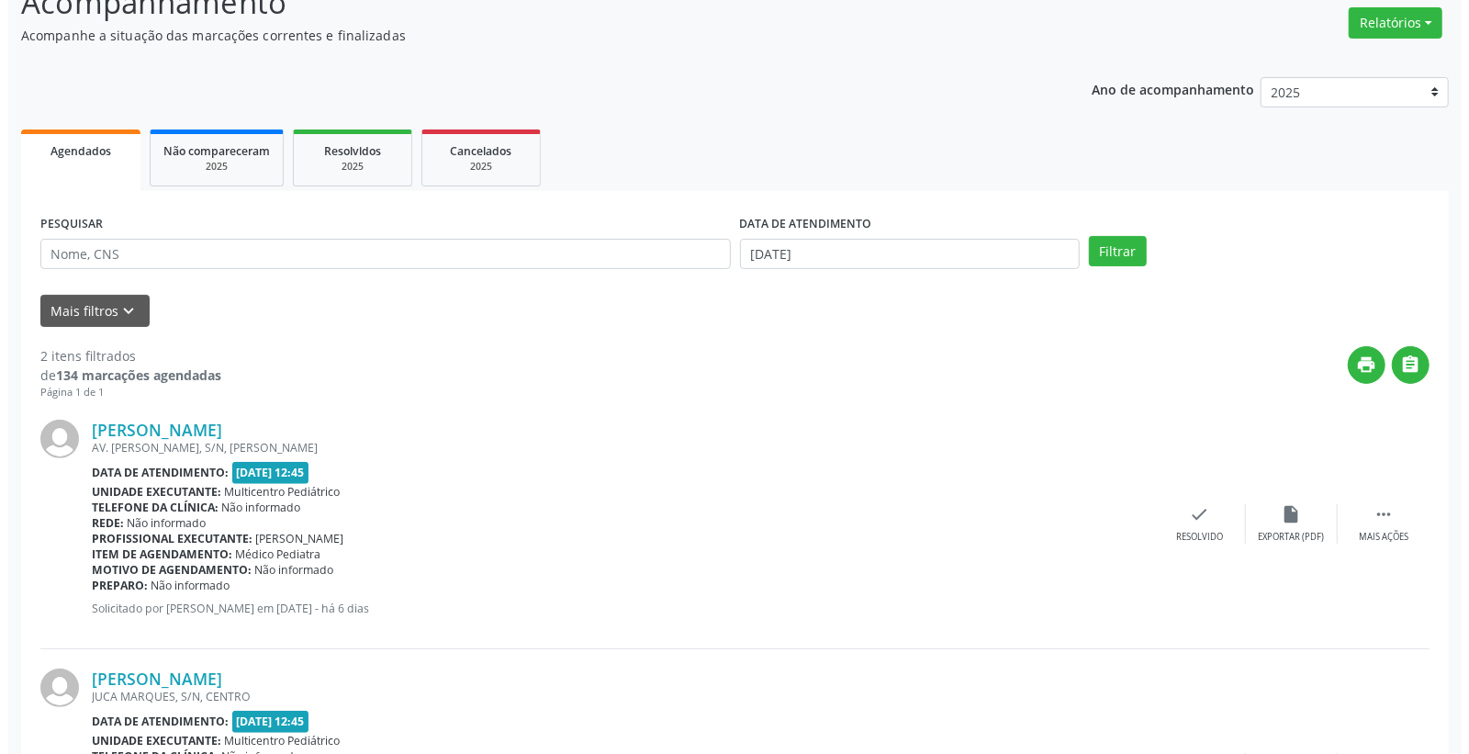
scroll to position [319, 0]
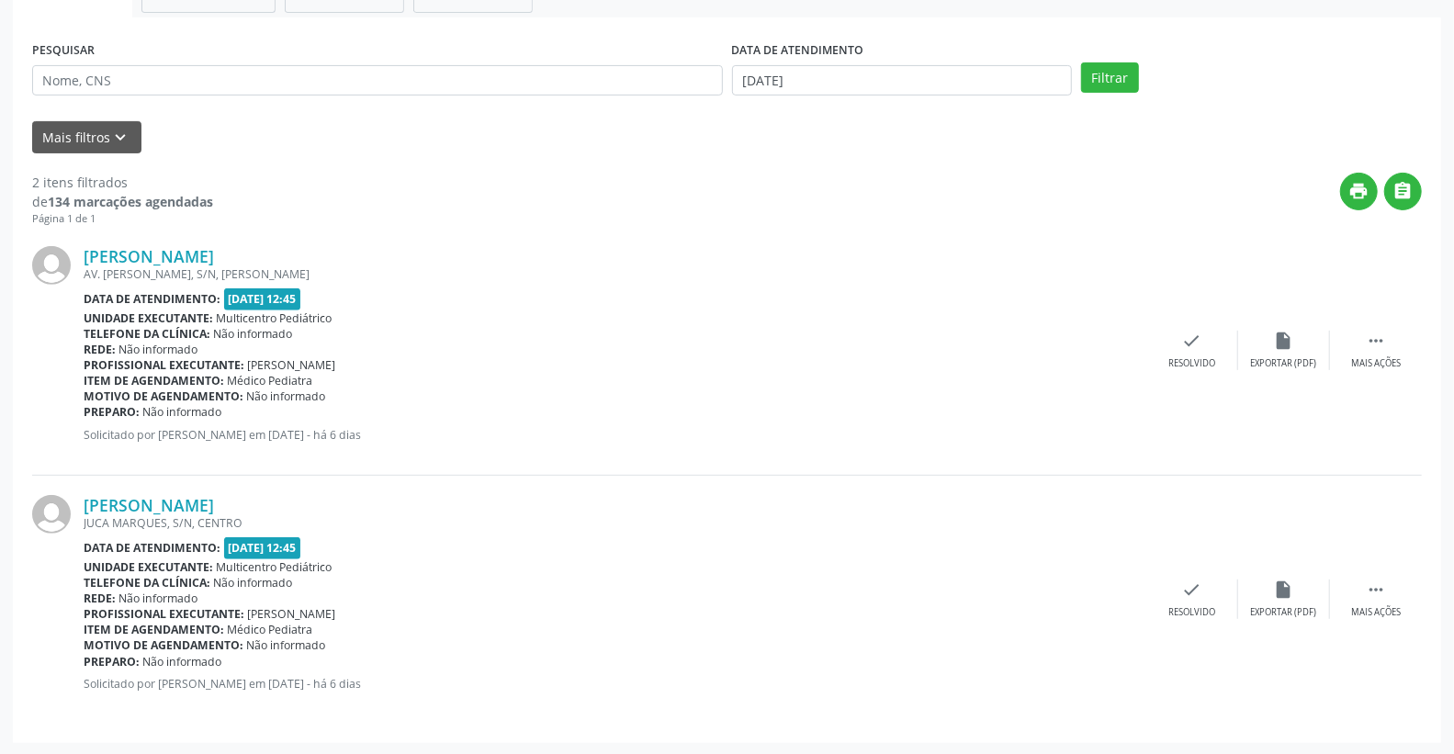
click at [189, 241] on div "[PERSON_NAME] AV. [PERSON_NAME], S/N, [PERSON_NAME] Data de atendimento: [DATE]…" at bounding box center [726, 351] width 1389 height 249
click at [200, 248] on link "[PERSON_NAME]" at bounding box center [149, 256] width 130 height 20
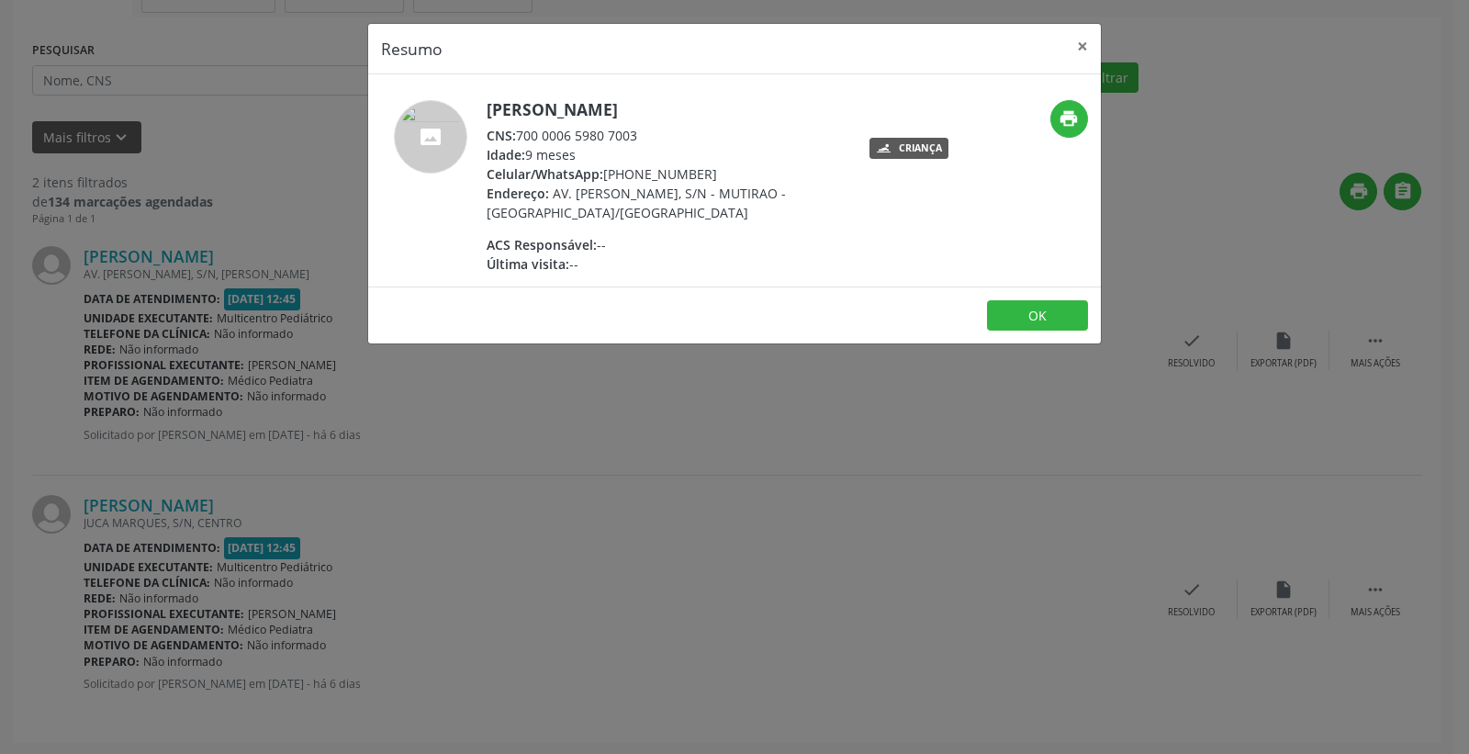
drag, startPoint x: 518, startPoint y: 136, endPoint x: 645, endPoint y: 129, distance: 126.9
click at [645, 129] on div "CNS: 700 0006 5980 7003" at bounding box center [665, 135] width 357 height 19
copy div "700 0006 5980 7003"
click at [1078, 52] on button "×" at bounding box center [1082, 46] width 37 height 45
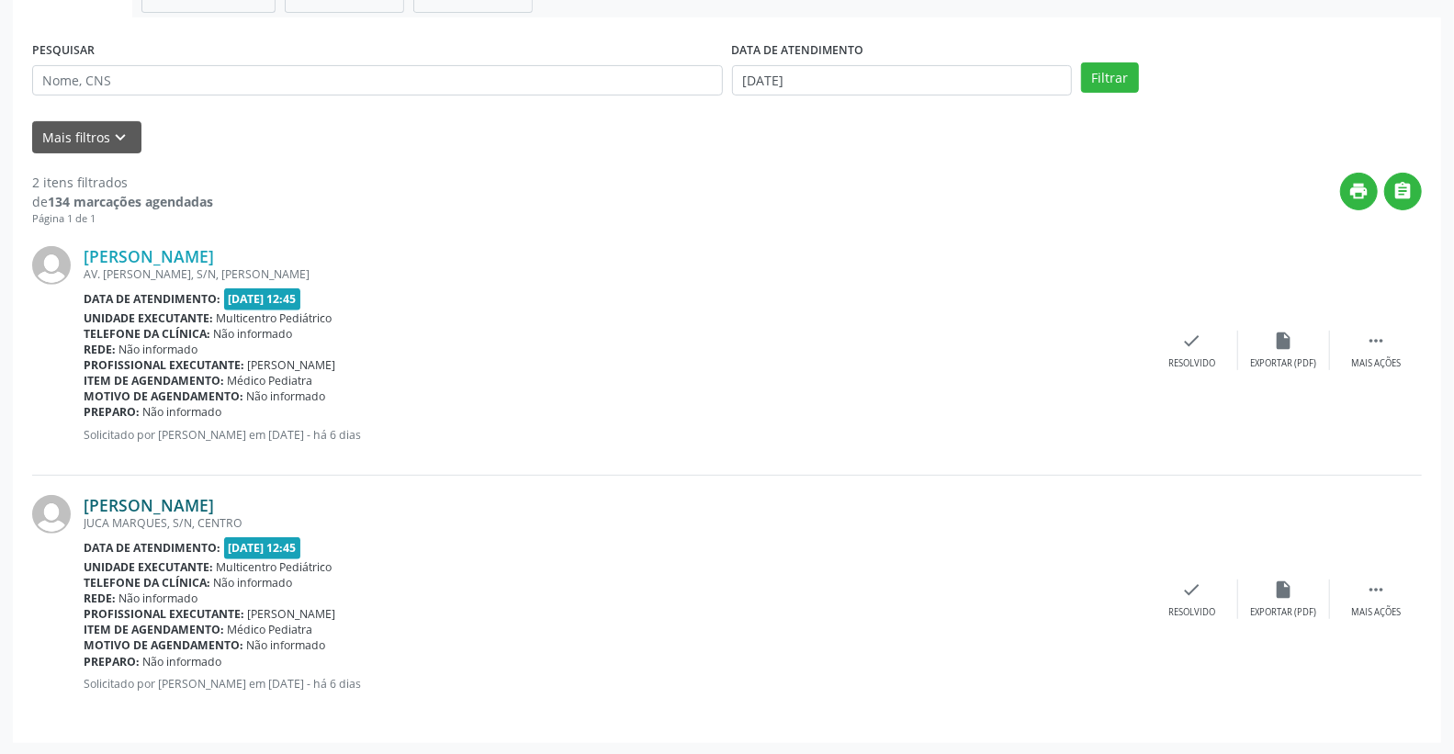
click at [194, 508] on link "[PERSON_NAME]" at bounding box center [149, 505] width 130 height 20
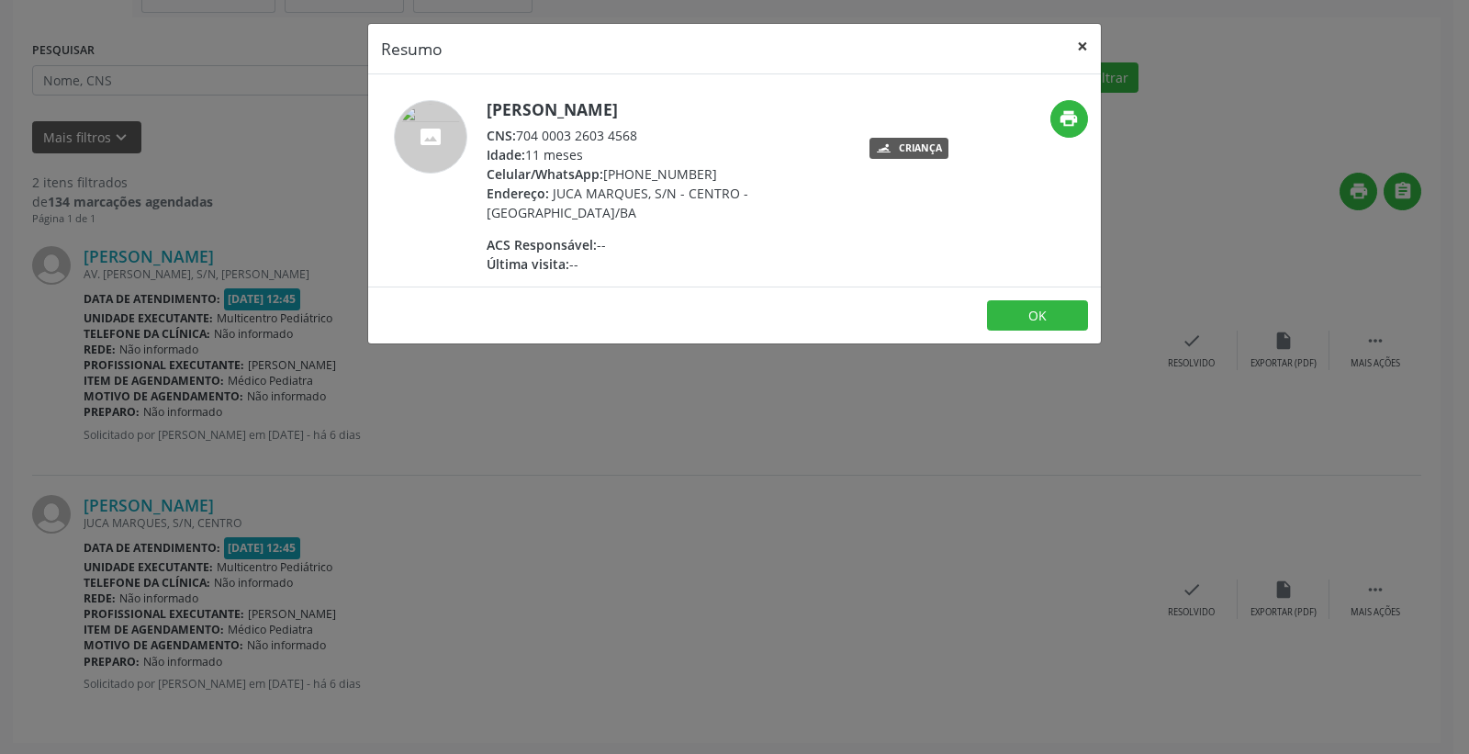
click at [1088, 41] on button "×" at bounding box center [1082, 46] width 37 height 45
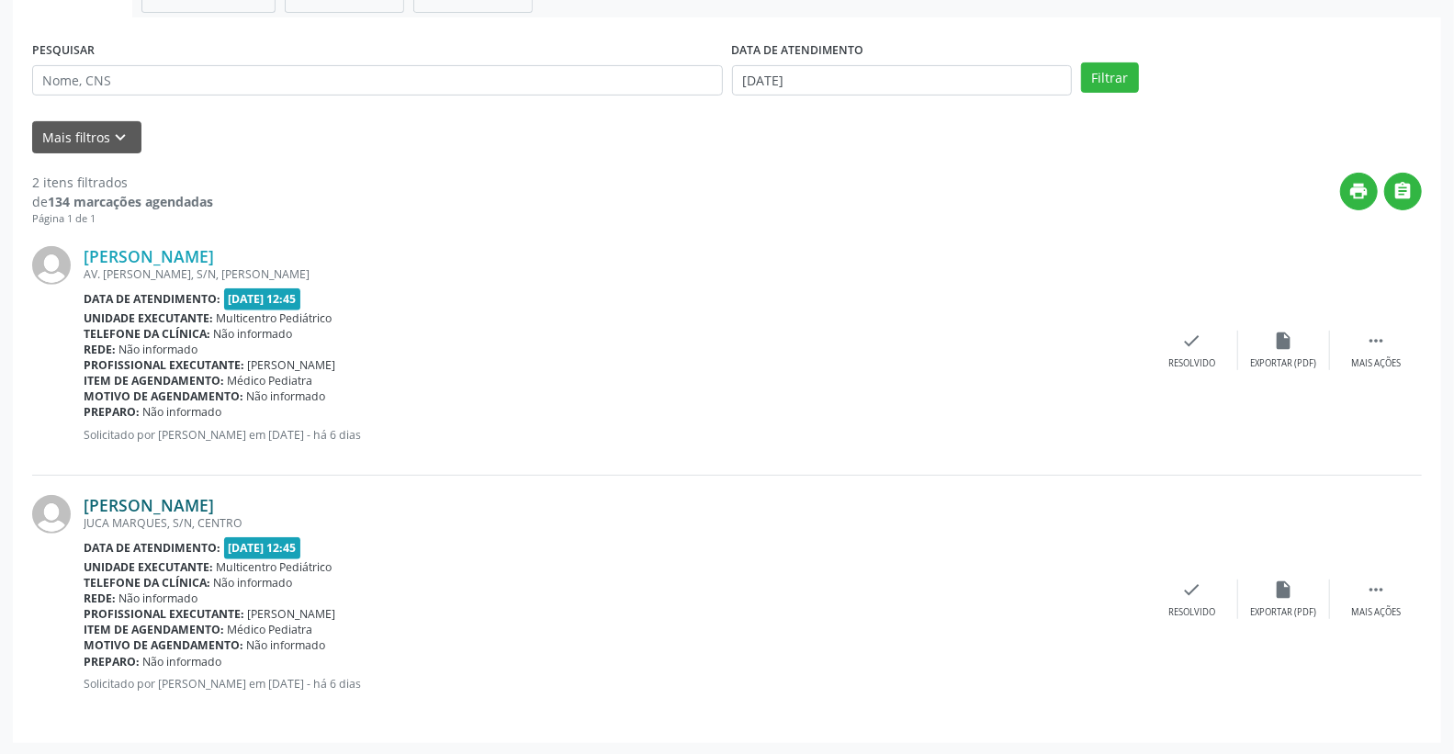
click at [214, 498] on link "[PERSON_NAME]" at bounding box center [149, 505] width 130 height 20
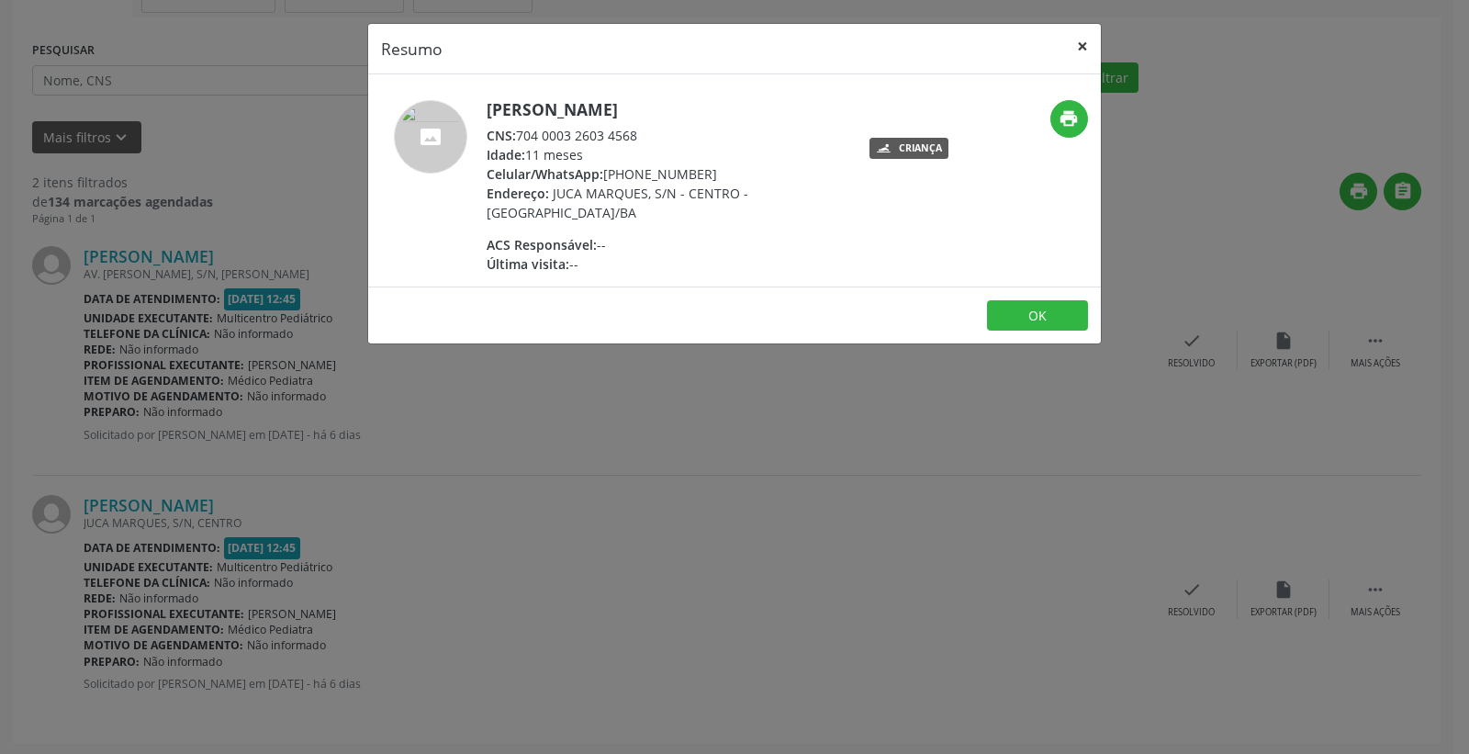
click at [1078, 39] on button "×" at bounding box center [1082, 46] width 37 height 45
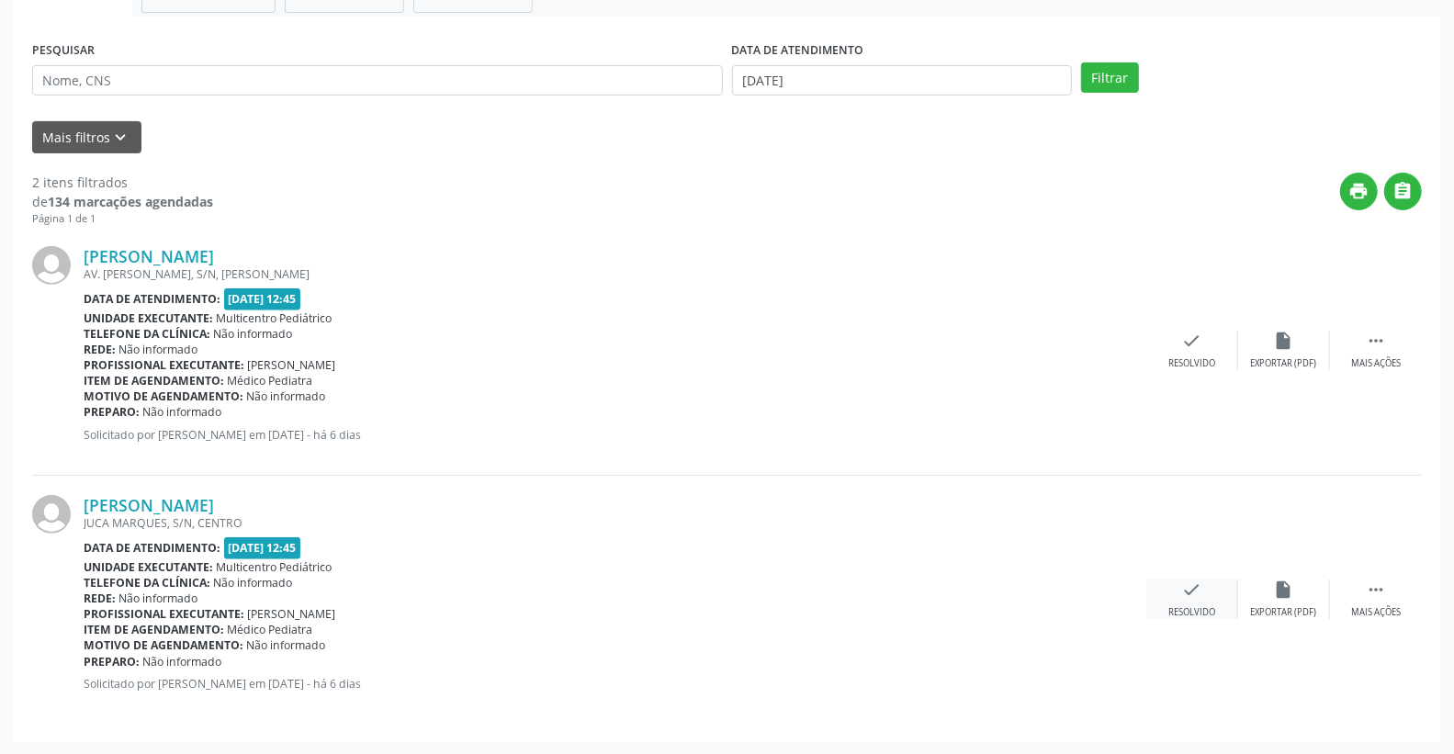
click at [1183, 589] on icon "check" at bounding box center [1192, 589] width 20 height 20
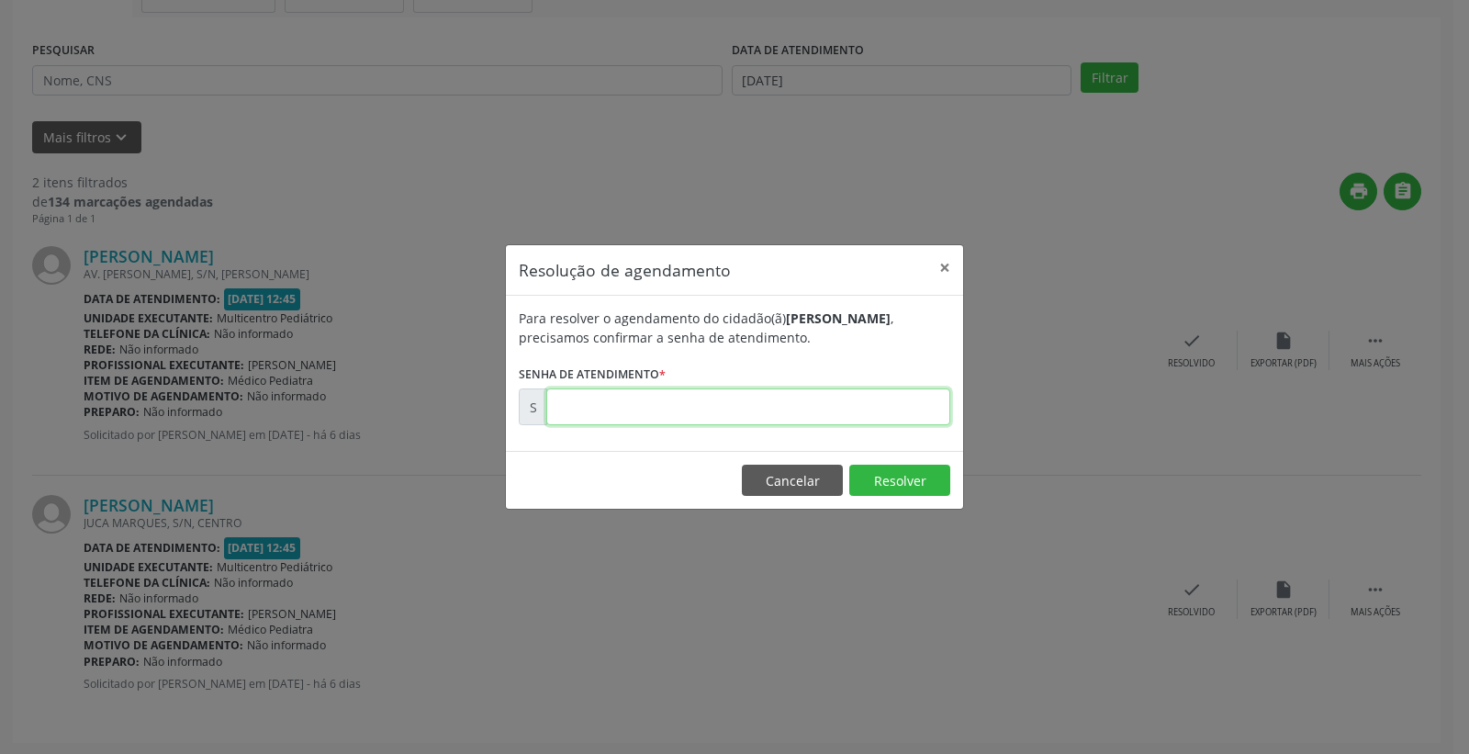
click at [848, 400] on input "text" at bounding box center [748, 406] width 404 height 37
click at [897, 498] on footer "Cancelar Resolver" at bounding box center [734, 480] width 457 height 58
drag, startPoint x: 915, startPoint y: 472, endPoint x: 462, endPoint y: 16, distance: 643.4
click at [914, 472] on button "Resolver" at bounding box center [899, 480] width 101 height 31
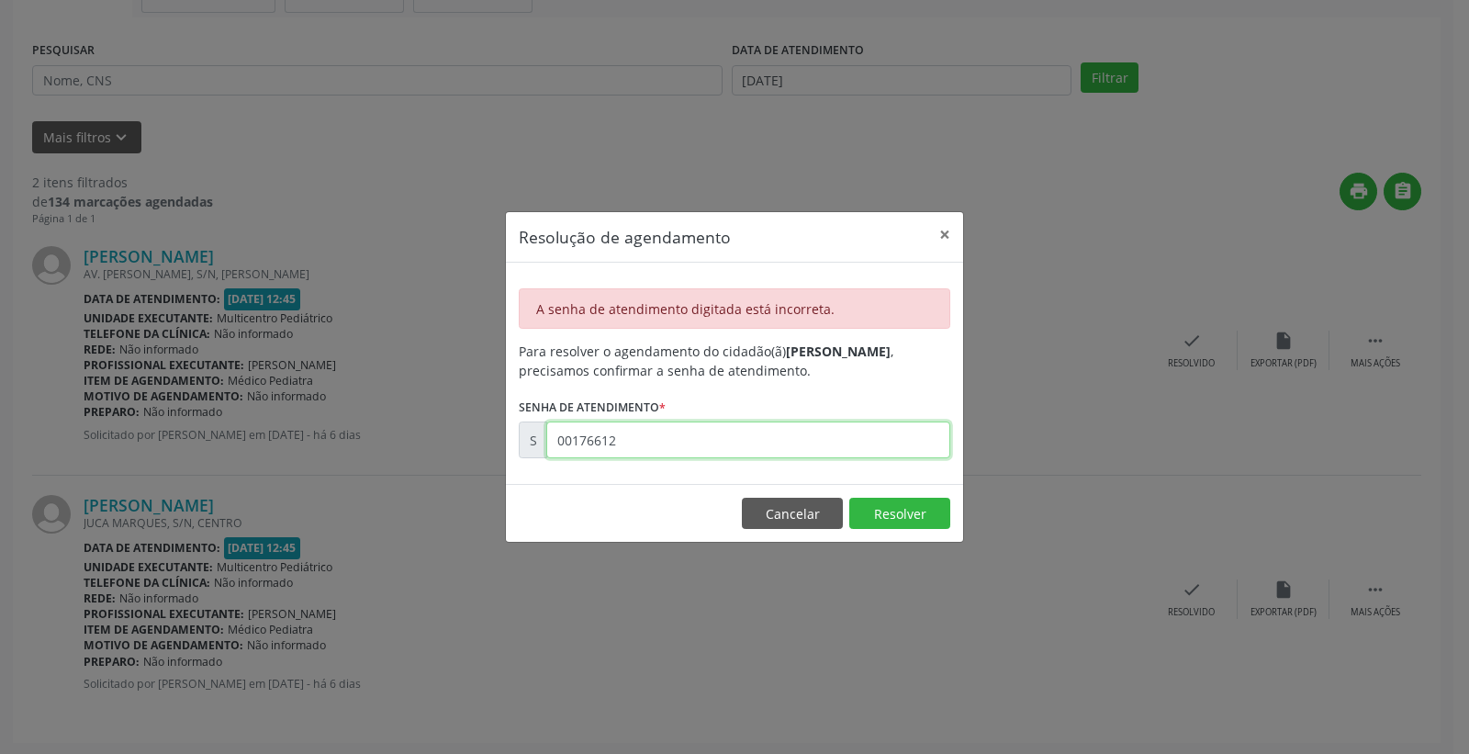
click at [805, 434] on input "00176612" at bounding box center [748, 439] width 404 height 37
click at [802, 434] on input "00176612" at bounding box center [748, 439] width 404 height 37
type input "00175612"
click at [879, 511] on button "Resolver" at bounding box center [899, 513] width 101 height 31
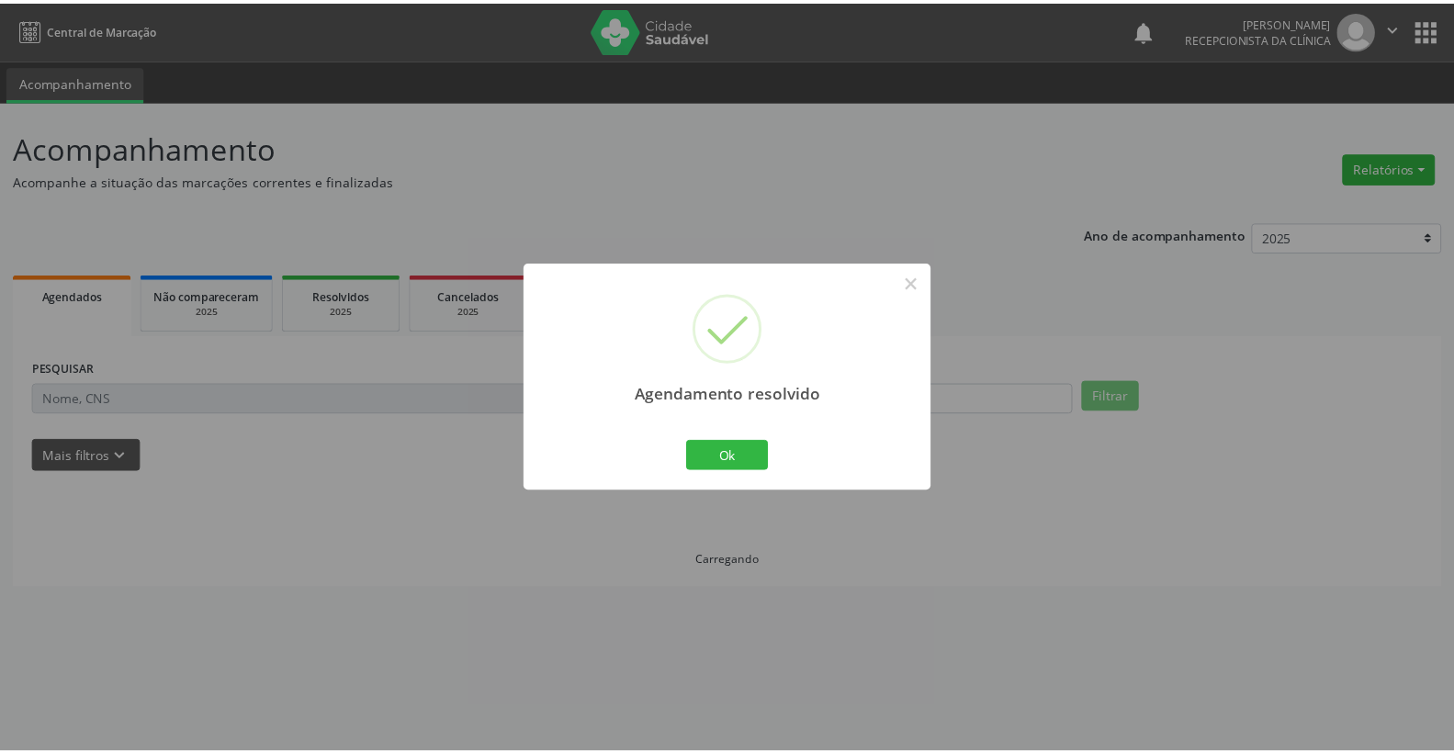
scroll to position [0, 0]
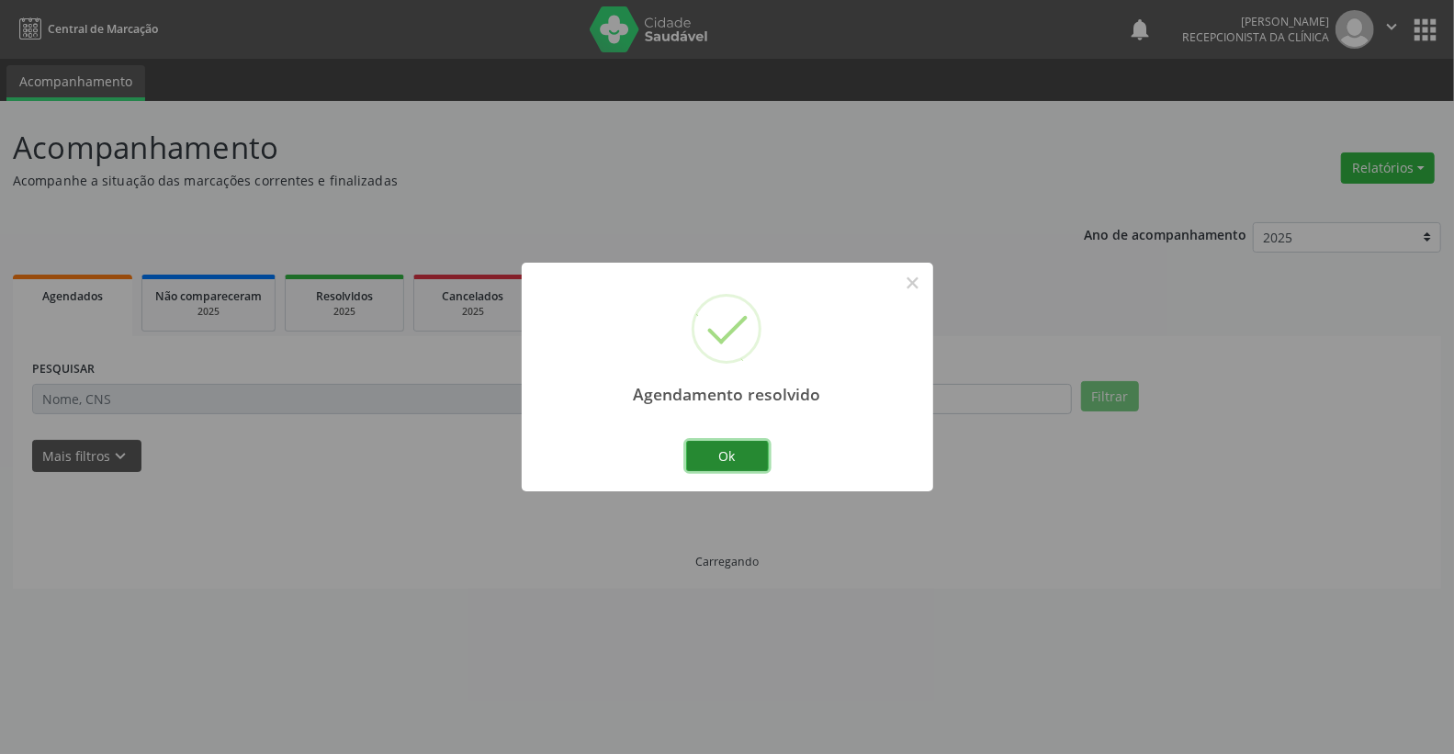
click at [764, 446] on button "Ok" at bounding box center [727, 456] width 83 height 31
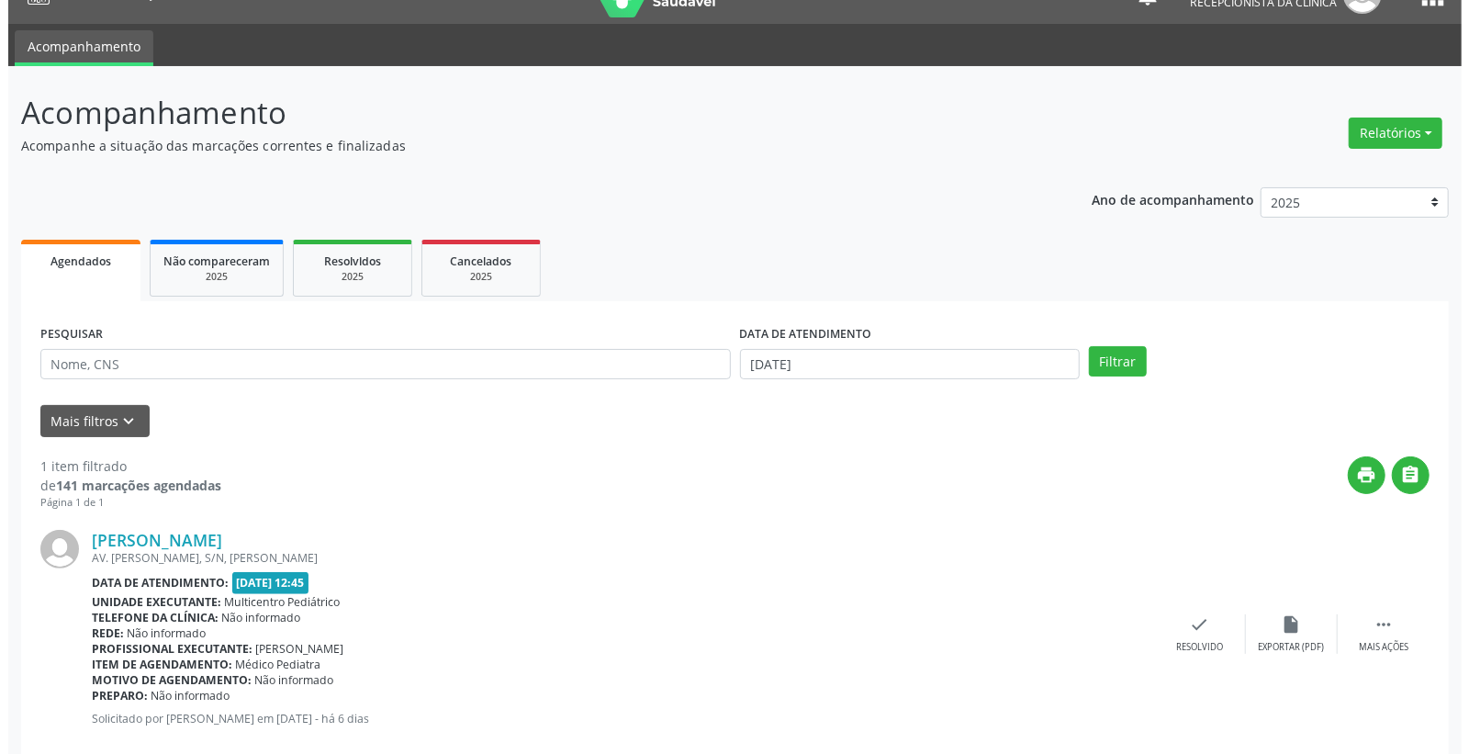
scroll to position [70, 0]
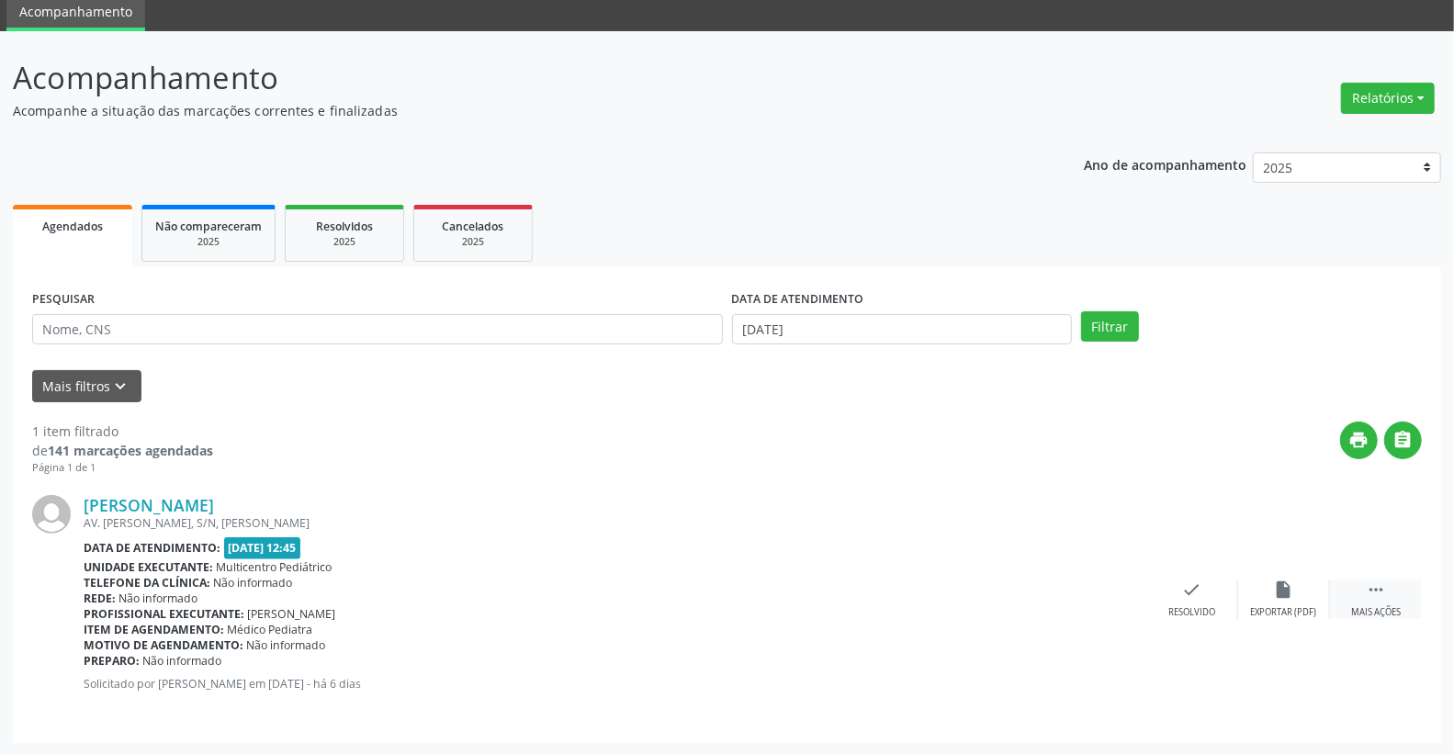
click at [1387, 590] on div " Mais ações" at bounding box center [1376, 598] width 92 height 39
click at [1108, 595] on icon "print" at bounding box center [1100, 589] width 20 height 20
click at [214, 509] on link "[PERSON_NAME]" at bounding box center [149, 505] width 130 height 20
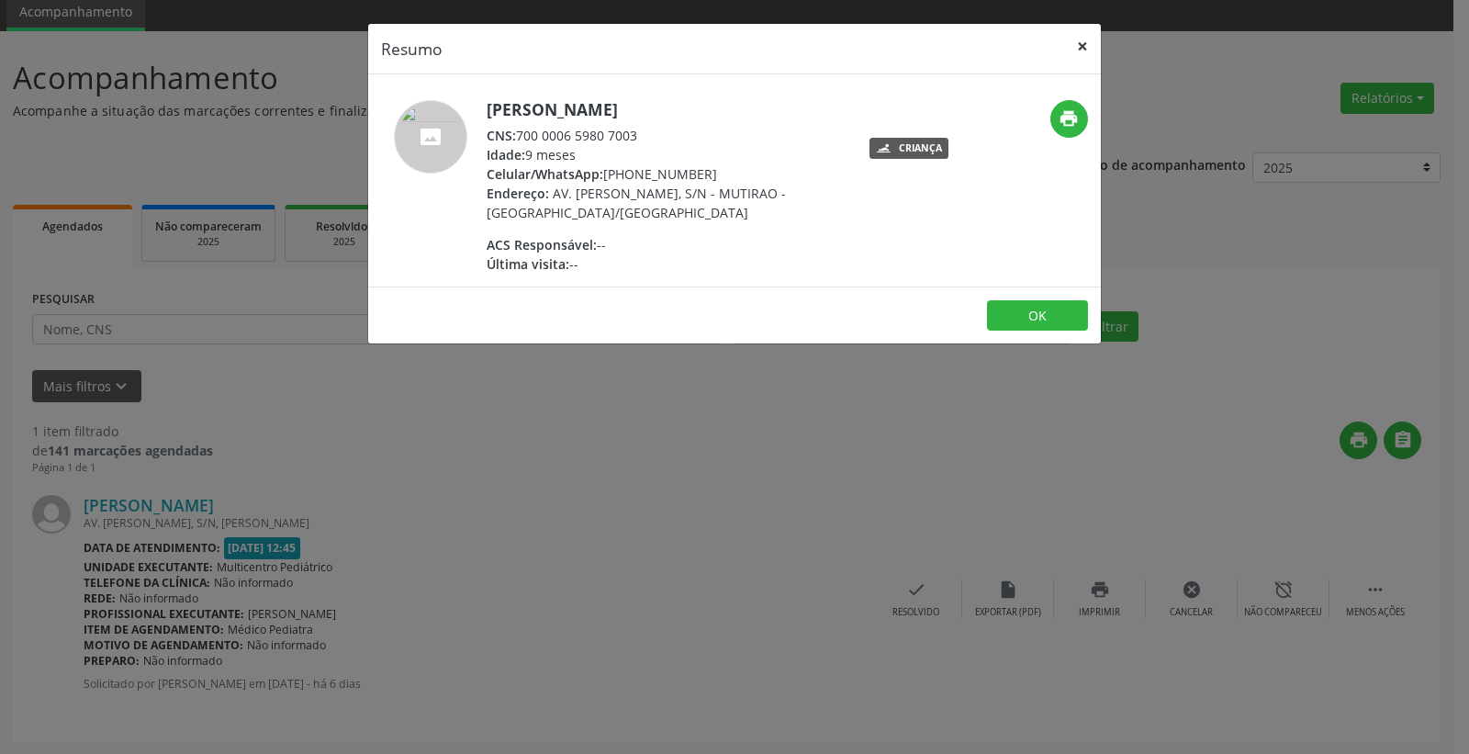
drag, startPoint x: 1085, startPoint y: 41, endPoint x: 1090, endPoint y: 107, distance: 66.3
click at [1083, 39] on button "×" at bounding box center [1082, 46] width 37 height 45
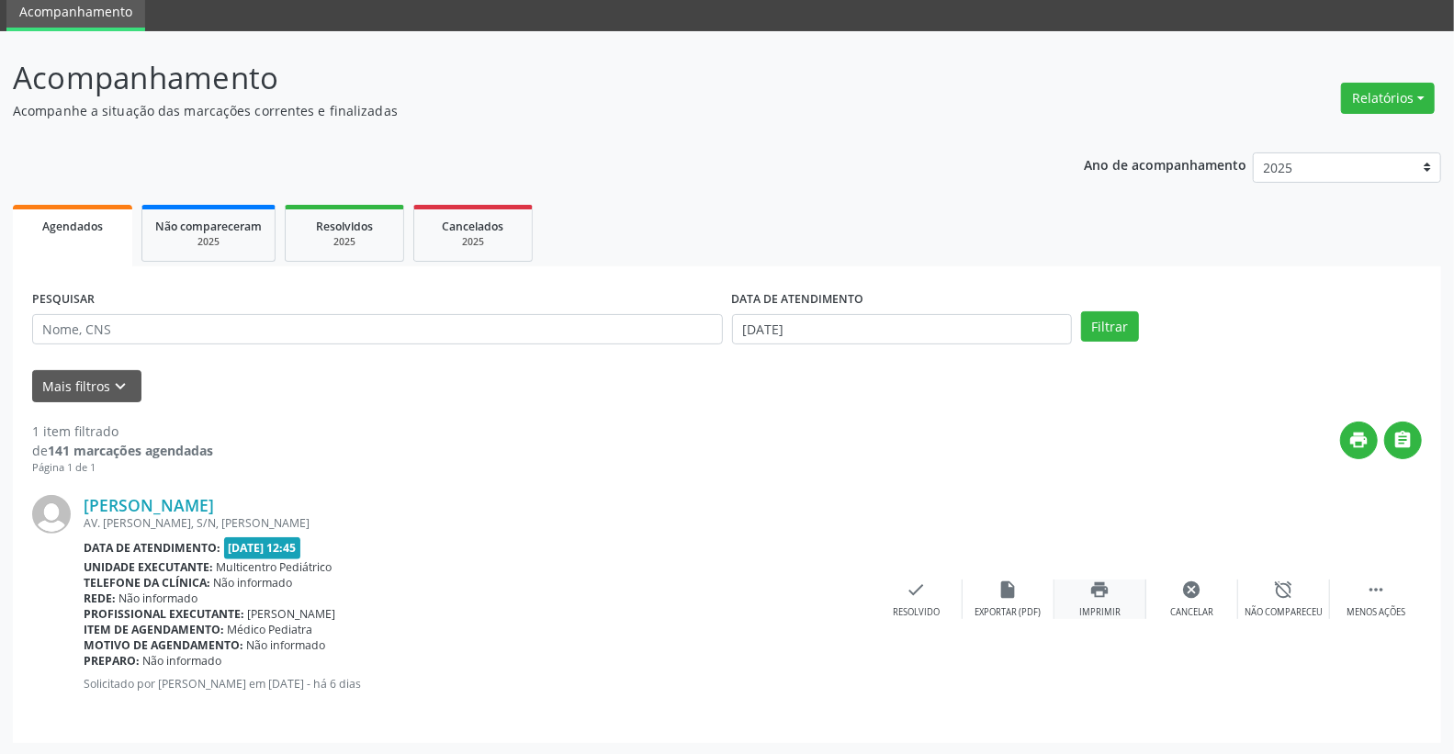
click at [1095, 594] on icon "print" at bounding box center [1100, 589] width 20 height 20
click at [920, 590] on icon "check" at bounding box center [916, 589] width 20 height 20
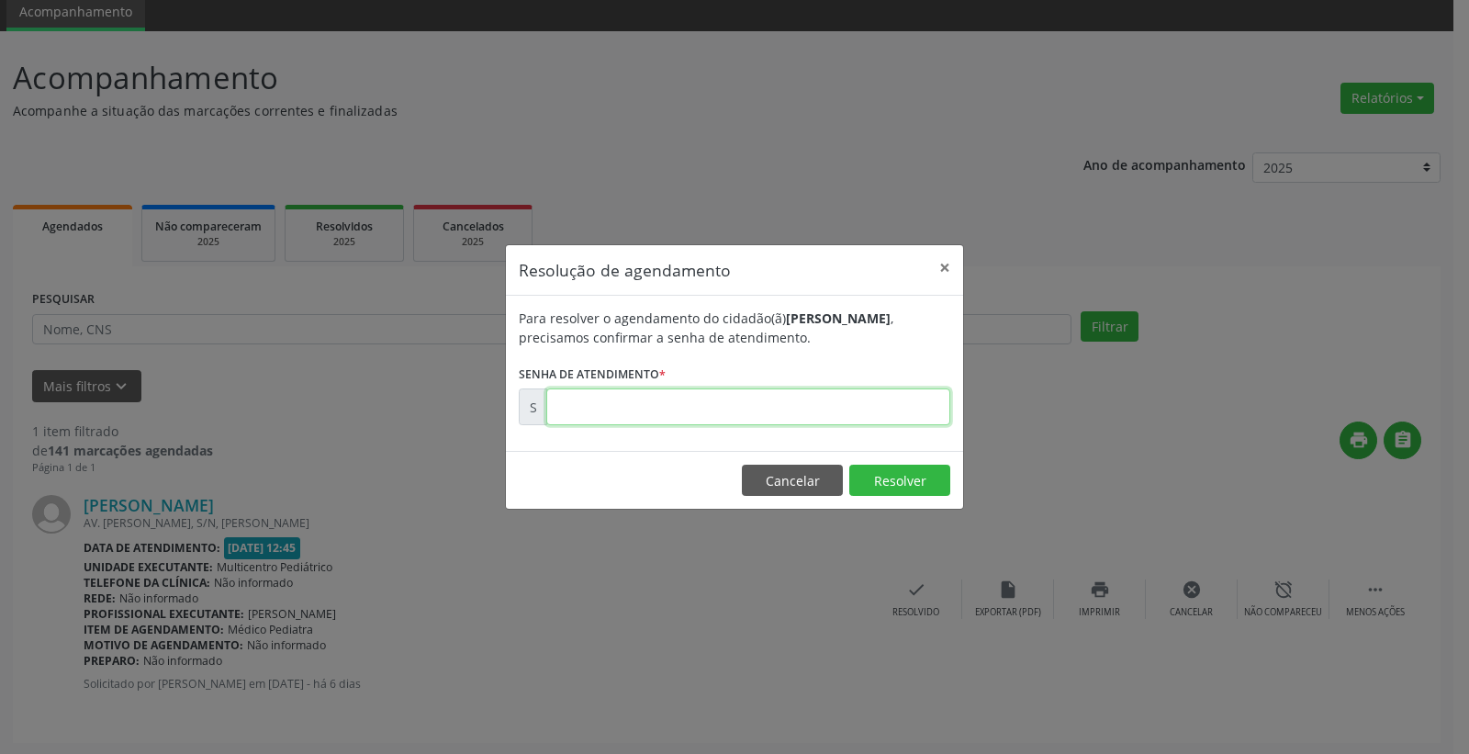
paste input "00175536"
type input "00175536"
click at [895, 484] on button "Resolver" at bounding box center [899, 480] width 101 height 31
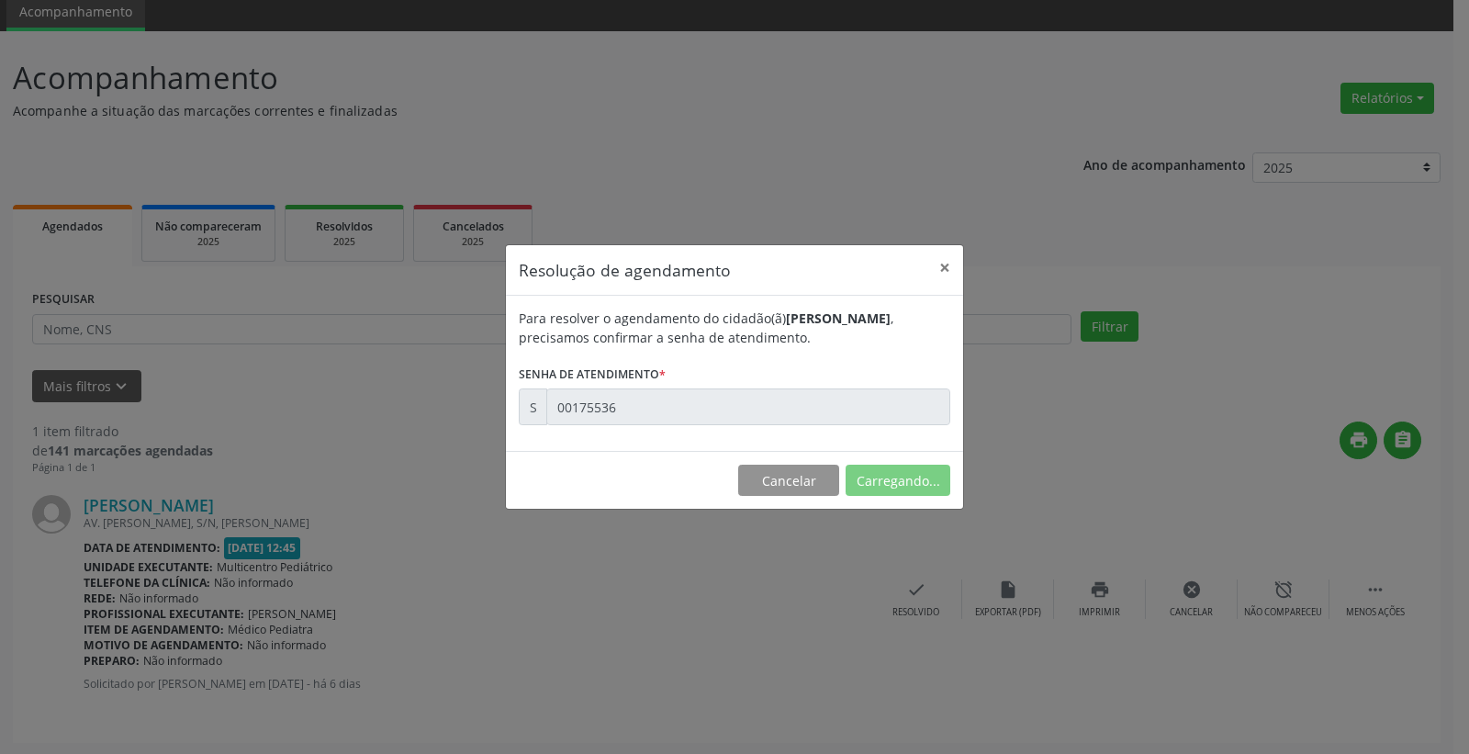
scroll to position [0, 0]
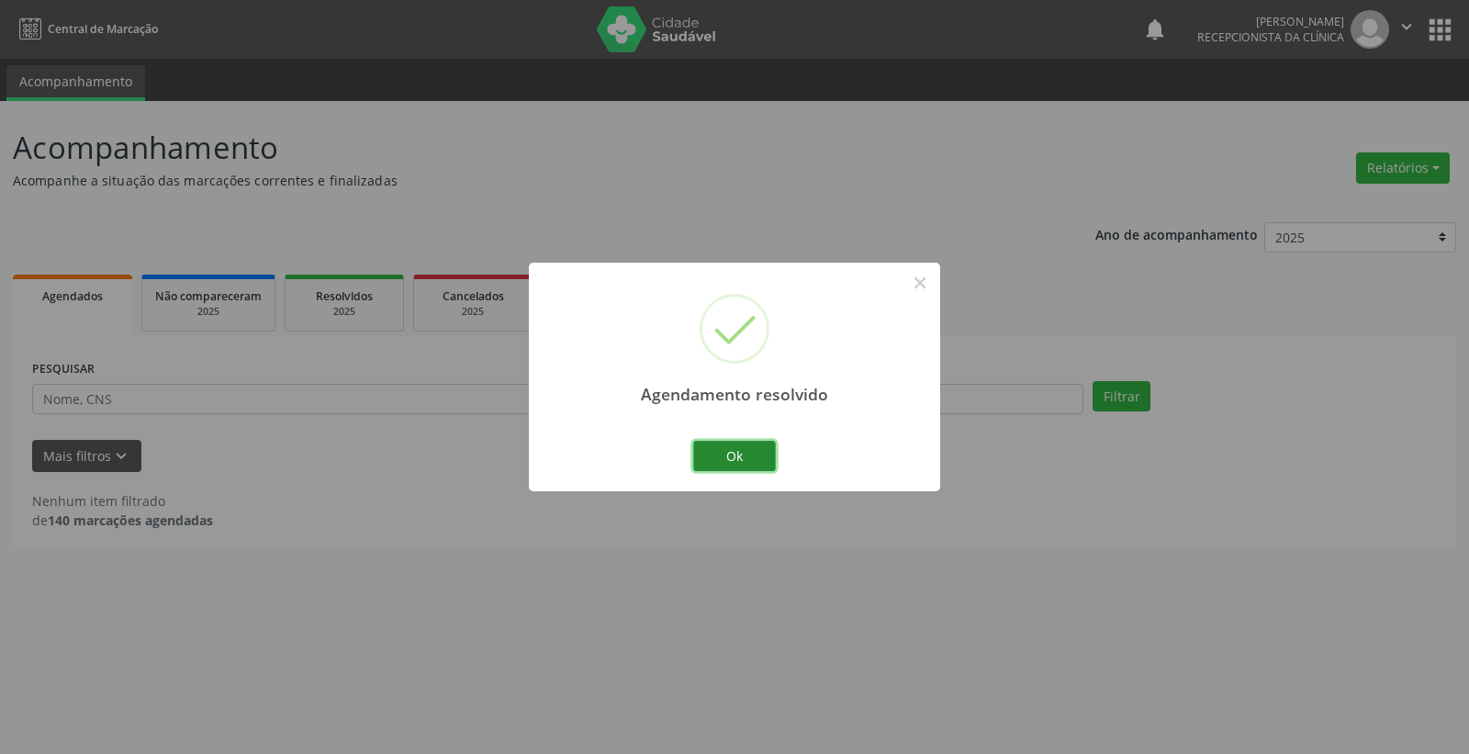
click at [747, 446] on button "Ok" at bounding box center [734, 456] width 83 height 31
